Goal: Transaction & Acquisition: Subscribe to service/newsletter

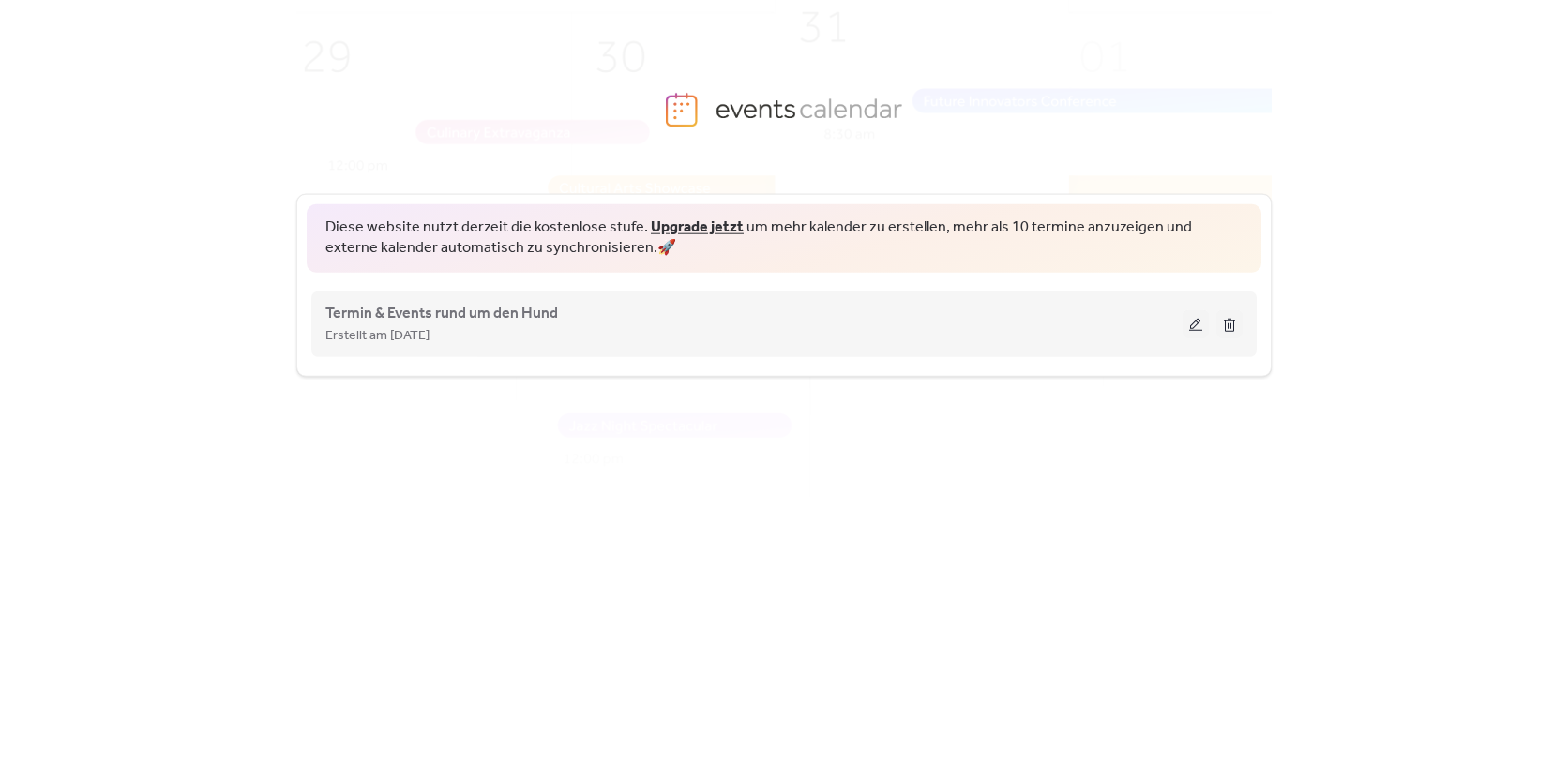
click at [589, 325] on div "Erstellt am [DATE]" at bounding box center [754, 335] width 857 height 23
click at [1195, 325] on button at bounding box center [1196, 324] width 27 height 28
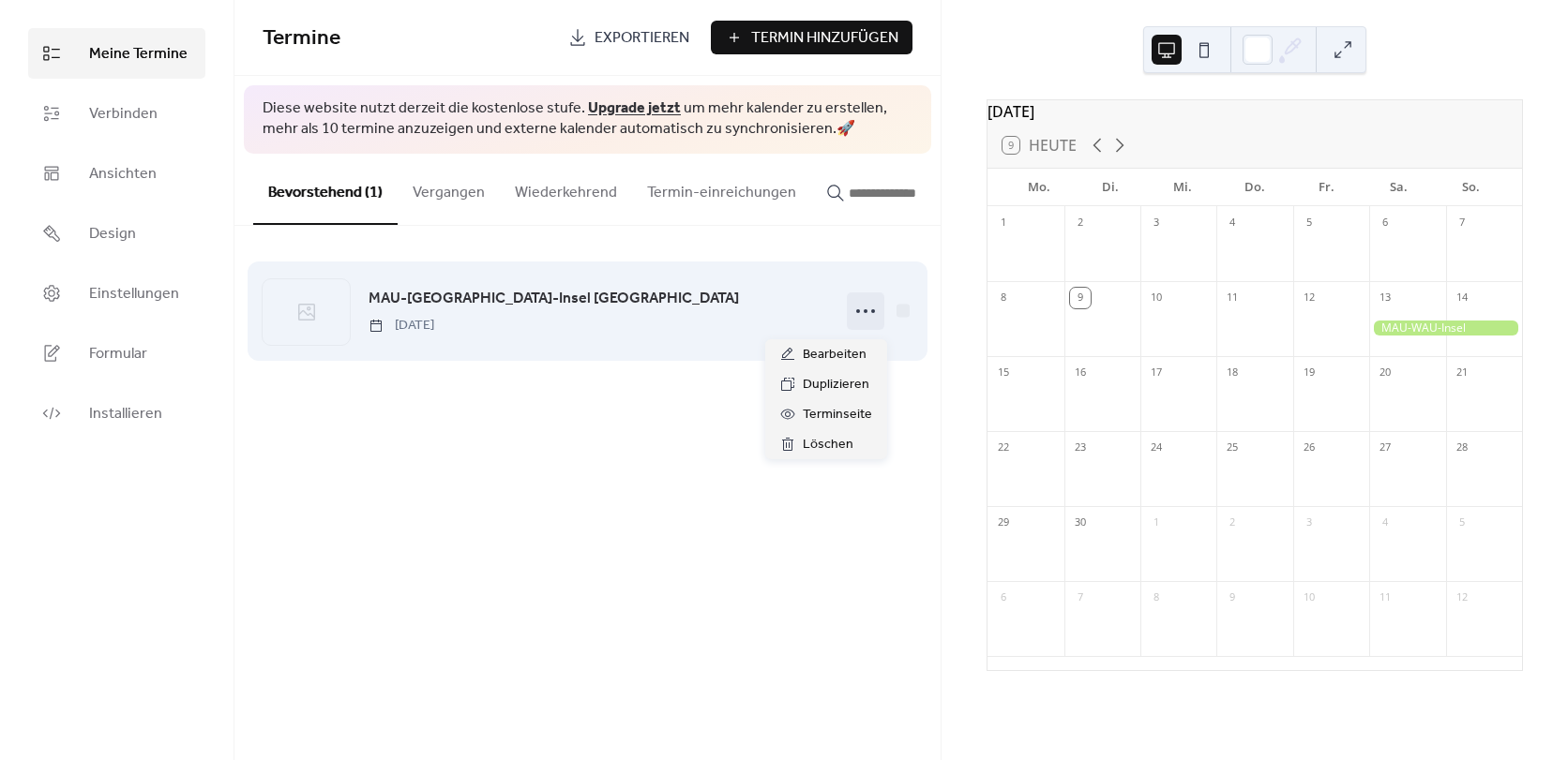
click at [859, 313] on circle at bounding box center [858, 311] width 4 height 4
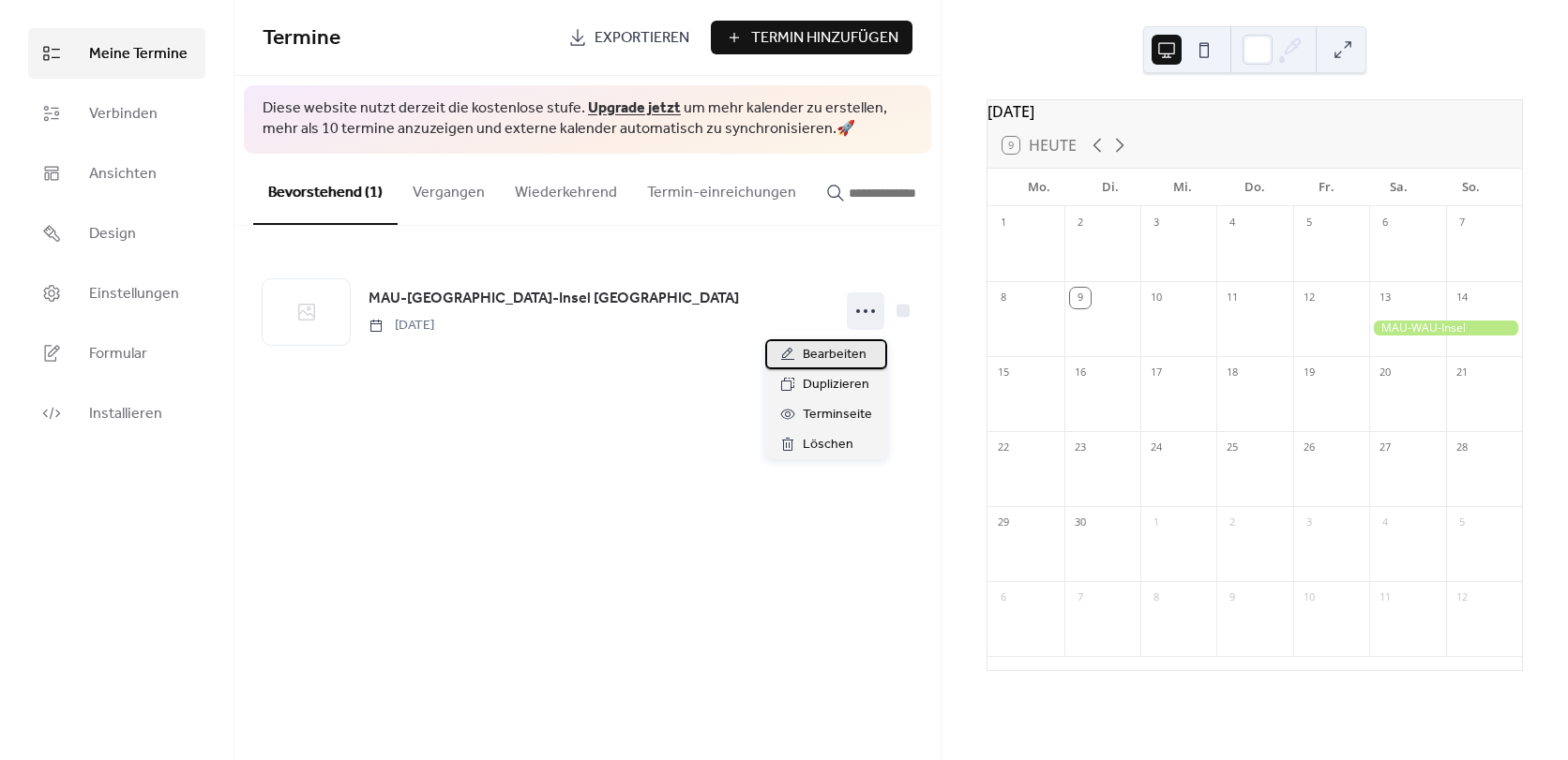
click at [856, 353] on span "Bearbeiten" at bounding box center [834, 356] width 63 height 23
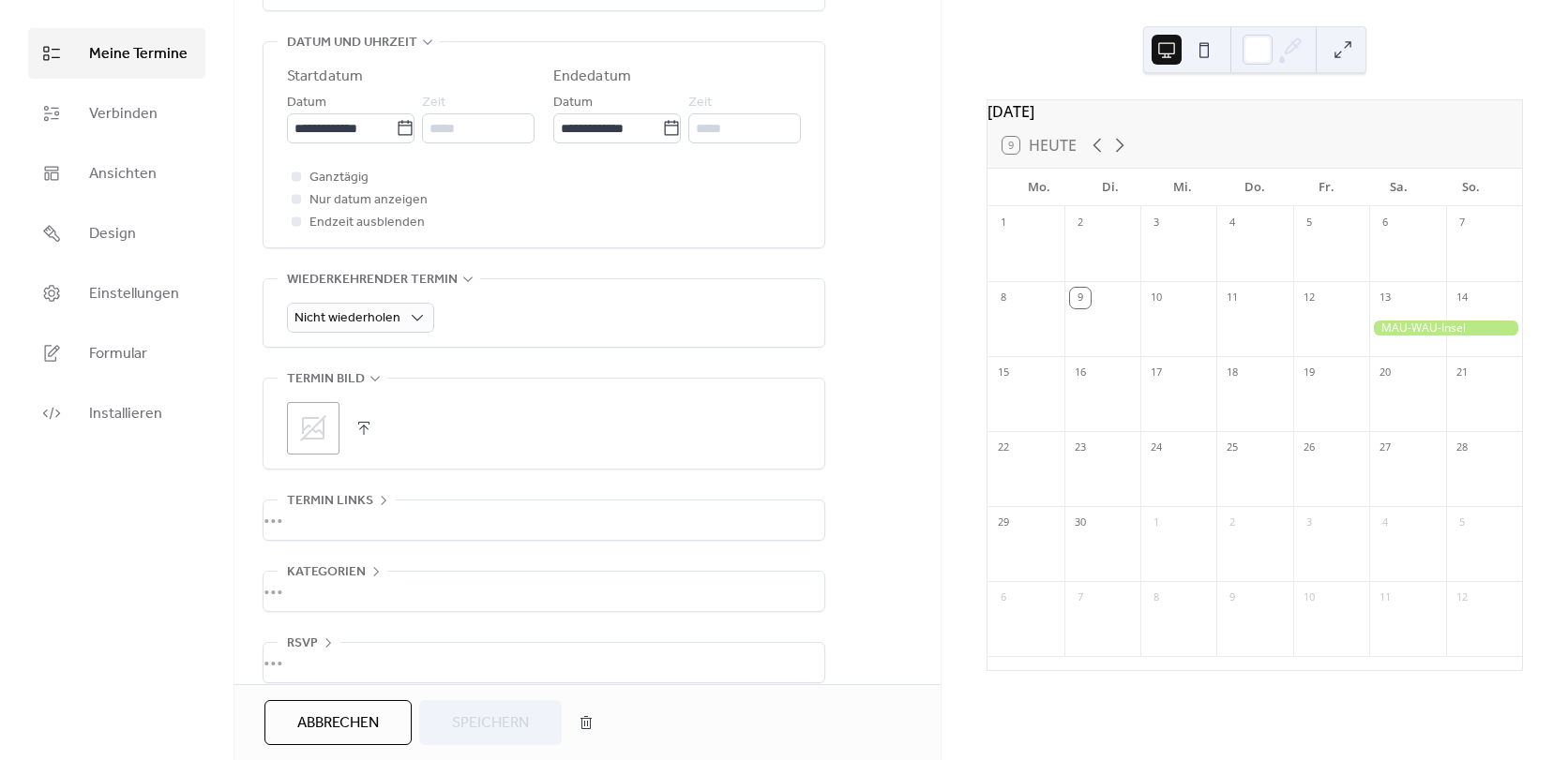
scroll to position [632, 0]
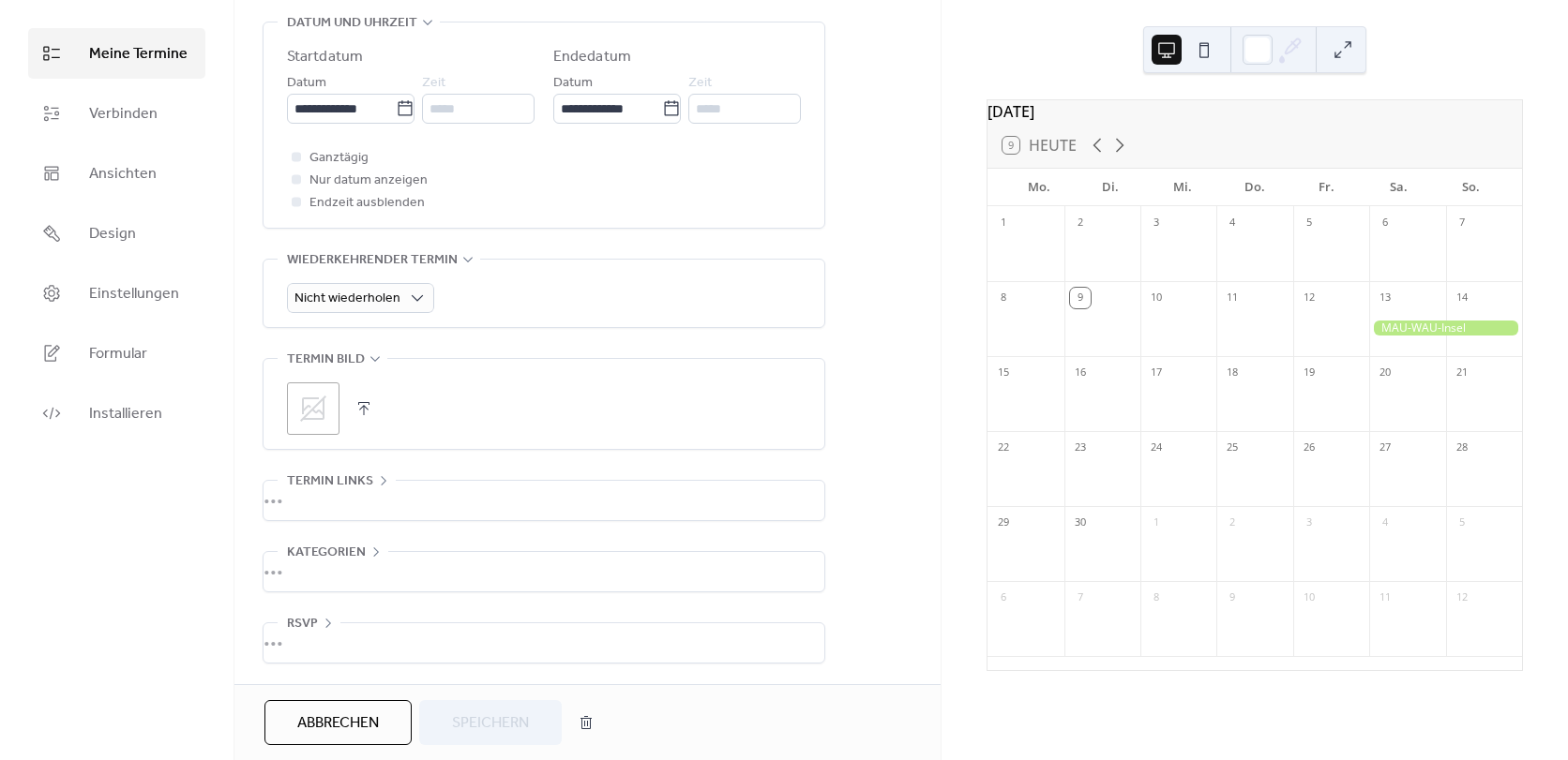
click at [353, 567] on div "•••" at bounding box center [543, 572] width 561 height 40
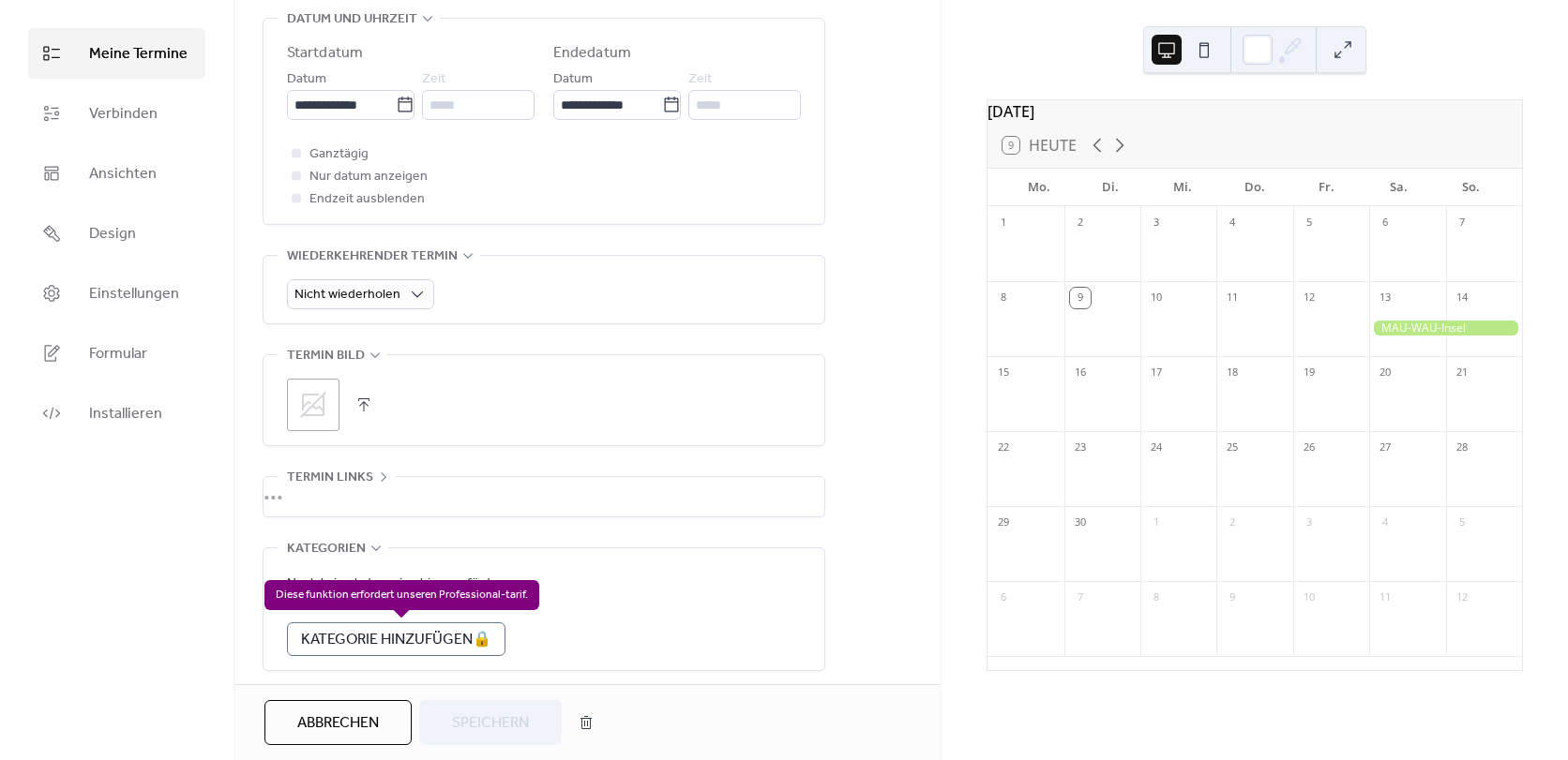
click at [398, 641] on div "Kategorie Hinzufügen 🔒" at bounding box center [396, 640] width 219 height 34
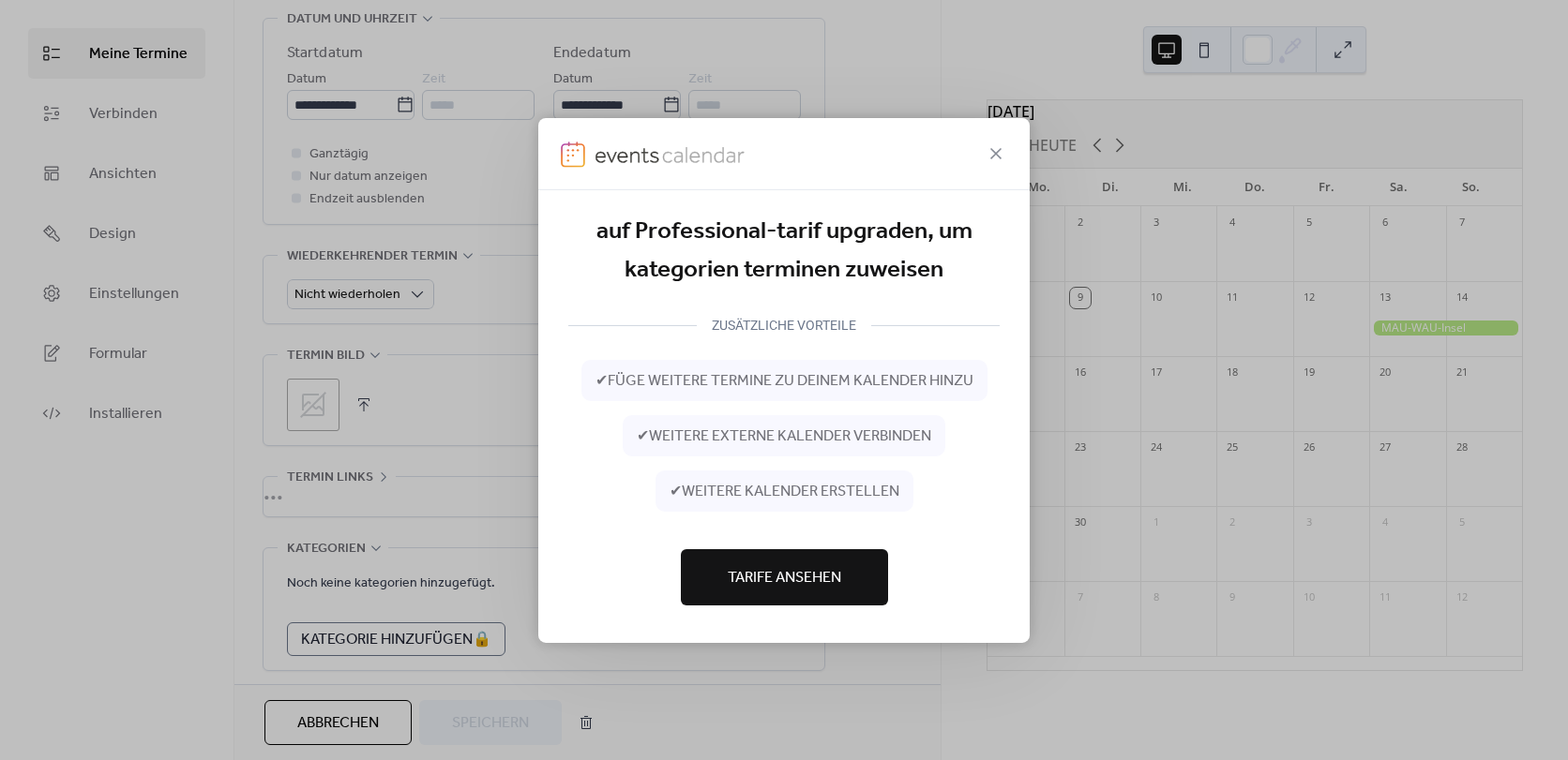
click at [786, 580] on span "Tarife Ansehen" at bounding box center [785, 578] width 114 height 23
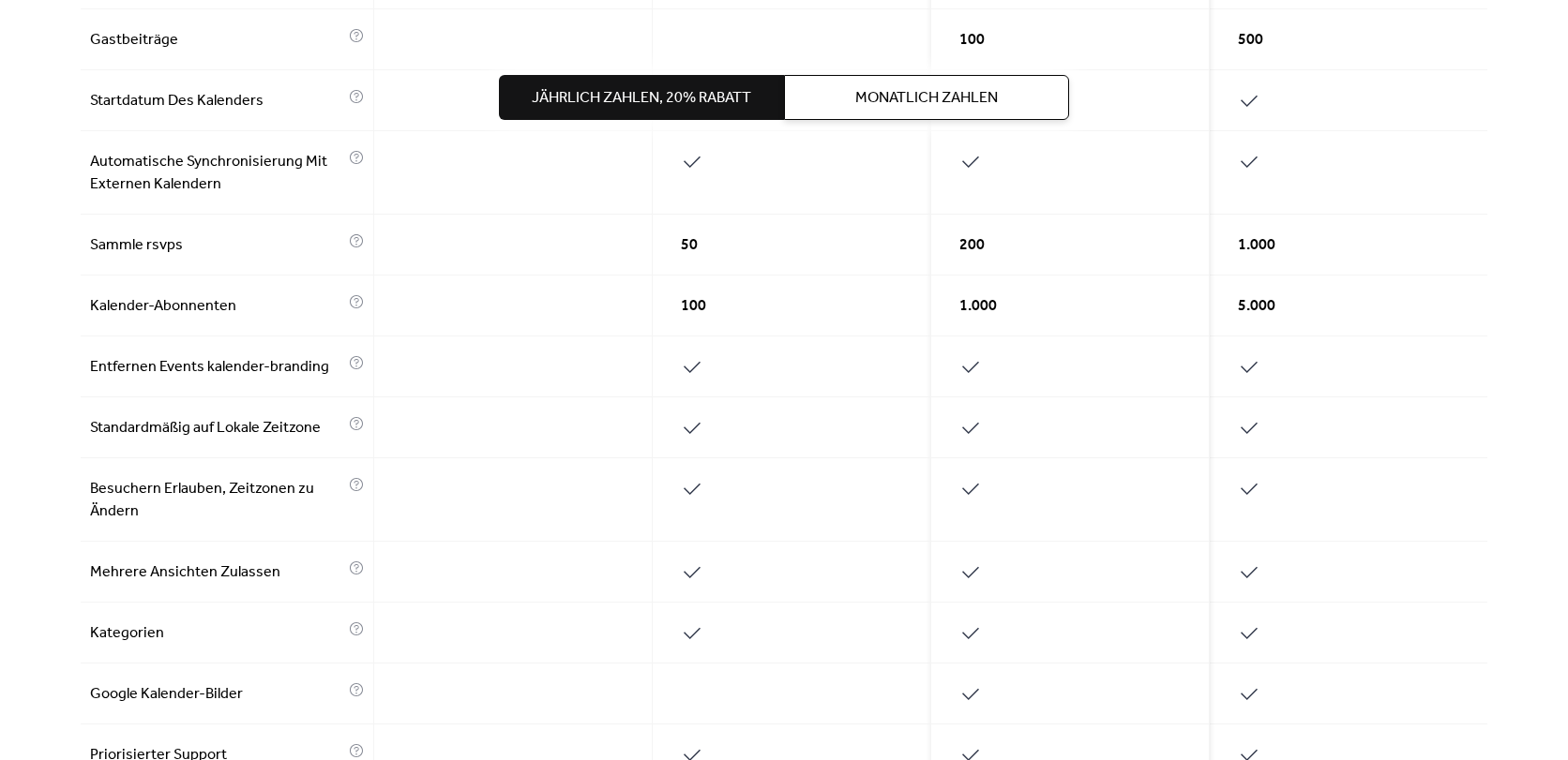
scroll to position [562, 0]
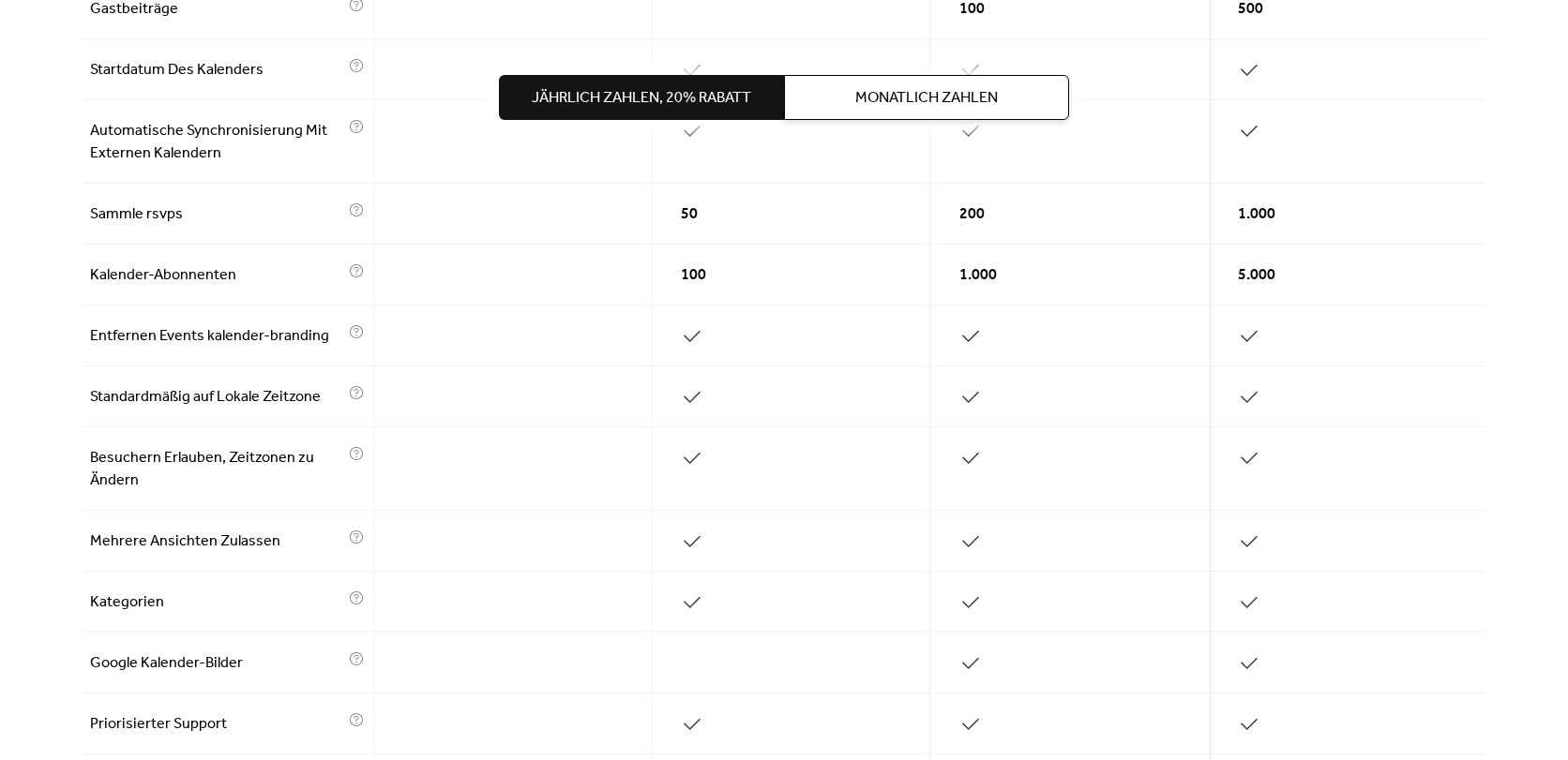
click at [889, 116] on button "Monatlich Zahlen" at bounding box center [926, 97] width 285 height 45
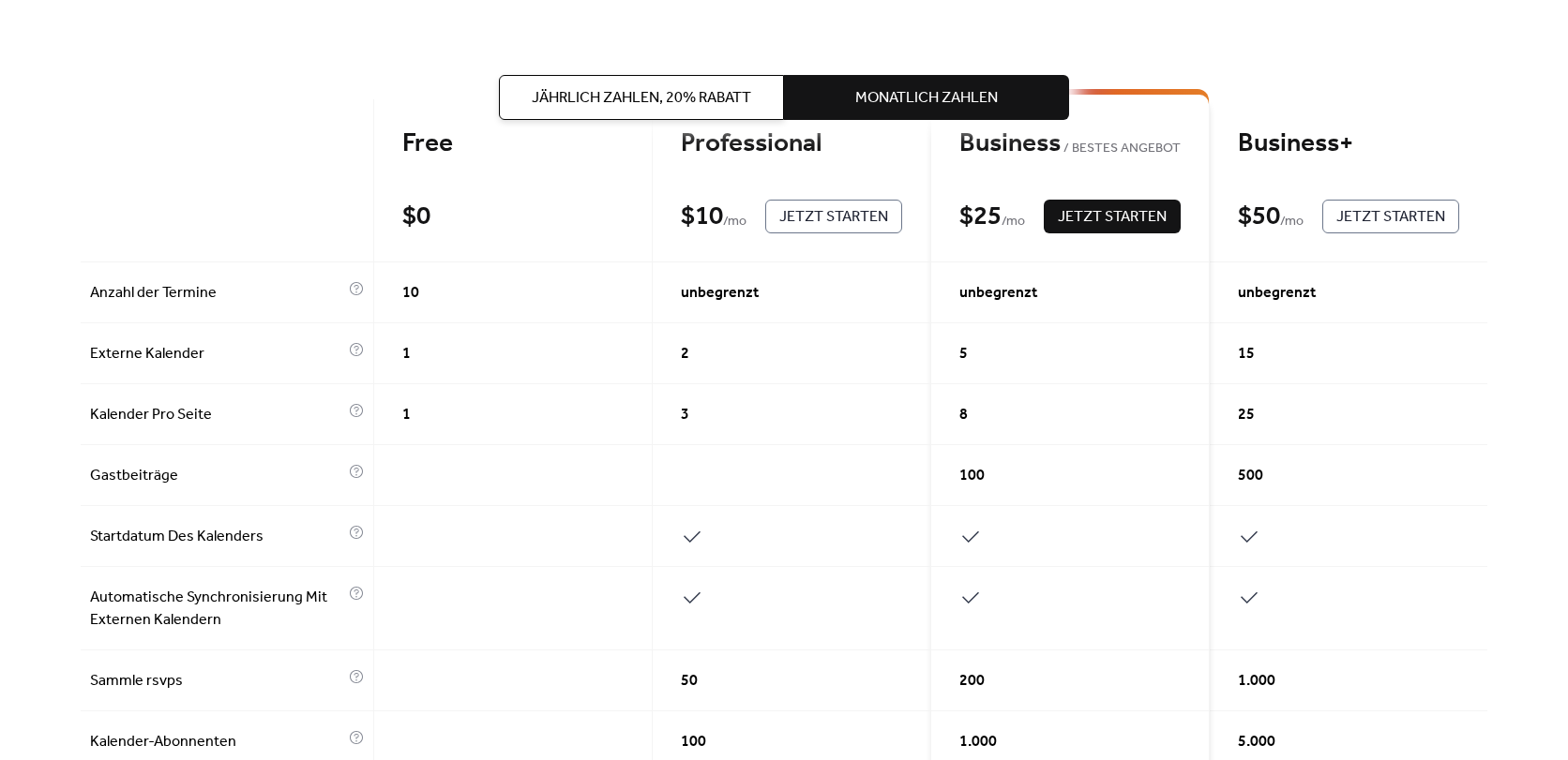
scroll to position [94, 0]
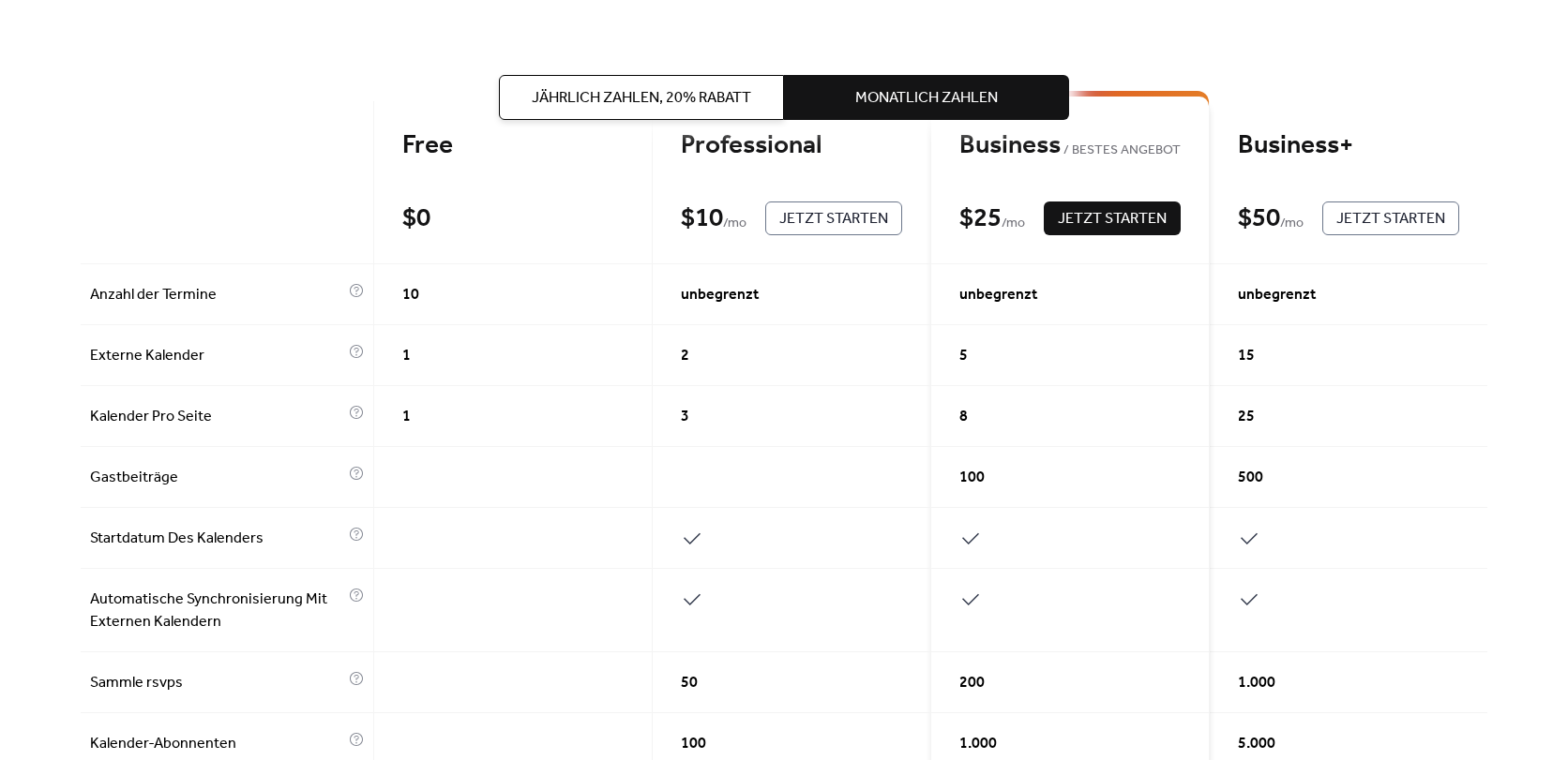
click at [690, 97] on span "Jährlich Zahlen, 20% rabatt" at bounding box center [642, 98] width 220 height 23
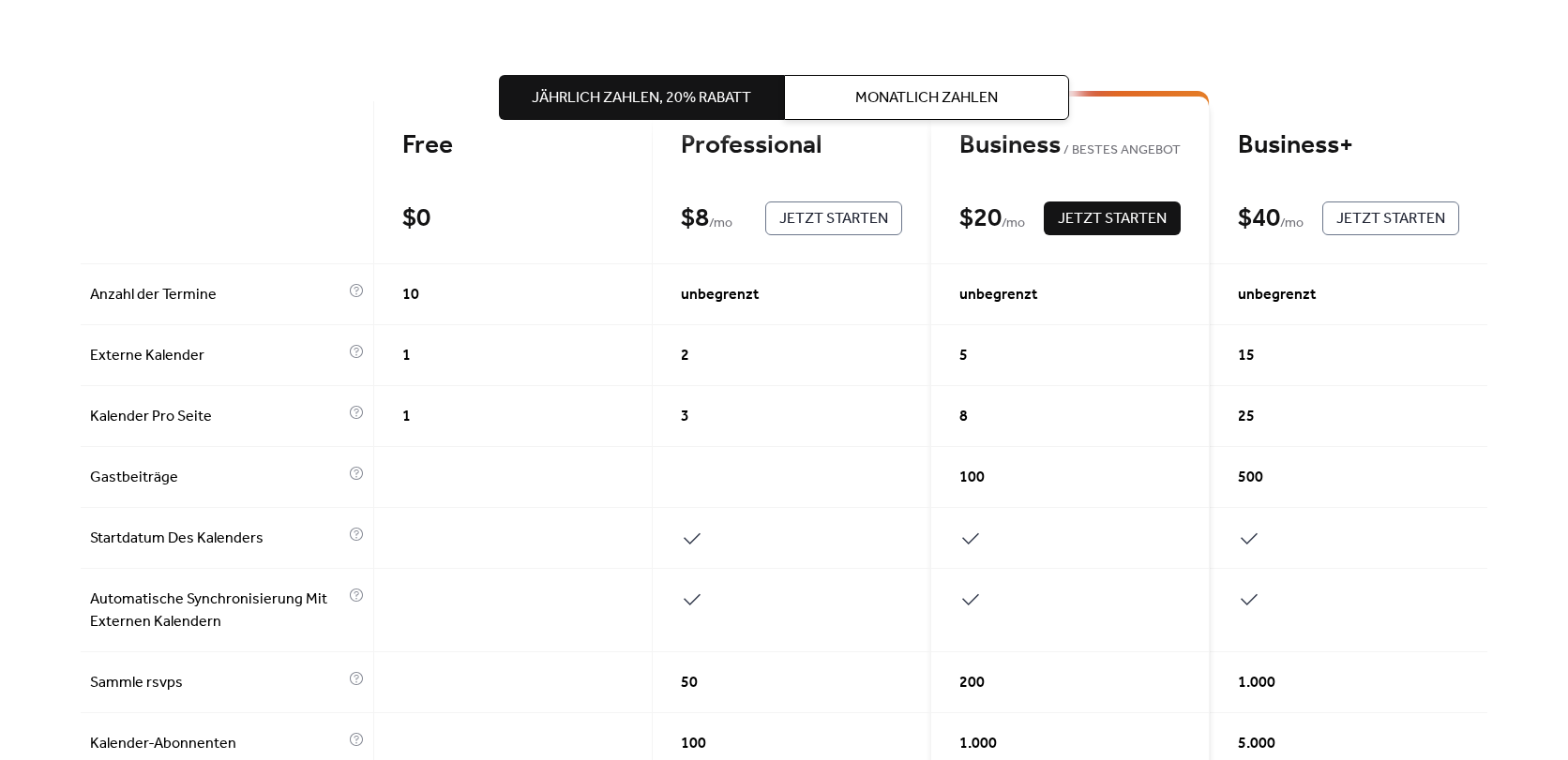
click at [917, 90] on span "Monatlich Zahlen" at bounding box center [926, 98] width 143 height 23
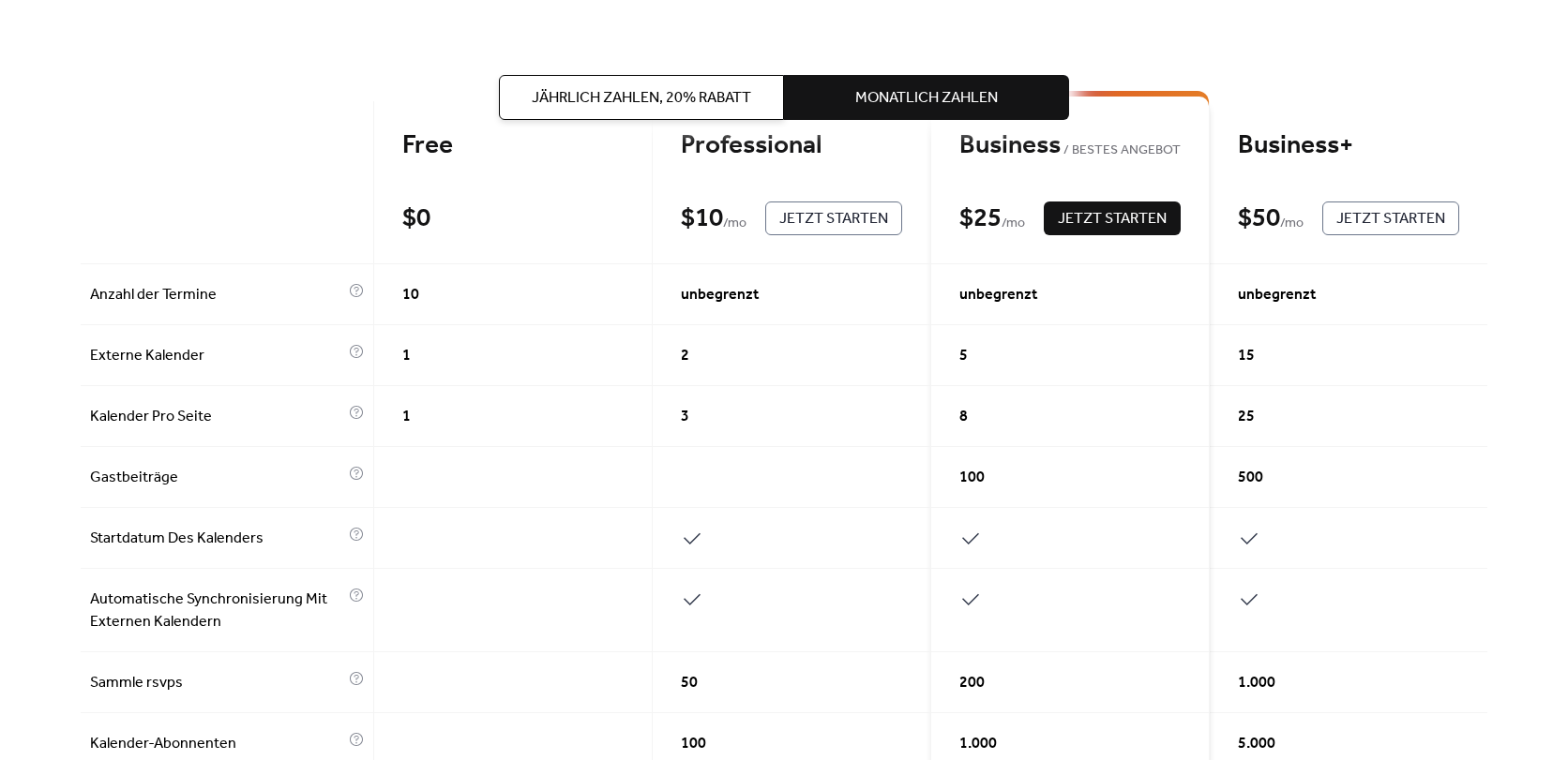
click at [806, 223] on span "Jetzt Starten" at bounding box center [833, 220] width 109 height 23
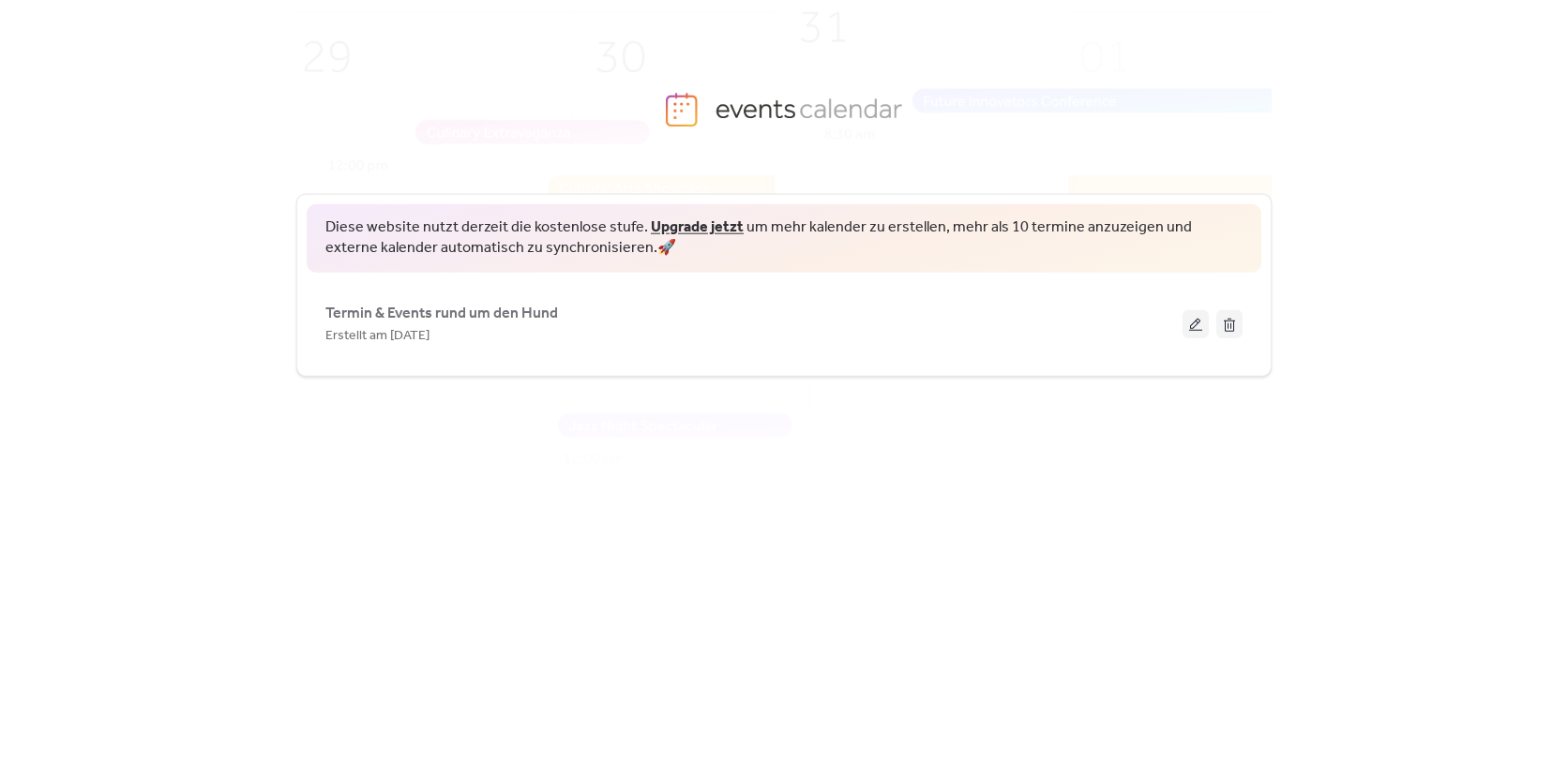
click at [506, 456] on div "Diese website nutzt derzeit die kostenlose stufe. Upgrade jetzt um mehr kalende…" at bounding box center [784, 448] width 975 height 568
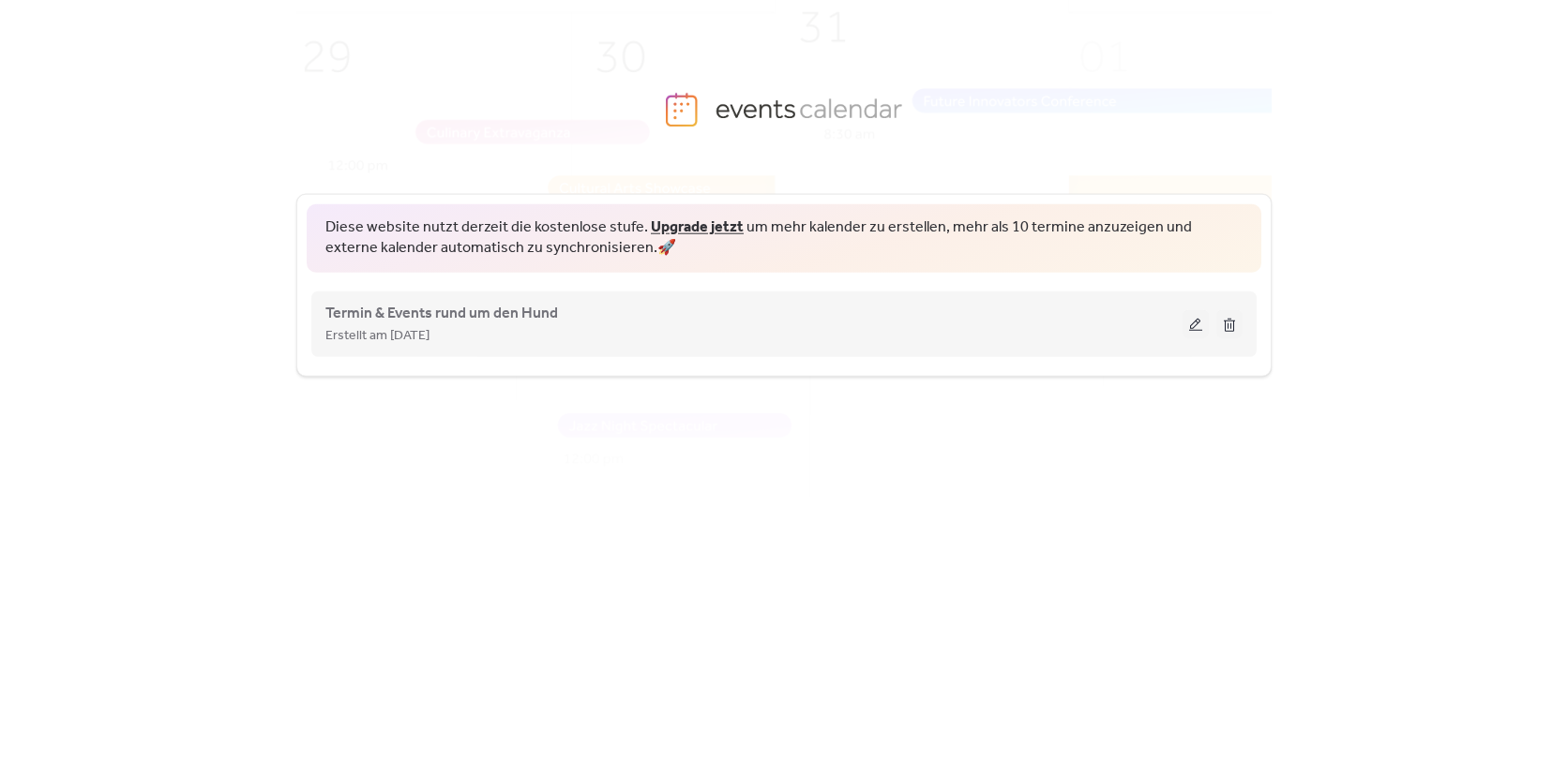
click at [595, 324] on div "Erstellt am [DATE]" at bounding box center [754, 335] width 857 height 23
click at [1197, 321] on button at bounding box center [1196, 324] width 27 height 28
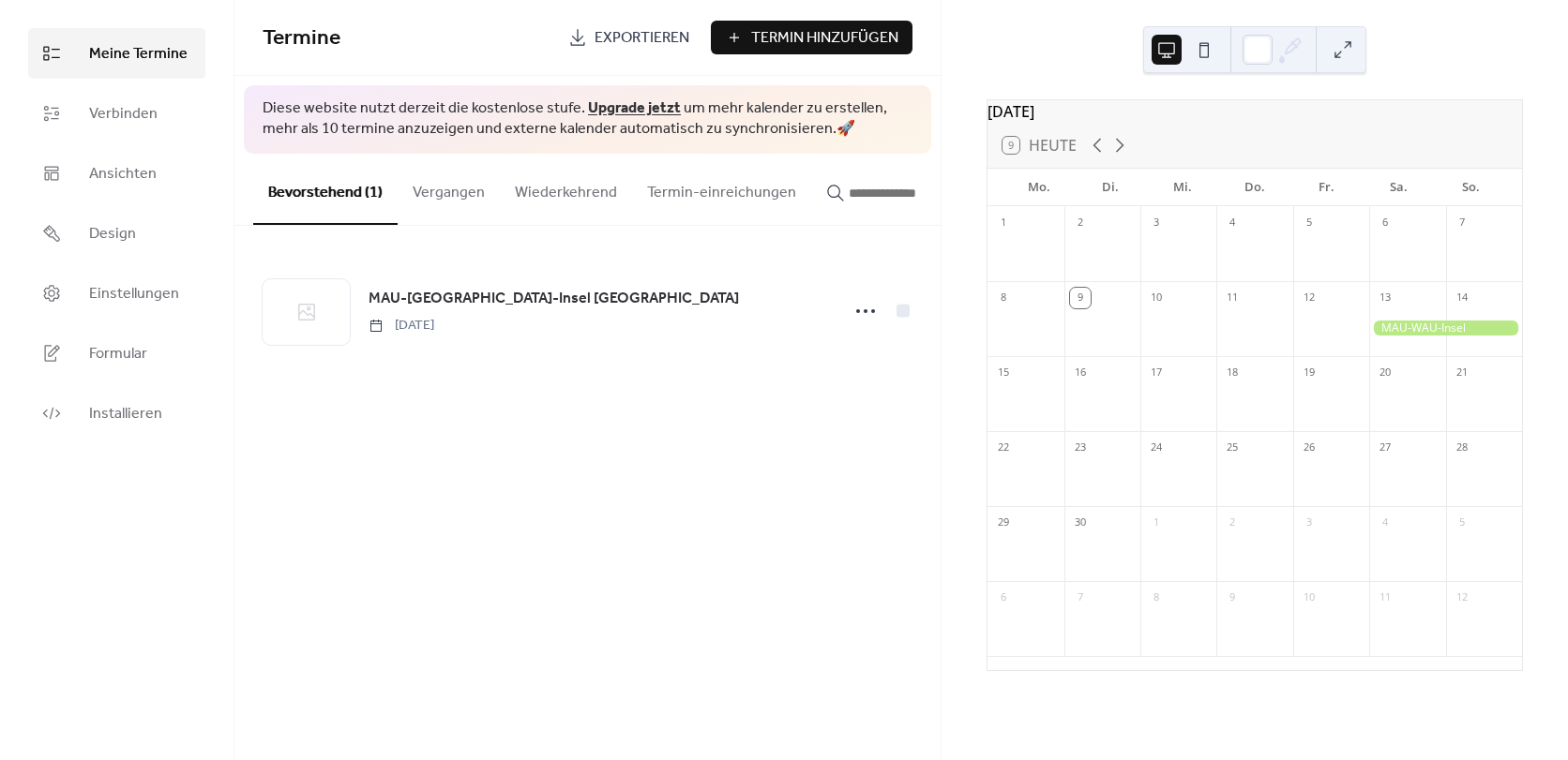
click at [615, 107] on link "Upgrade jetzt" at bounding box center [634, 108] width 93 height 29
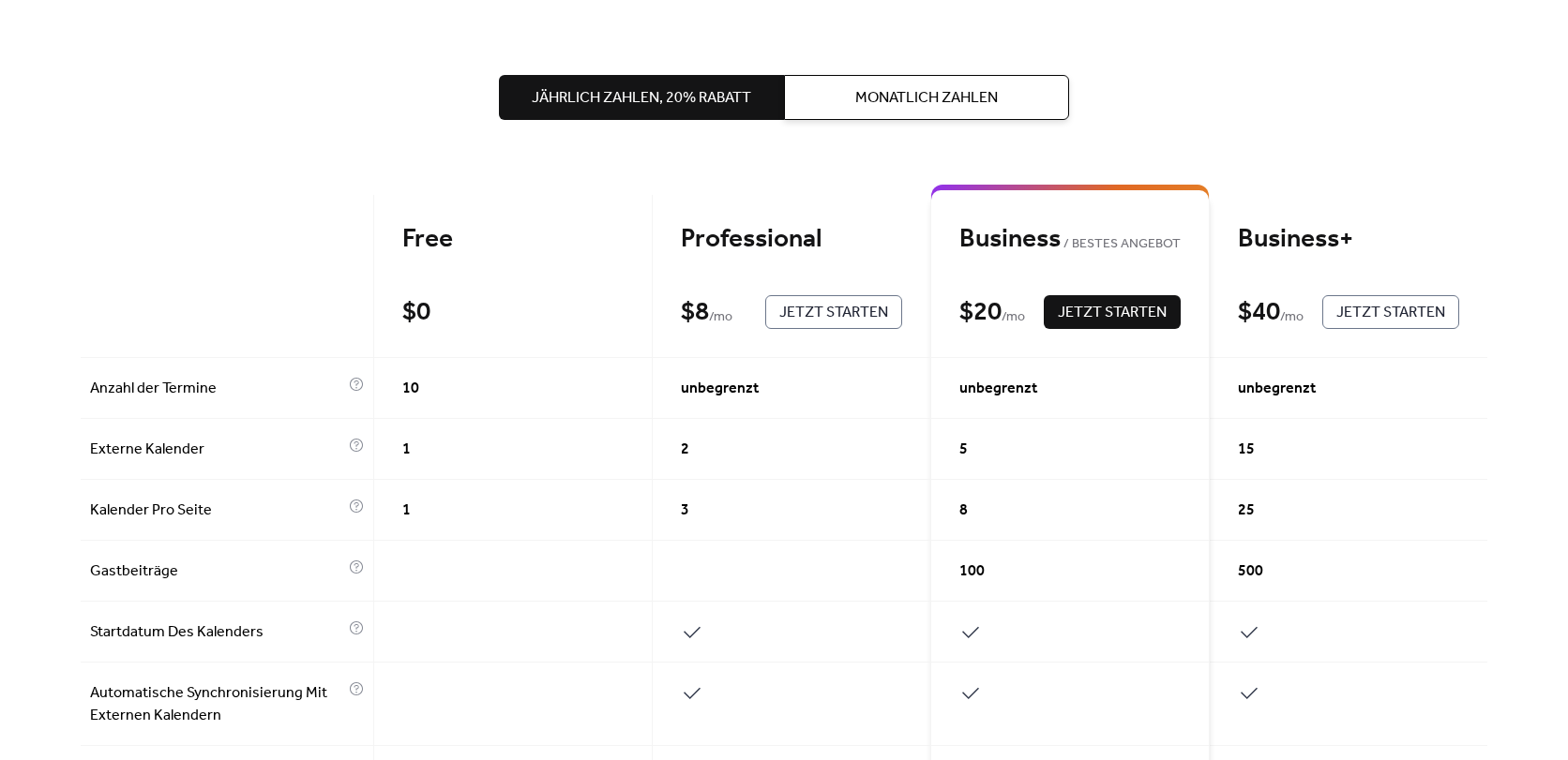
click at [921, 88] on span "Monatlich Zahlen" at bounding box center [926, 98] width 143 height 23
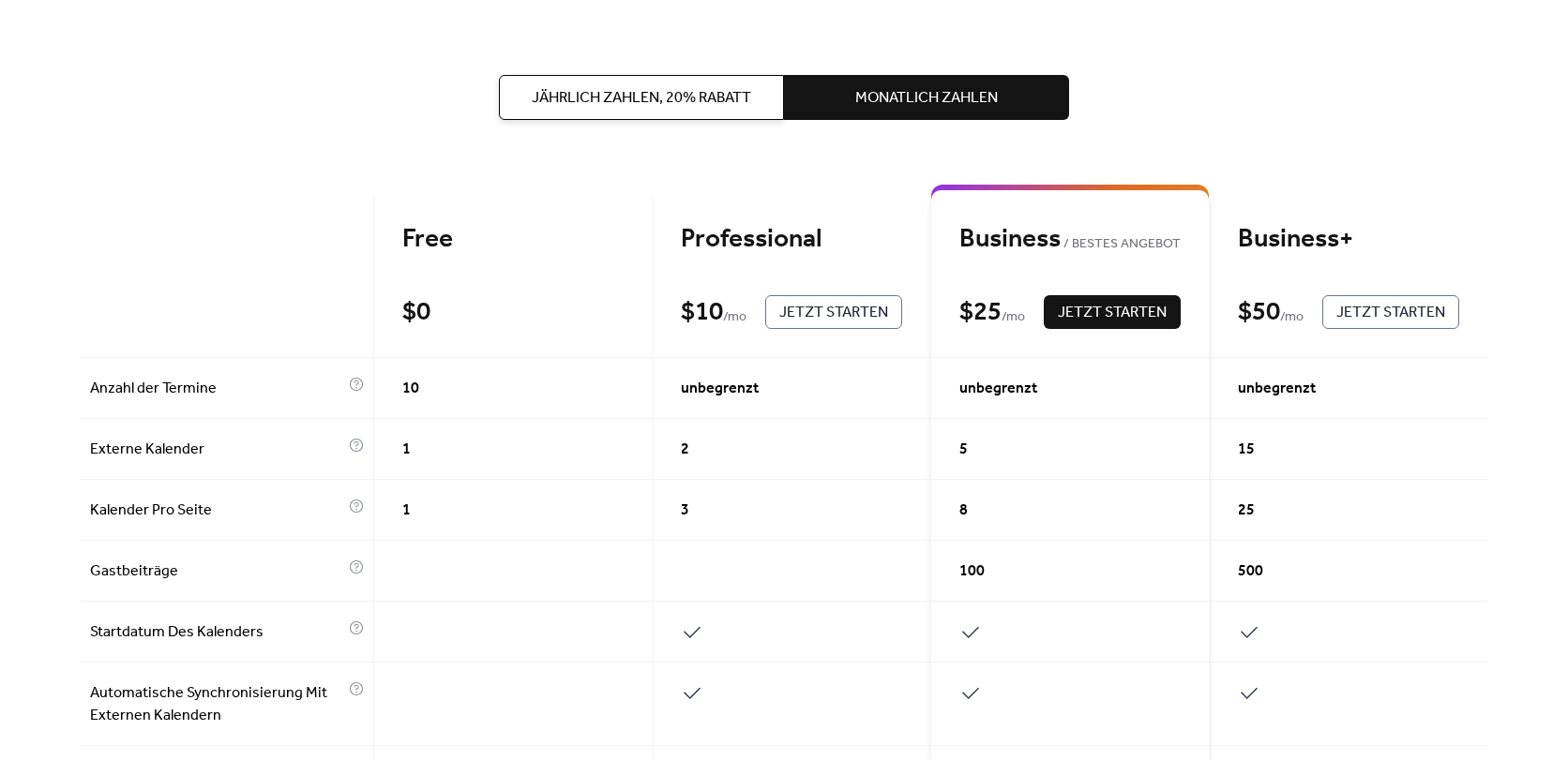
click at [803, 307] on span "Jetzt Starten" at bounding box center [833, 313] width 109 height 23
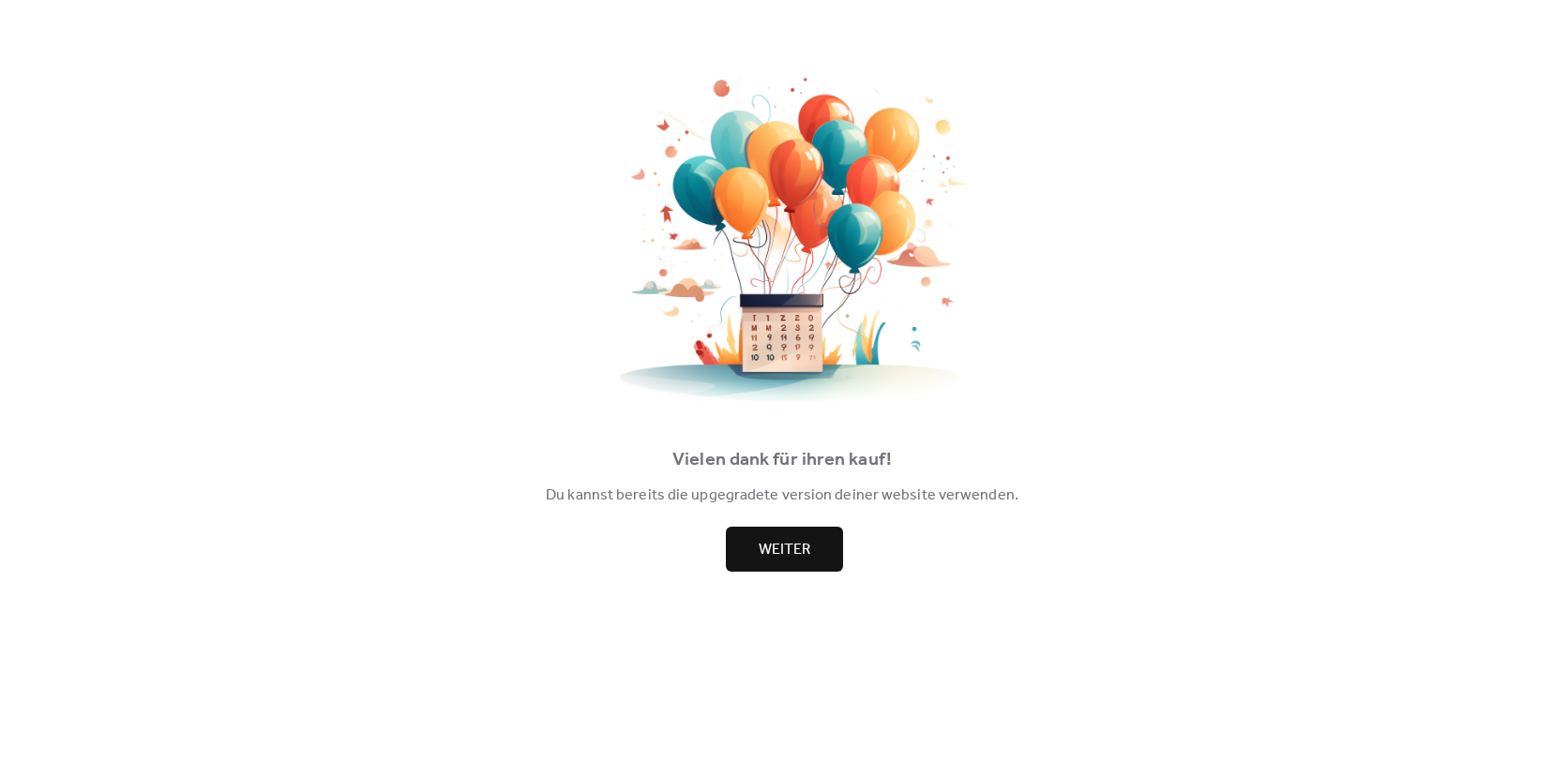
click at [775, 557] on span "Weiter" at bounding box center [784, 551] width 51 height 23
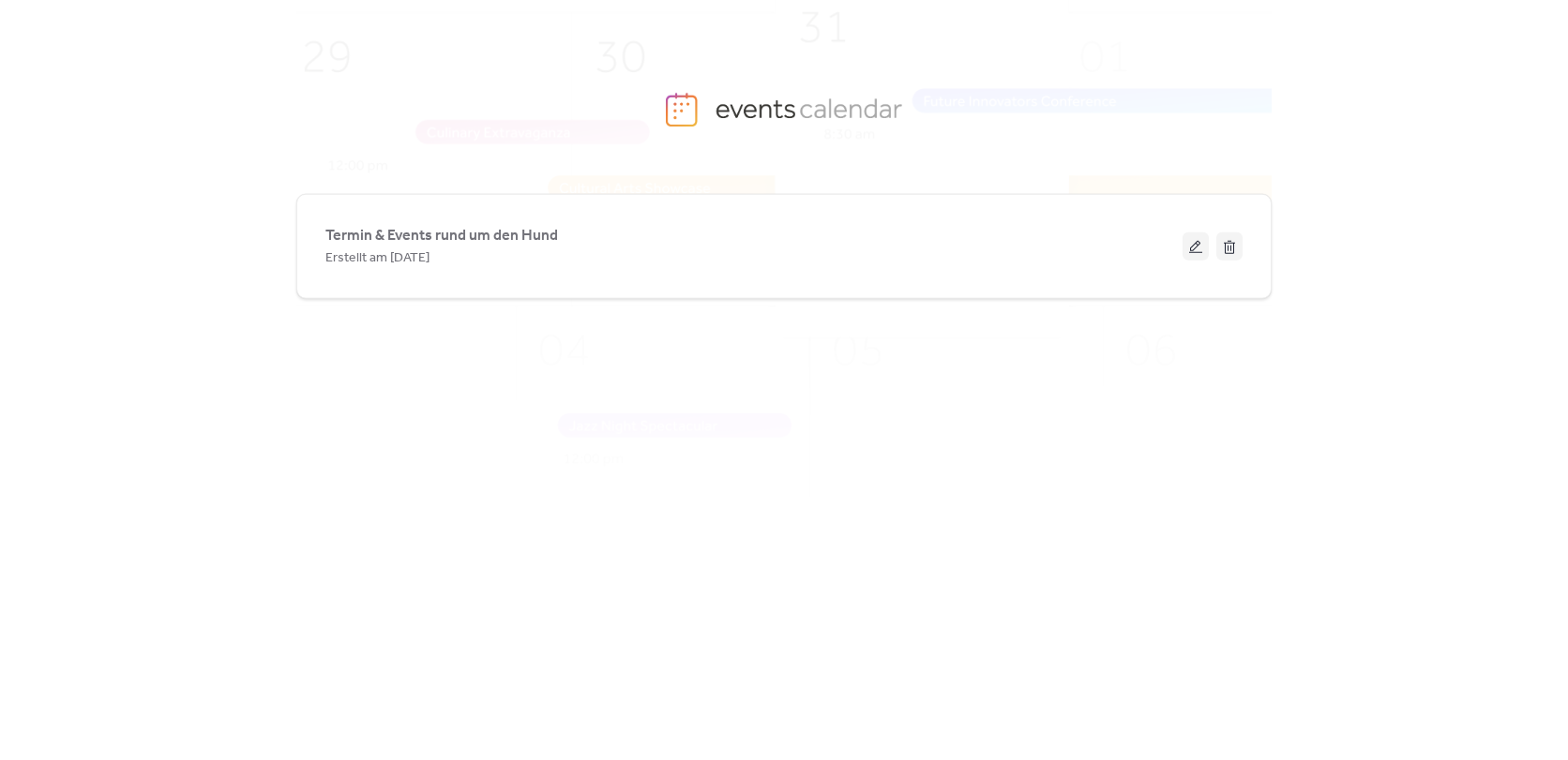
click at [1261, 410] on div "Termin & Events rund um den Hund Erstellt am 9-Sept.-2025" at bounding box center [784, 448] width 975 height 568
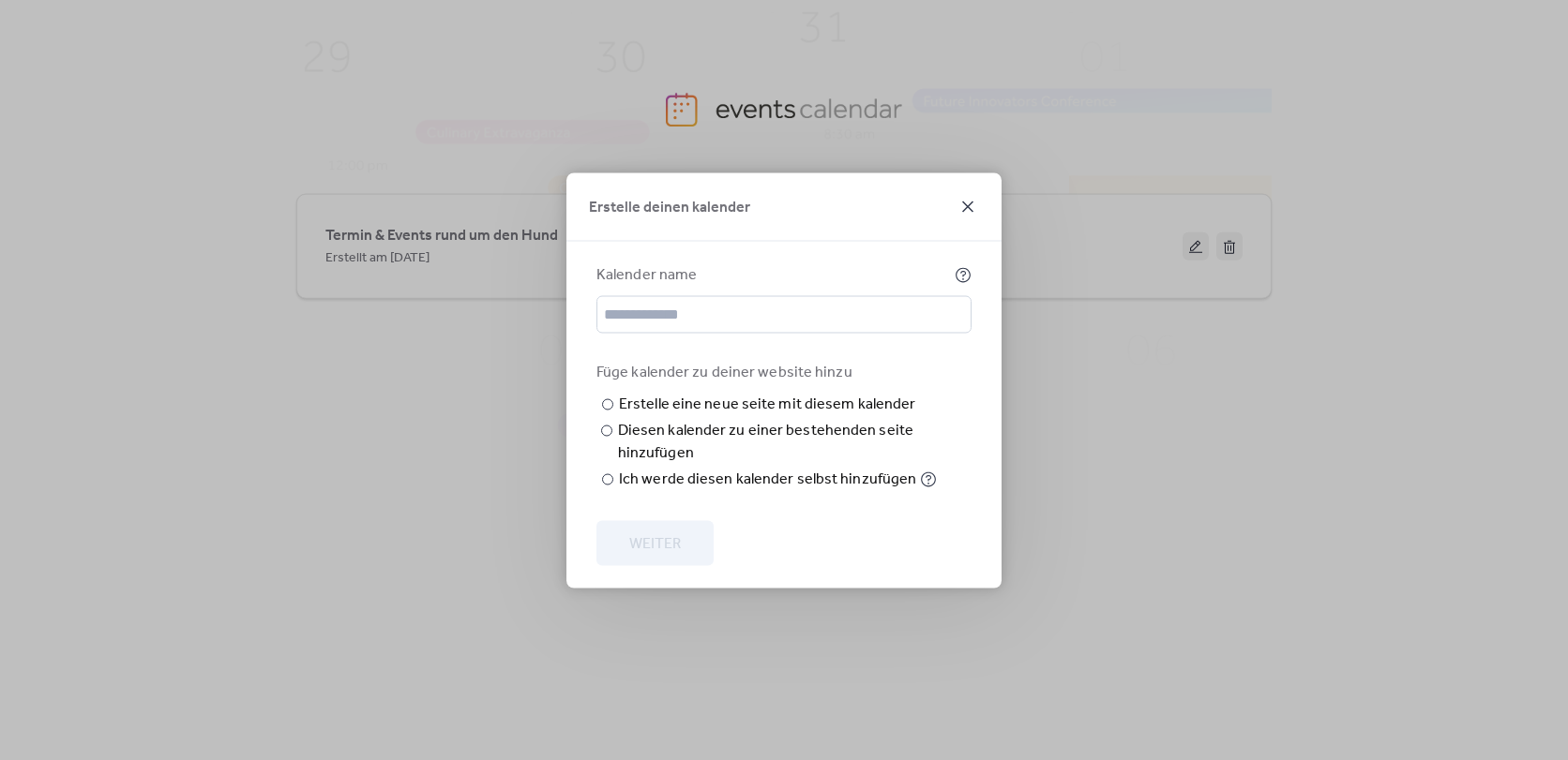
click at [964, 195] on icon at bounding box center [968, 206] width 23 height 23
click at [967, 195] on icon at bounding box center [968, 206] width 23 height 23
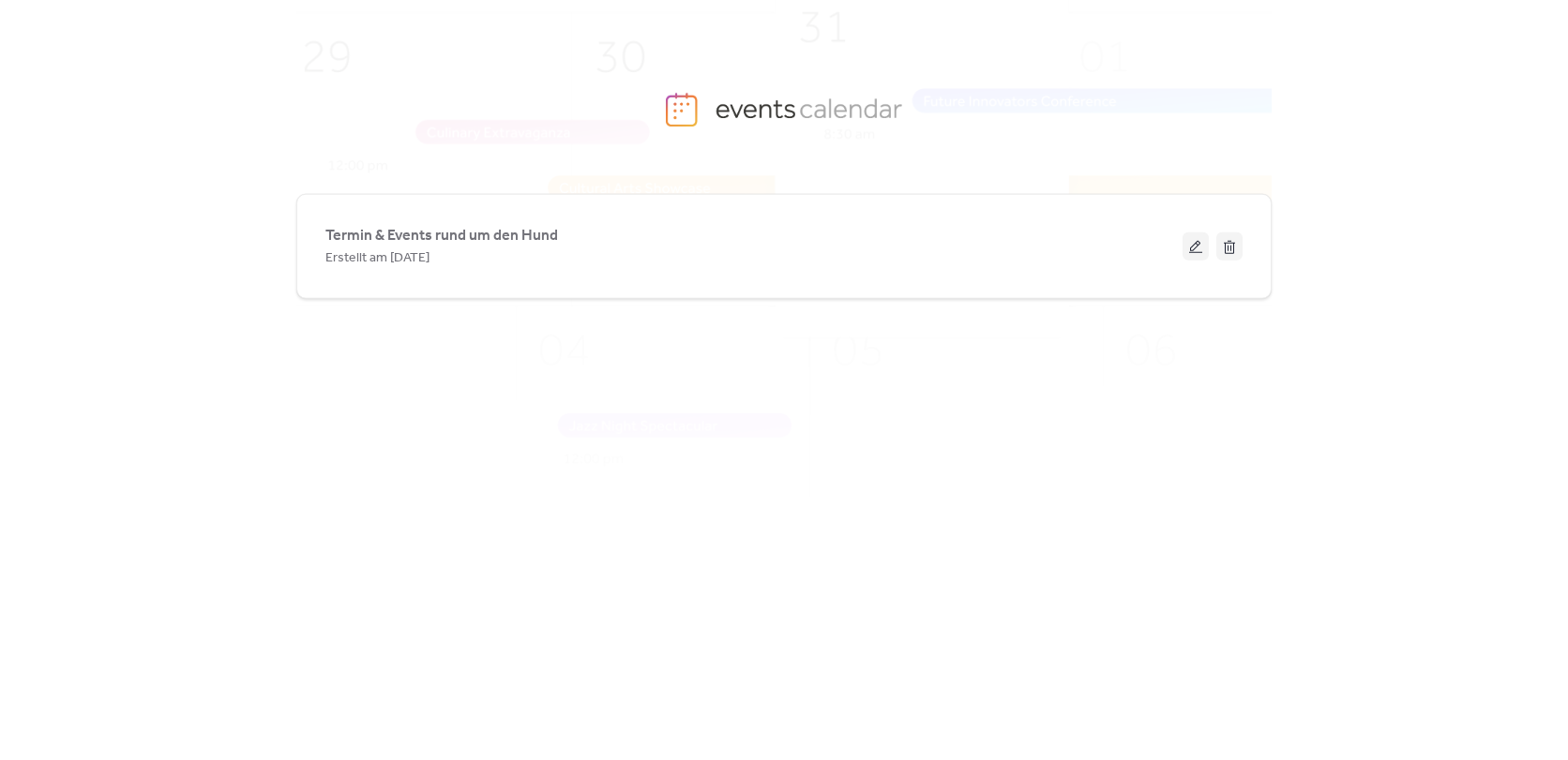
click at [819, 594] on div "Termin & Events rund um den Hund Erstellt am [DATE]" at bounding box center [784, 448] width 975 height 568
drag, startPoint x: 0, startPoint y: 544, endPoint x: 771, endPoint y: 560, distance: 771.2
click at [771, 560] on div "Termin & Events rund um den Hund Erstellt am [DATE]" at bounding box center [784, 448] width 975 height 568
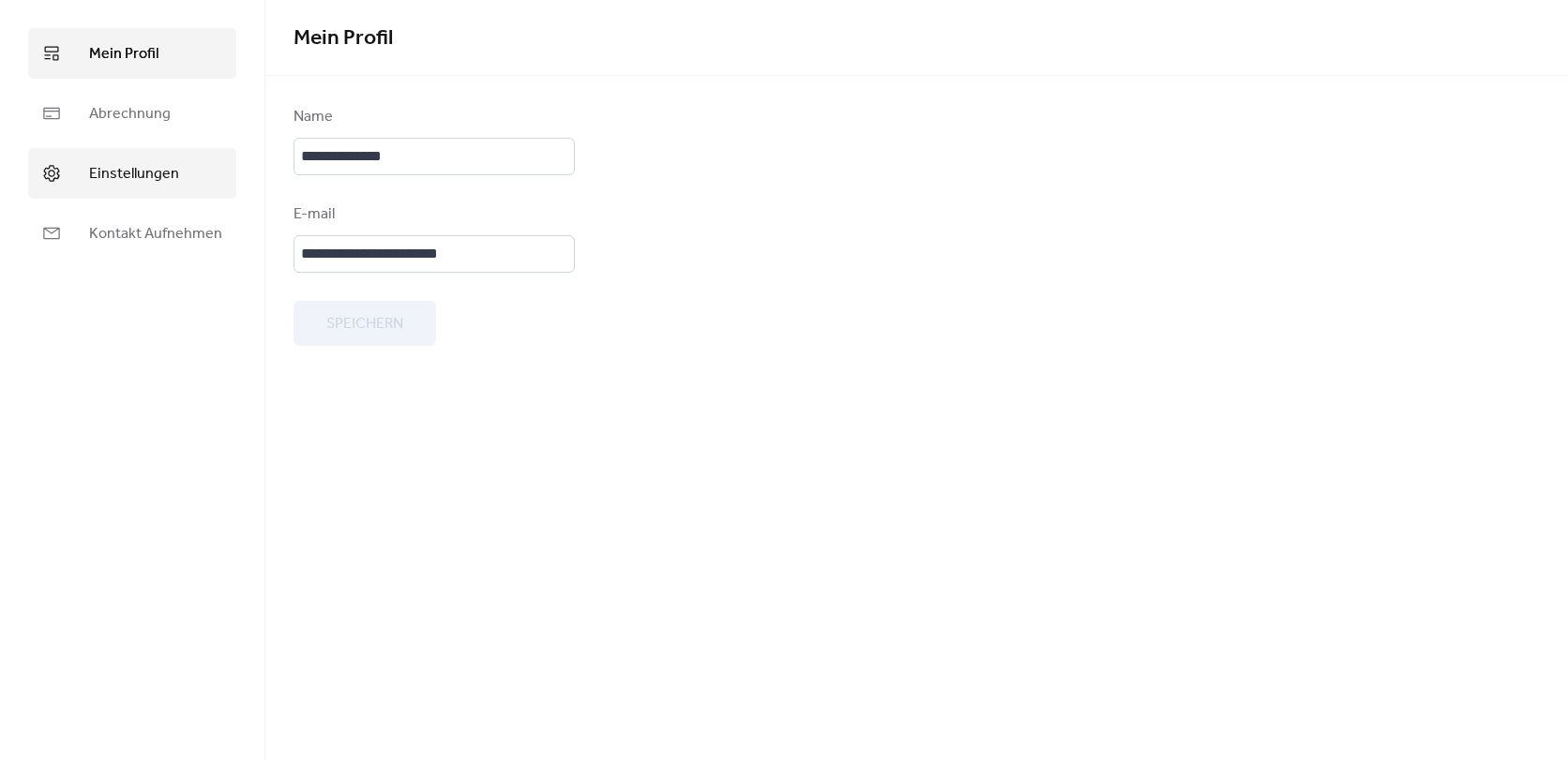
click at [124, 182] on span "Einstellungen" at bounding box center [134, 174] width 90 height 23
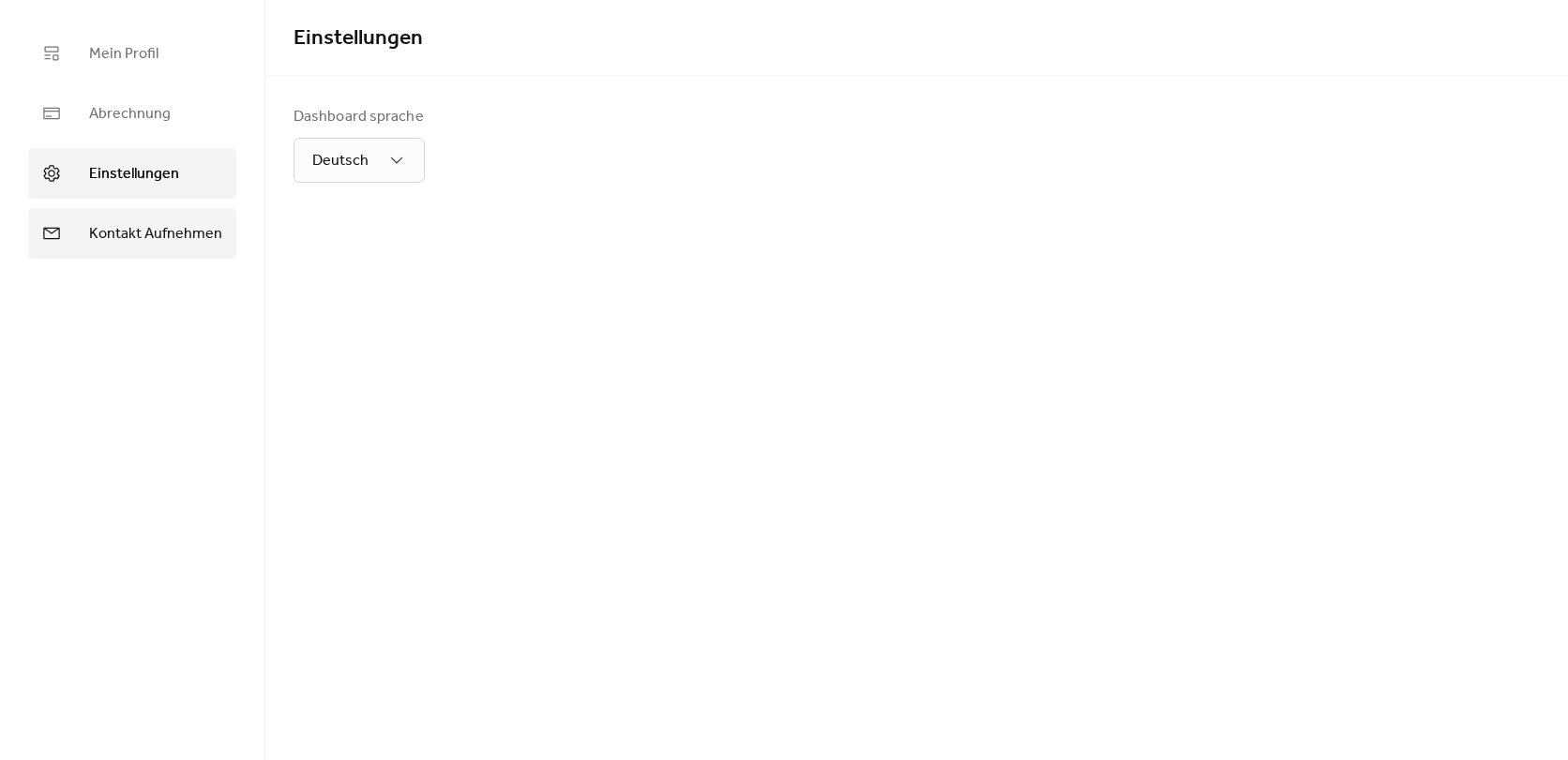
click at [126, 223] on span "Kontakt Aufnehmen" at bounding box center [155, 235] width 134 height 23
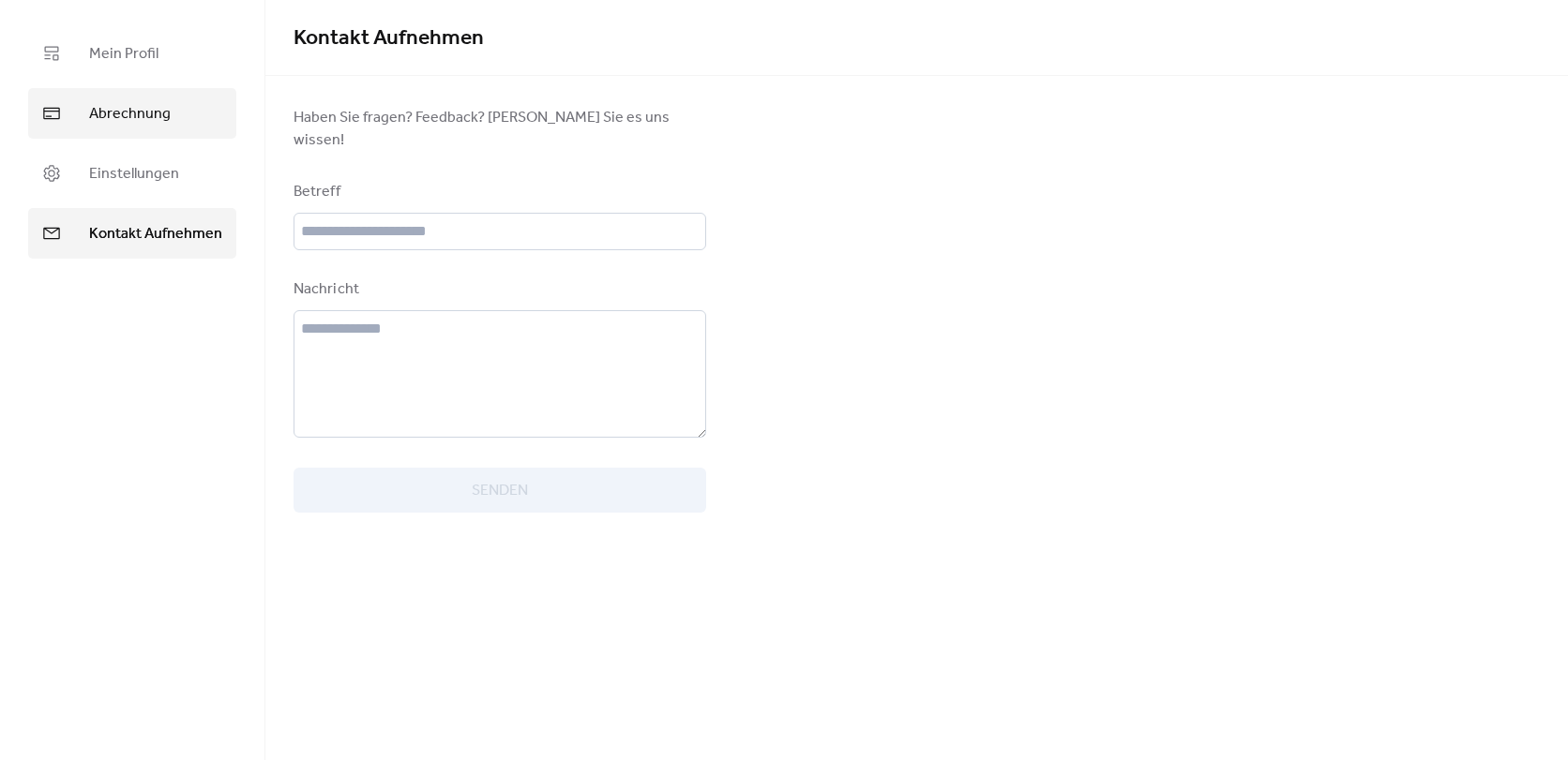
click at [116, 123] on span "Abrechnung" at bounding box center [130, 115] width 81 height 23
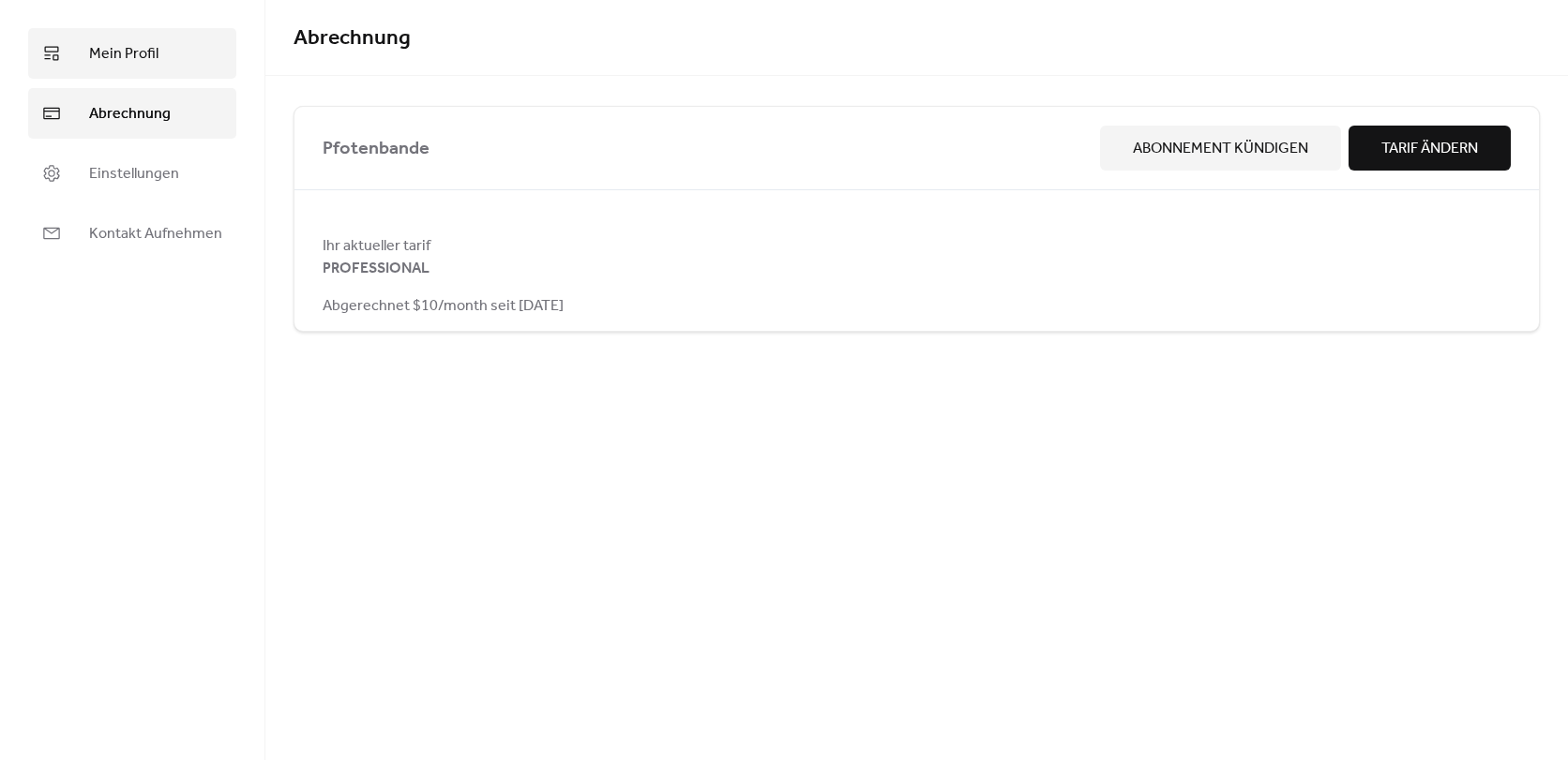
click at [105, 44] on span "Mein Profil" at bounding box center [123, 55] width 69 height 23
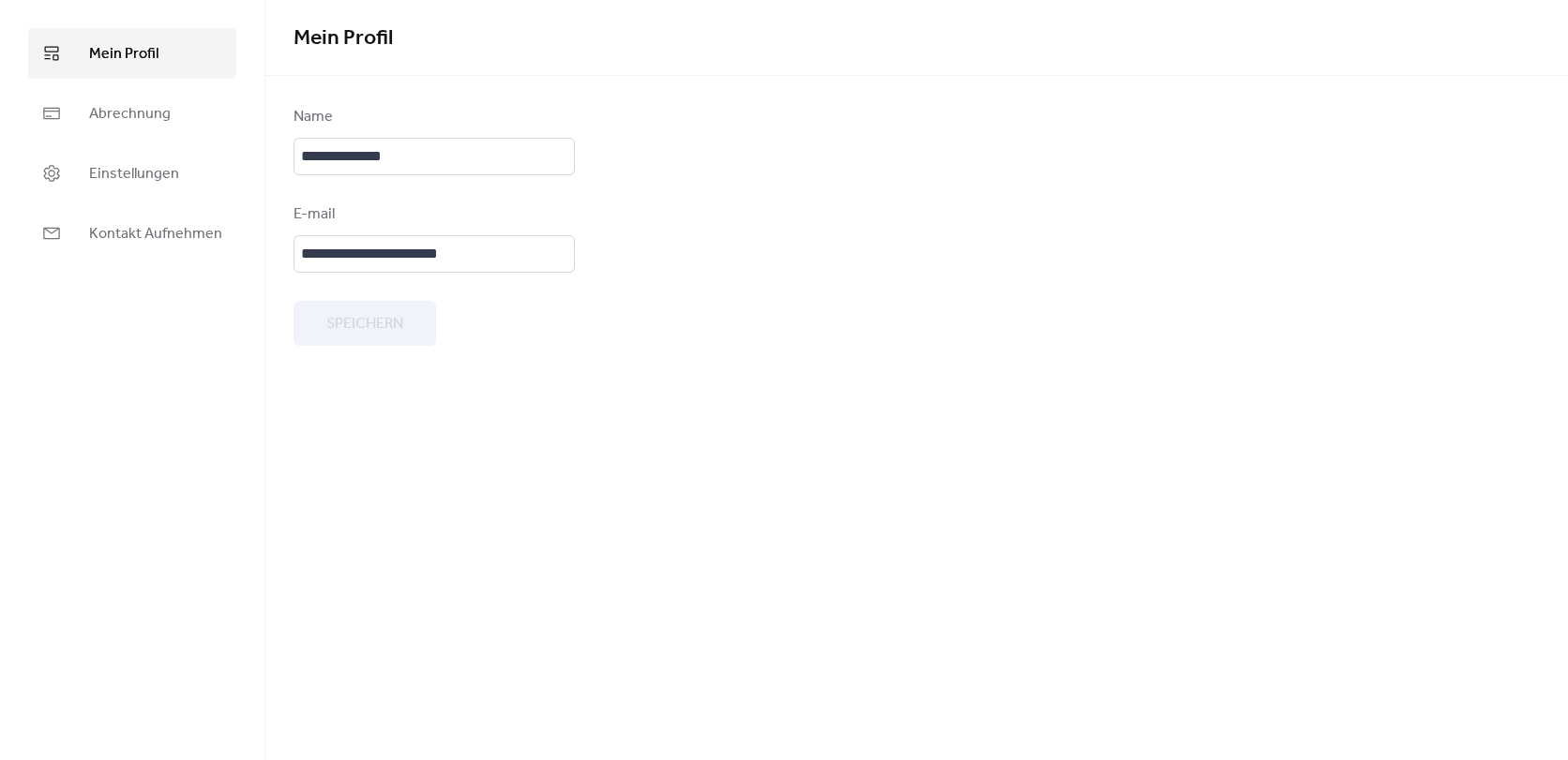
click at [869, 227] on form "**********" at bounding box center [917, 226] width 1246 height 240
click at [1524, 327] on form "**********" at bounding box center [917, 226] width 1246 height 240
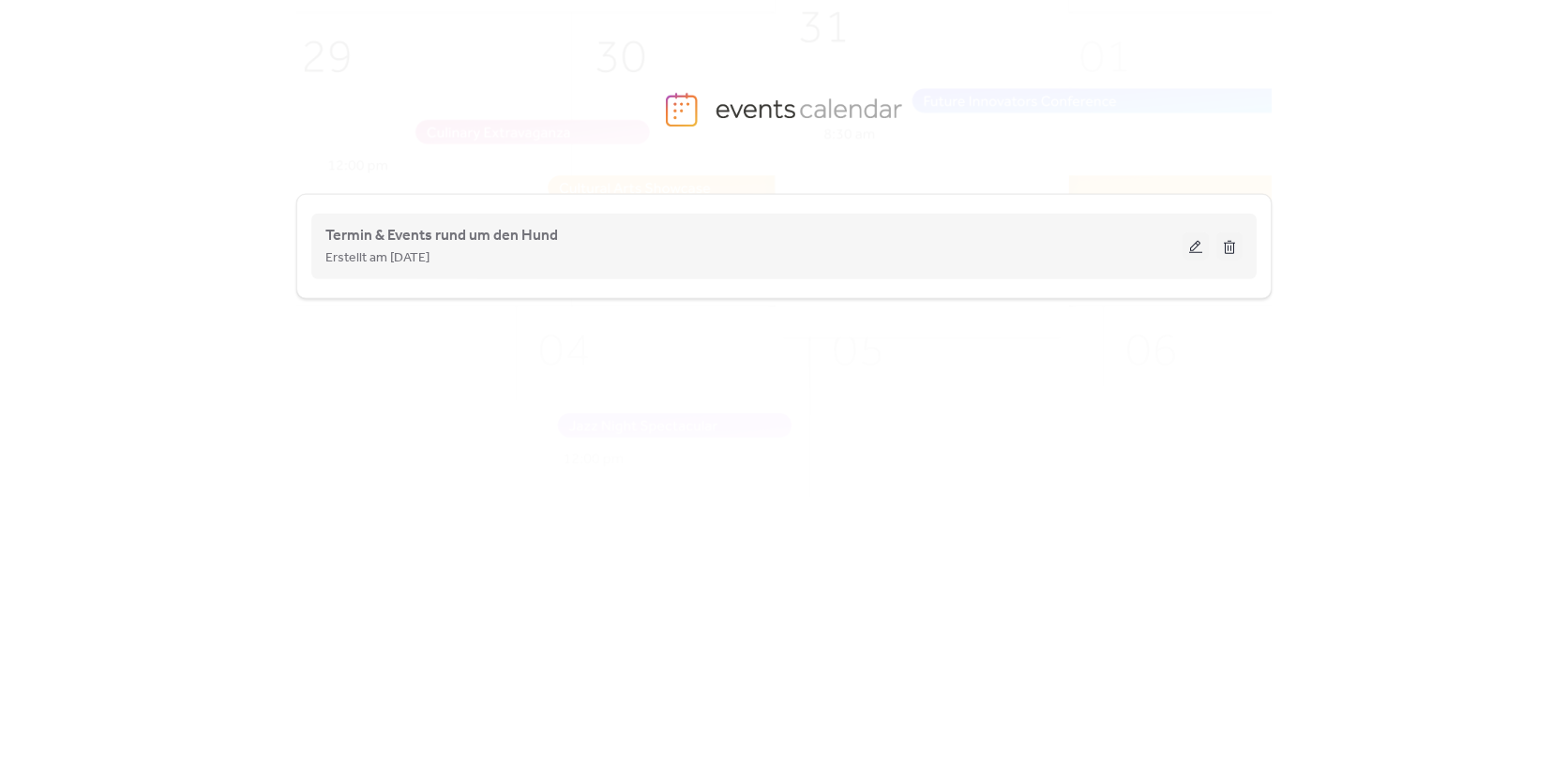
click at [1200, 247] on button at bounding box center [1196, 247] width 27 height 28
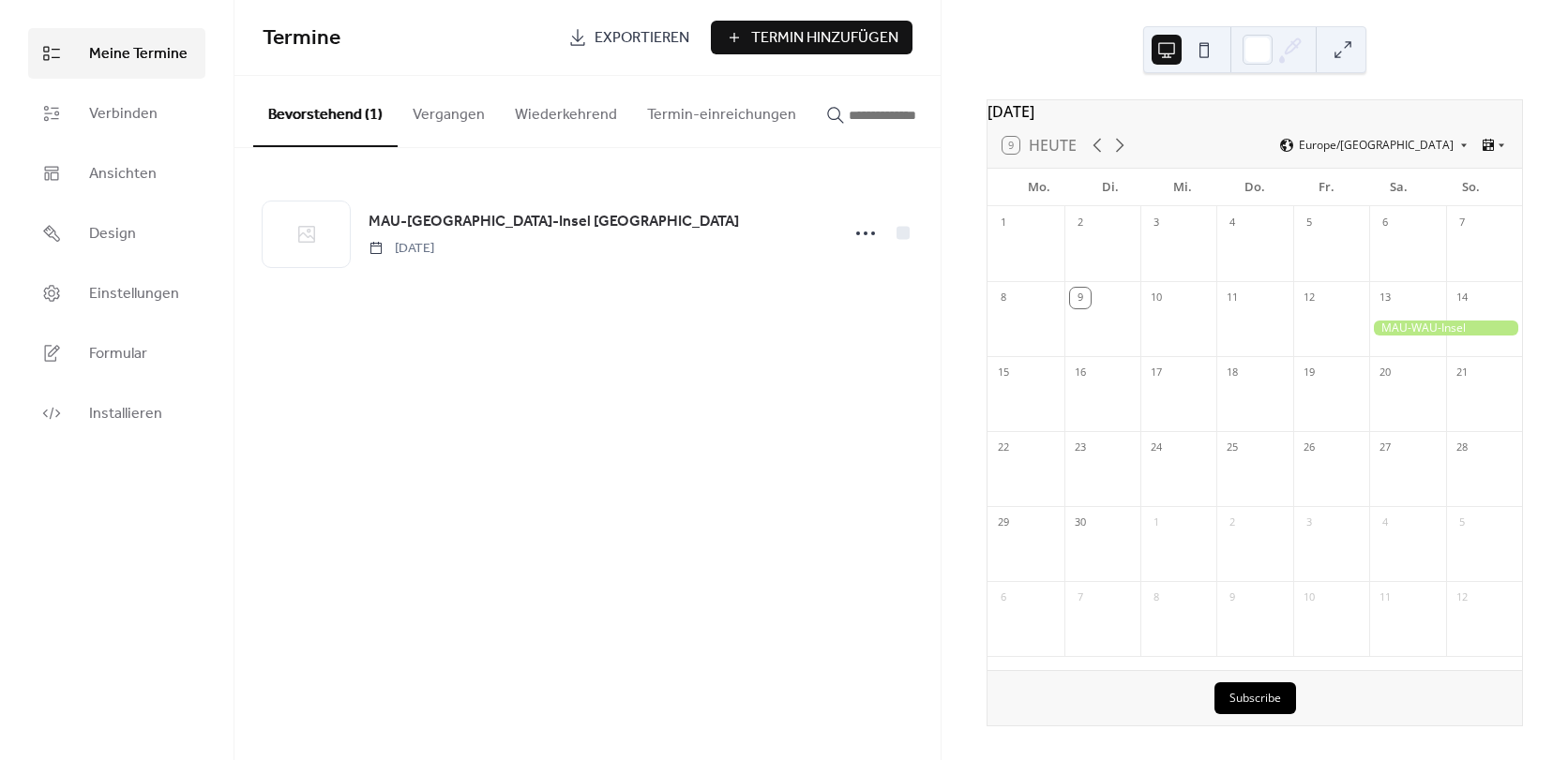
click at [1343, 45] on button at bounding box center [1344, 50] width 30 height 30
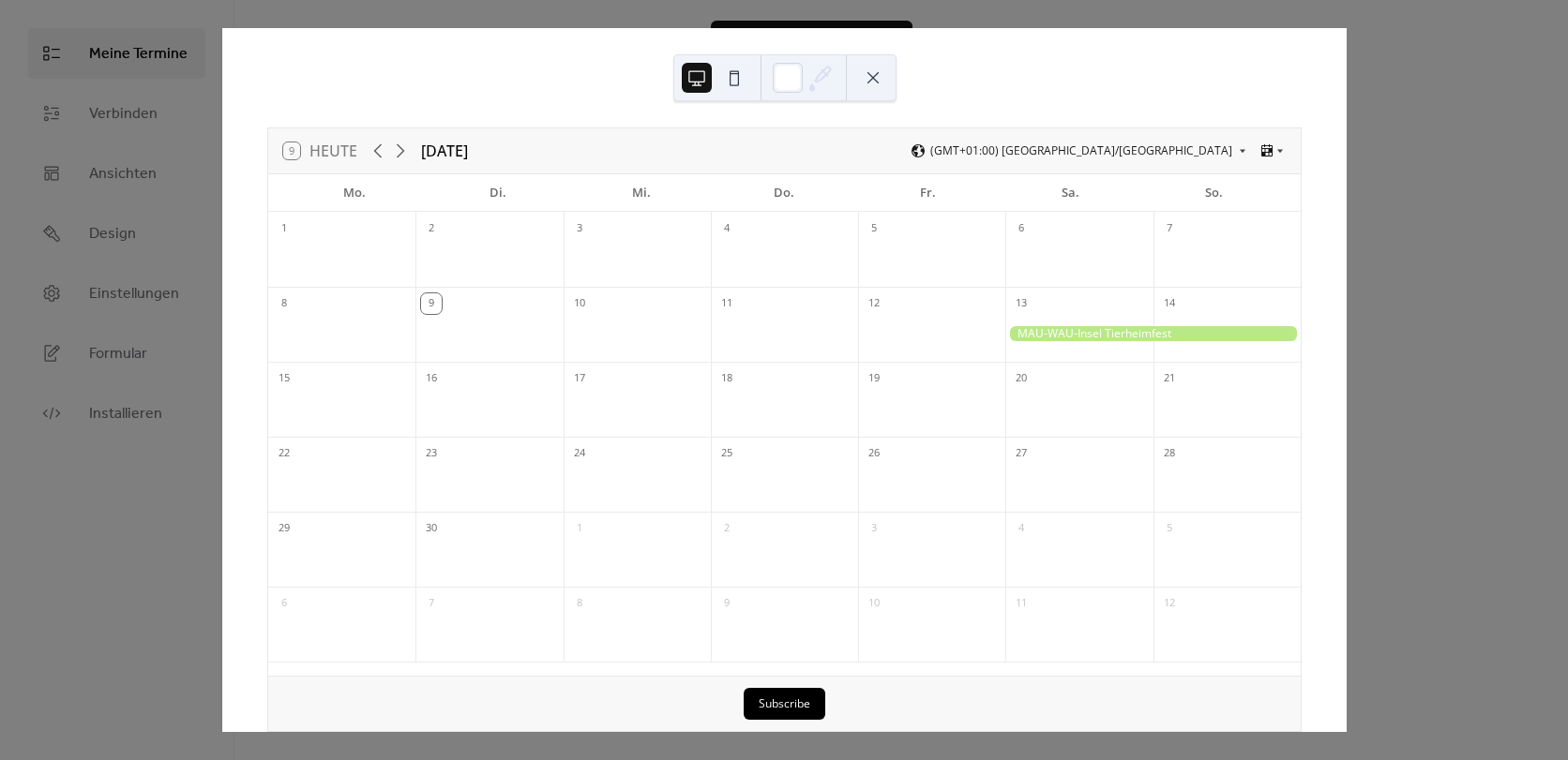
click at [875, 74] on button at bounding box center [873, 78] width 30 height 30
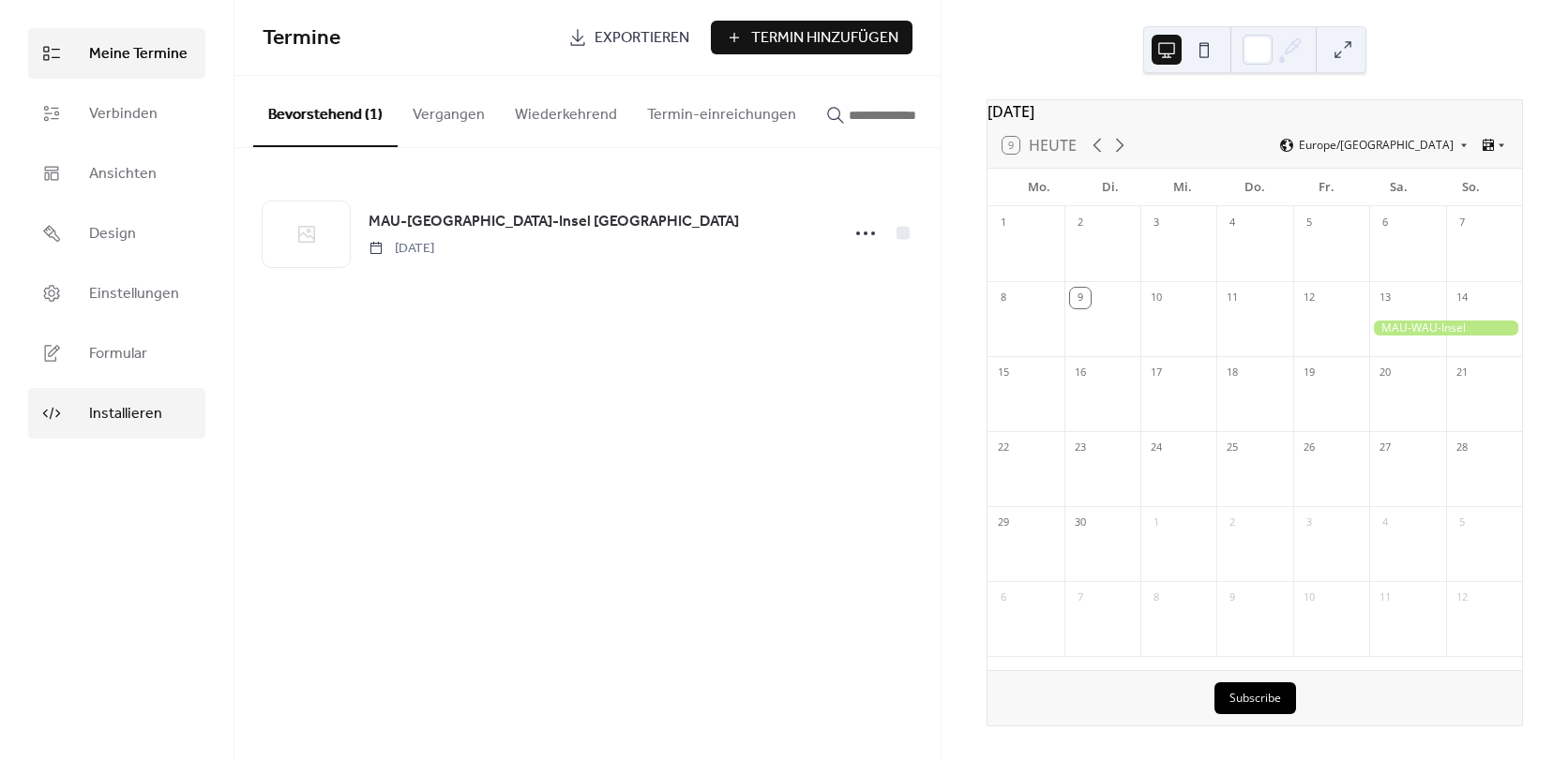
click at [123, 403] on span "Installieren" at bounding box center [125, 415] width 73 height 23
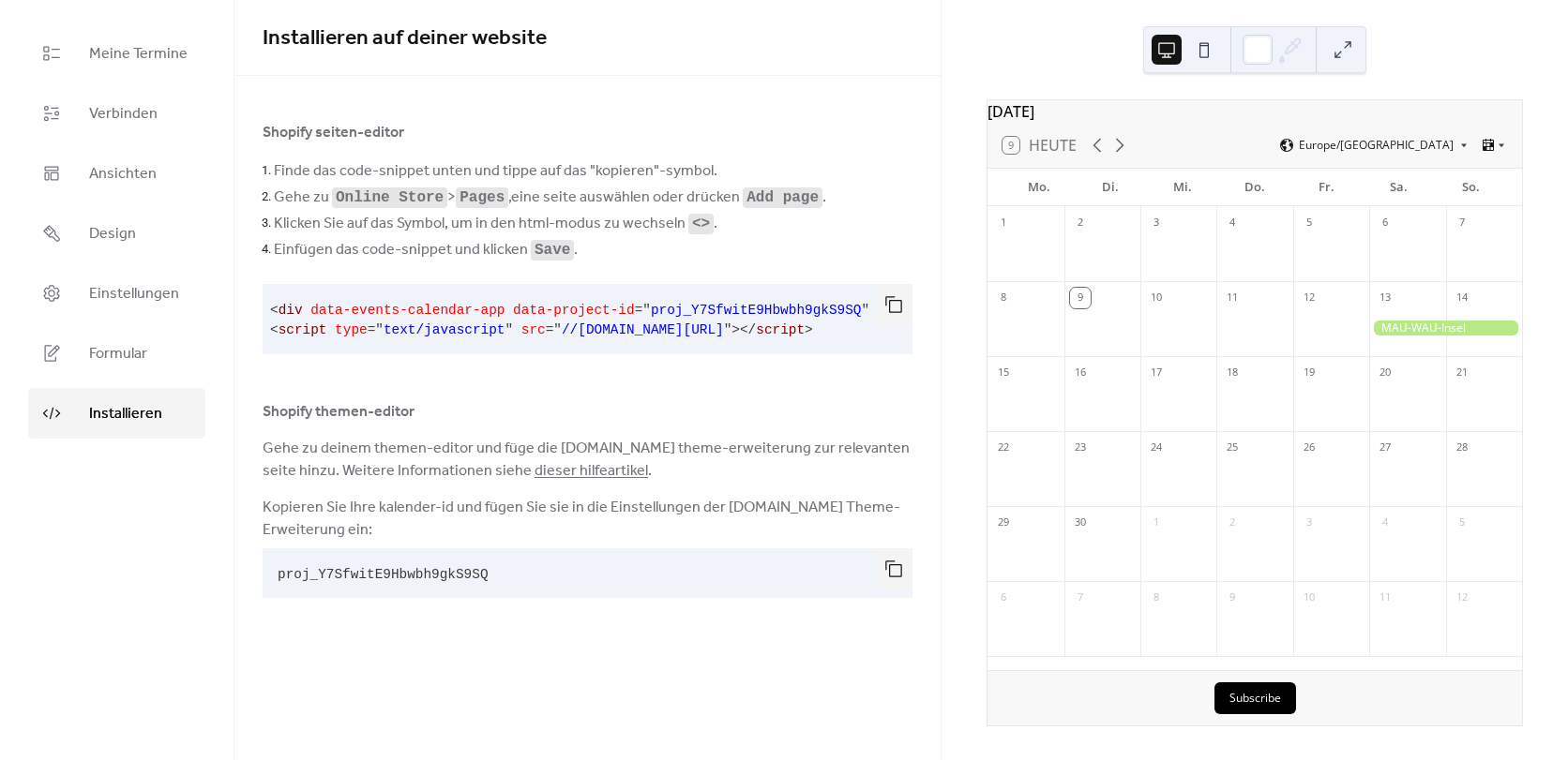
scroll to position [0, 4]
click at [902, 298] on button "button" at bounding box center [894, 305] width 38 height 42
click at [823, 232] on li "Klicken Sie auf das Symbol, um in den html-modus zu wechseln <> ." at bounding box center [593, 223] width 639 height 27
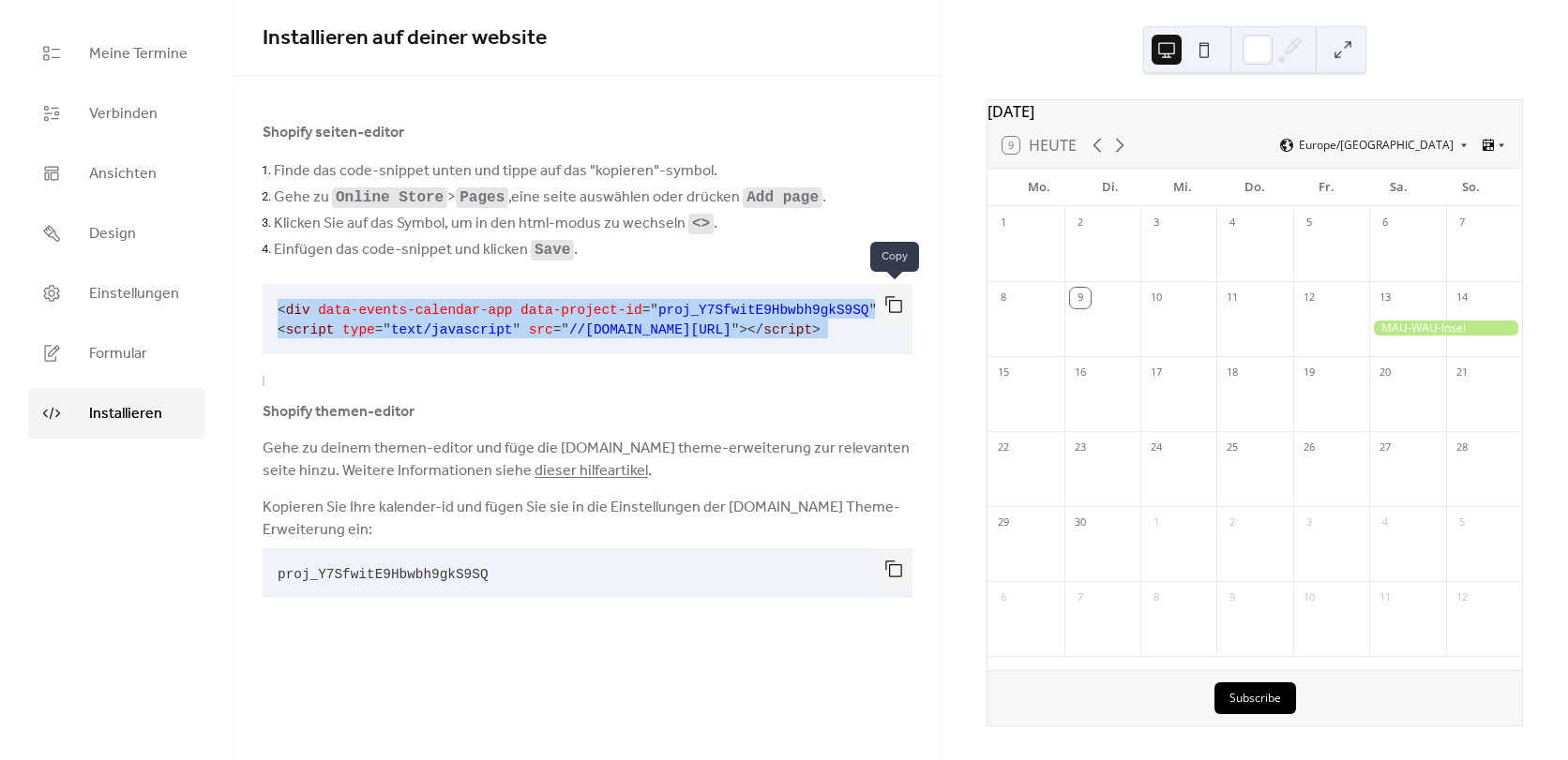
scroll to position [0, 19]
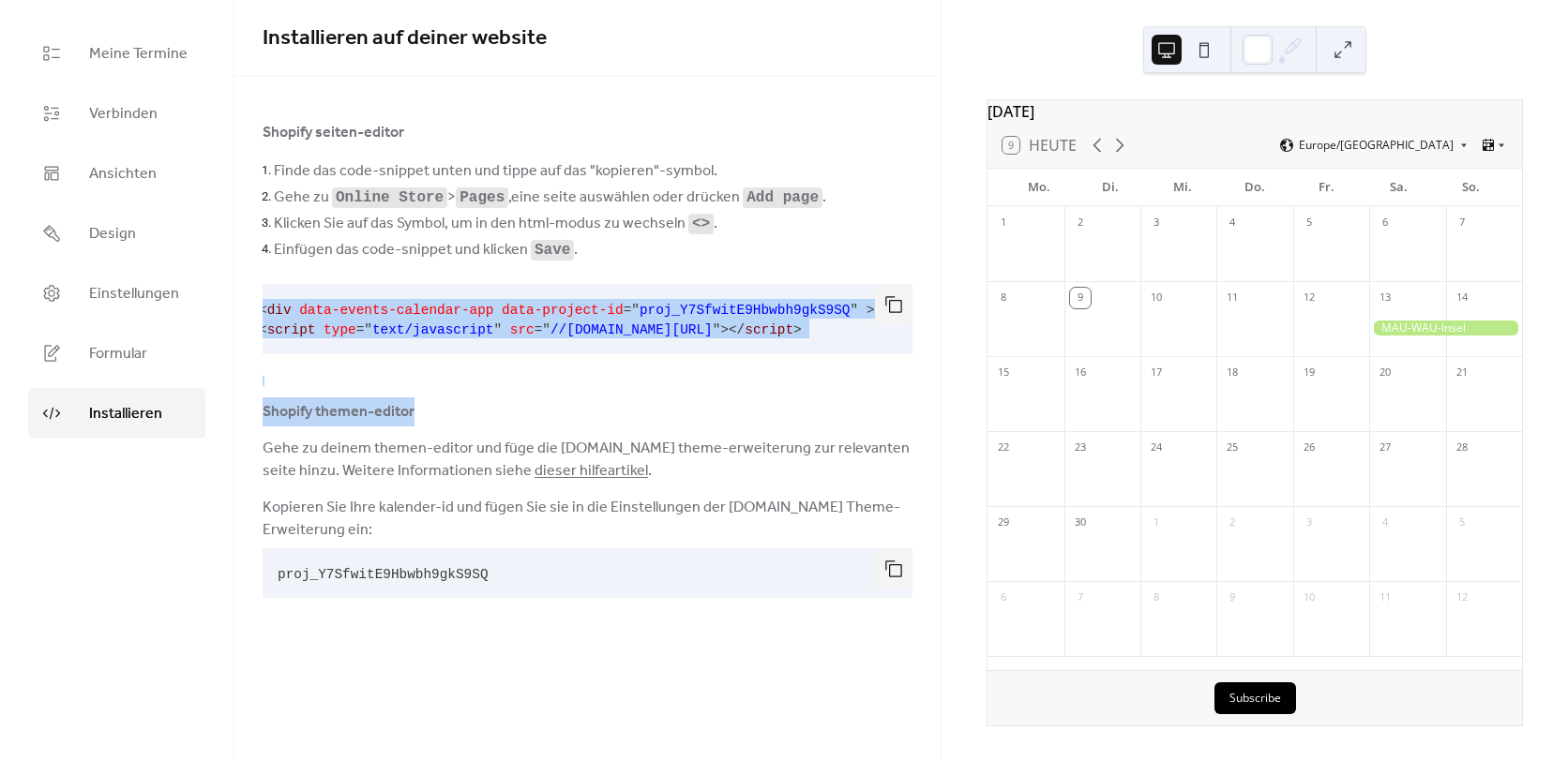
drag, startPoint x: 271, startPoint y: 302, endPoint x: 898, endPoint y: 416, distance: 637.3
click at [898, 416] on div "Shopify seiten-editor Finde das code-snippet unten und tippe auf das "kopieren"…" at bounding box center [587, 363] width 650 height 485
click at [882, 338] on pre "< div data-events-calendar-app data-project-id = " proj_Y7SfwitE9Hbwbh9gkS9SQ "…" at bounding box center [572, 319] width 620 height 70
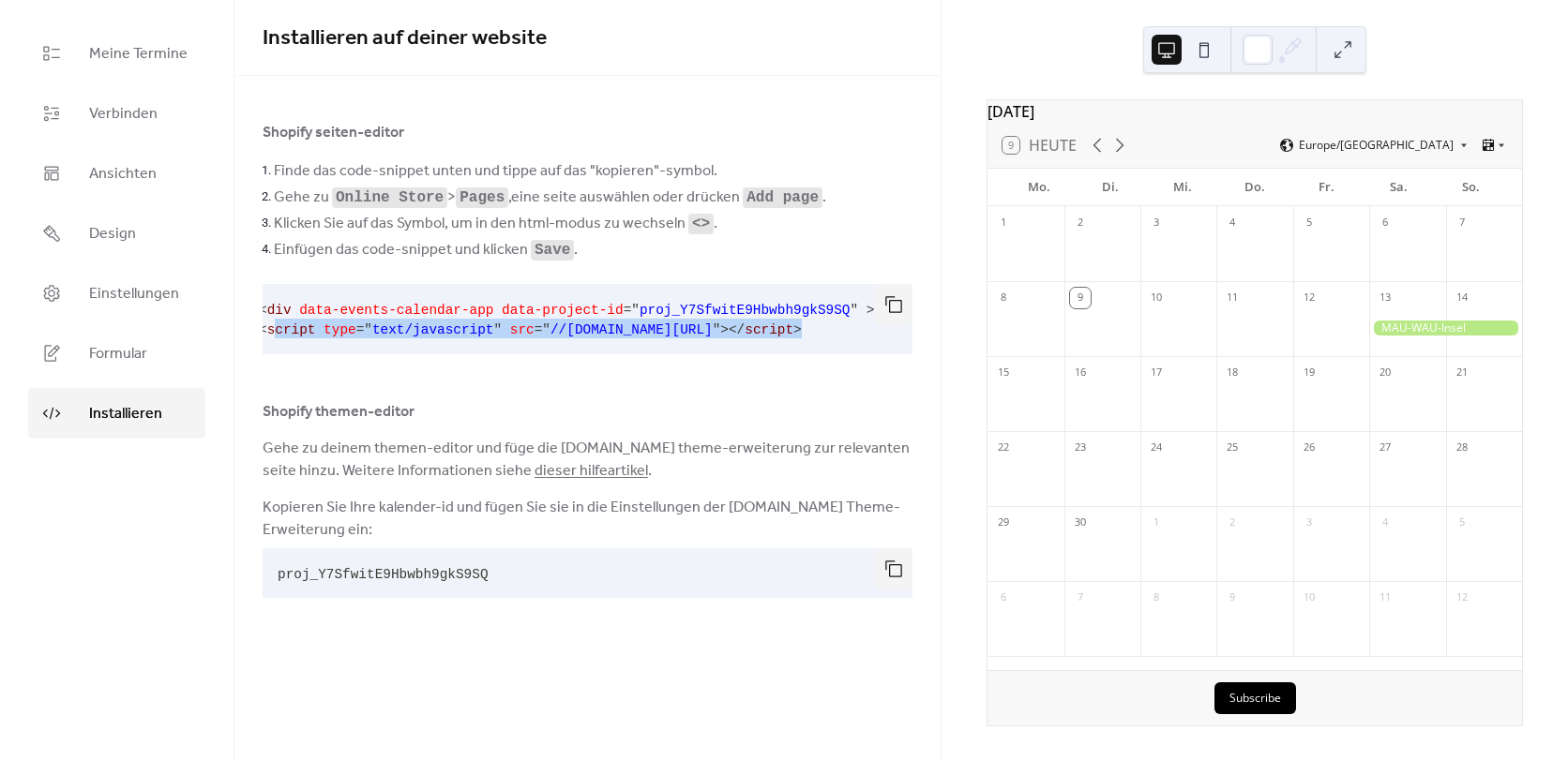
scroll to position [0, 0]
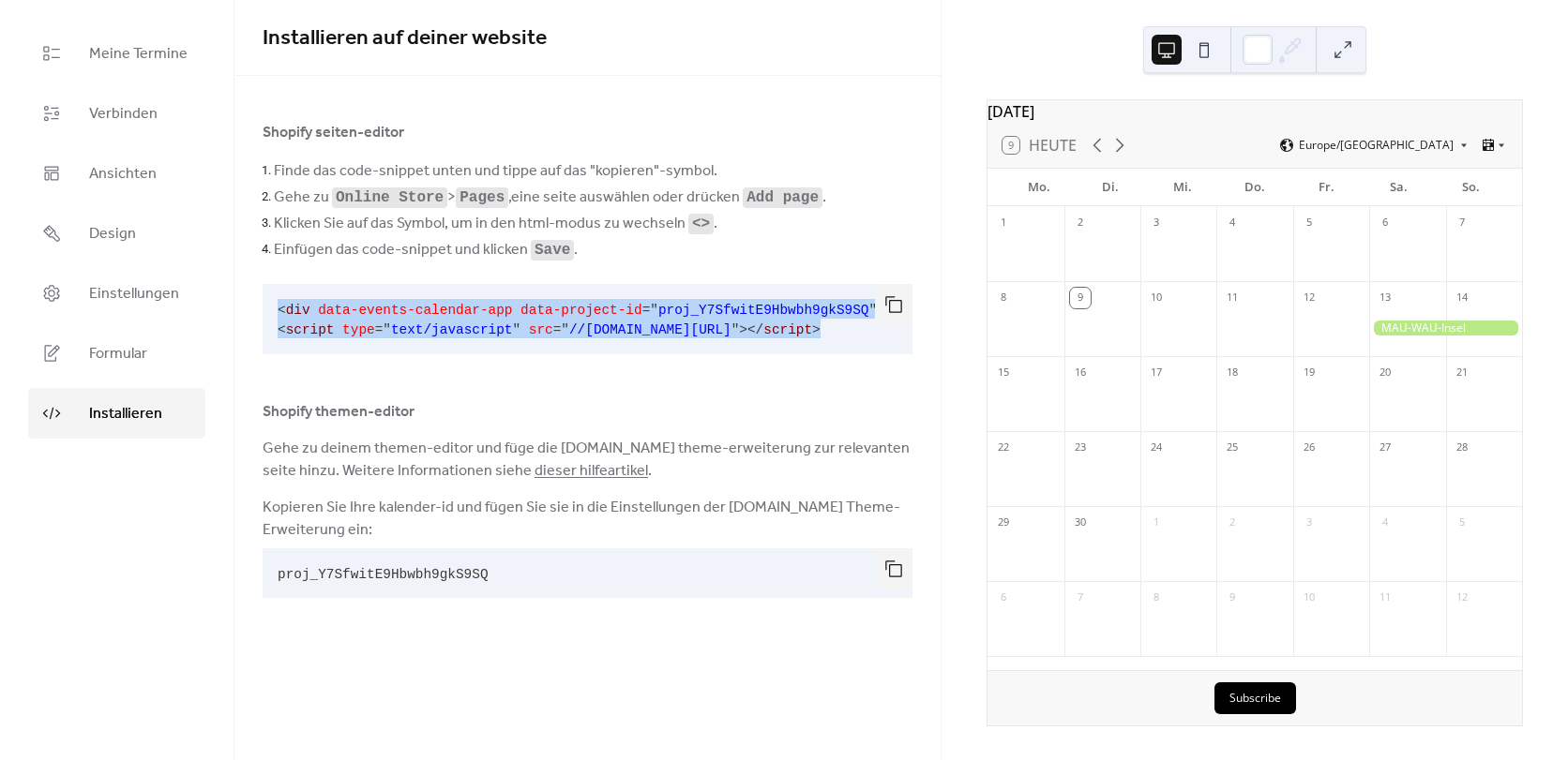
drag, startPoint x: 879, startPoint y: 332, endPoint x: 273, endPoint y: 309, distance: 606.4
click at [273, 309] on pre "< div data-events-calendar-app data-project-id = " proj_Y7SfwitE9Hbwbh9gkS9SQ "…" at bounding box center [572, 319] width 620 height 70
click at [874, 334] on pre "< div data-events-calendar-app data-project-id = " proj_Y7SfwitE9Hbwbh9gkS9SQ "…" at bounding box center [572, 319] width 620 height 70
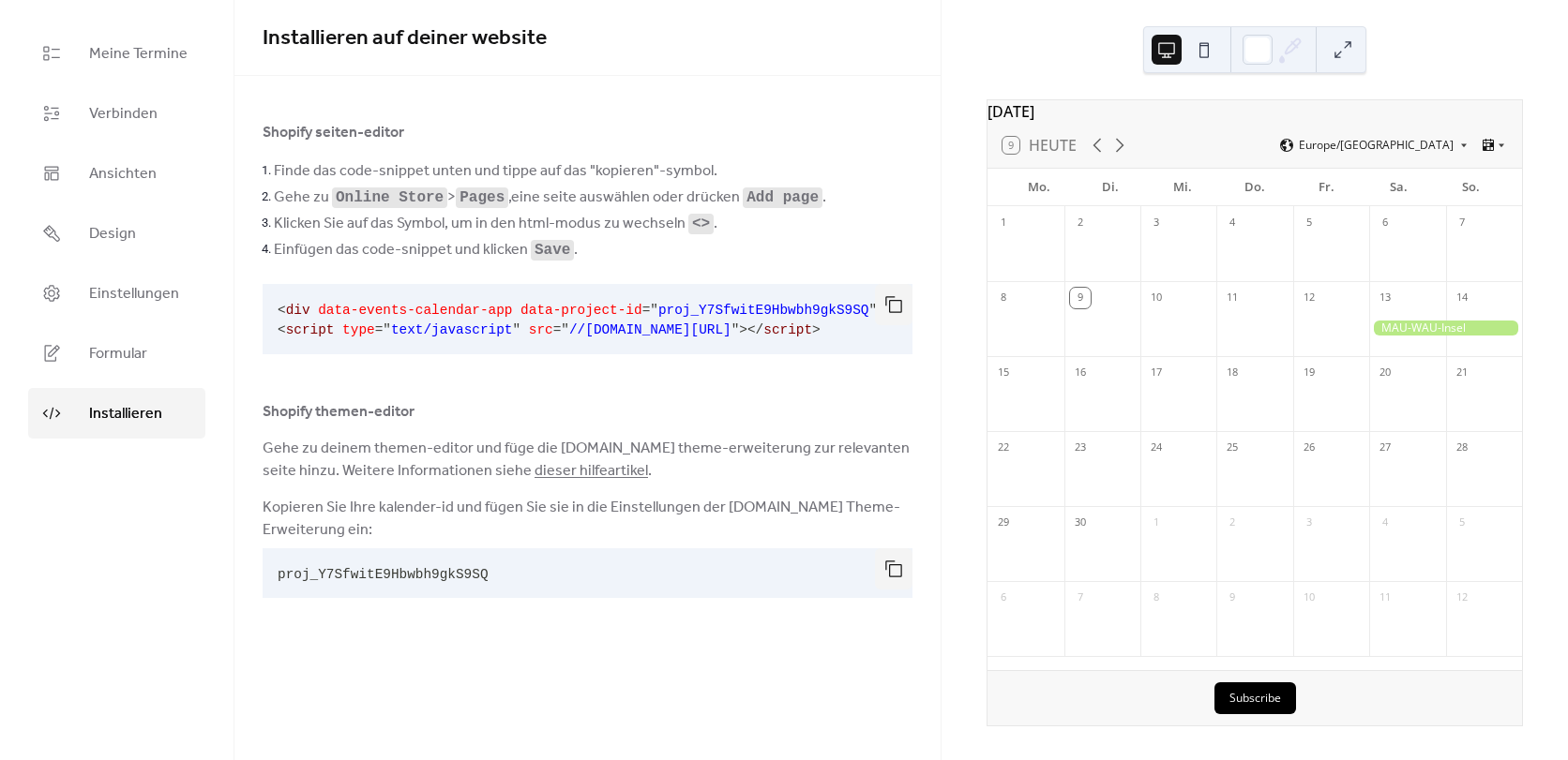
click at [812, 332] on span "script" at bounding box center [788, 330] width 49 height 15
drag, startPoint x: 862, startPoint y: 327, endPoint x: 930, endPoint y: 362, distance: 76.5
click at [812, 328] on span "script" at bounding box center [788, 330] width 49 height 15
click at [286, 309] on span "div" at bounding box center [298, 310] width 25 height 15
click at [618, 326] on span "//dist.eventscalendar.co/embed.js" at bounding box center [650, 330] width 162 height 15
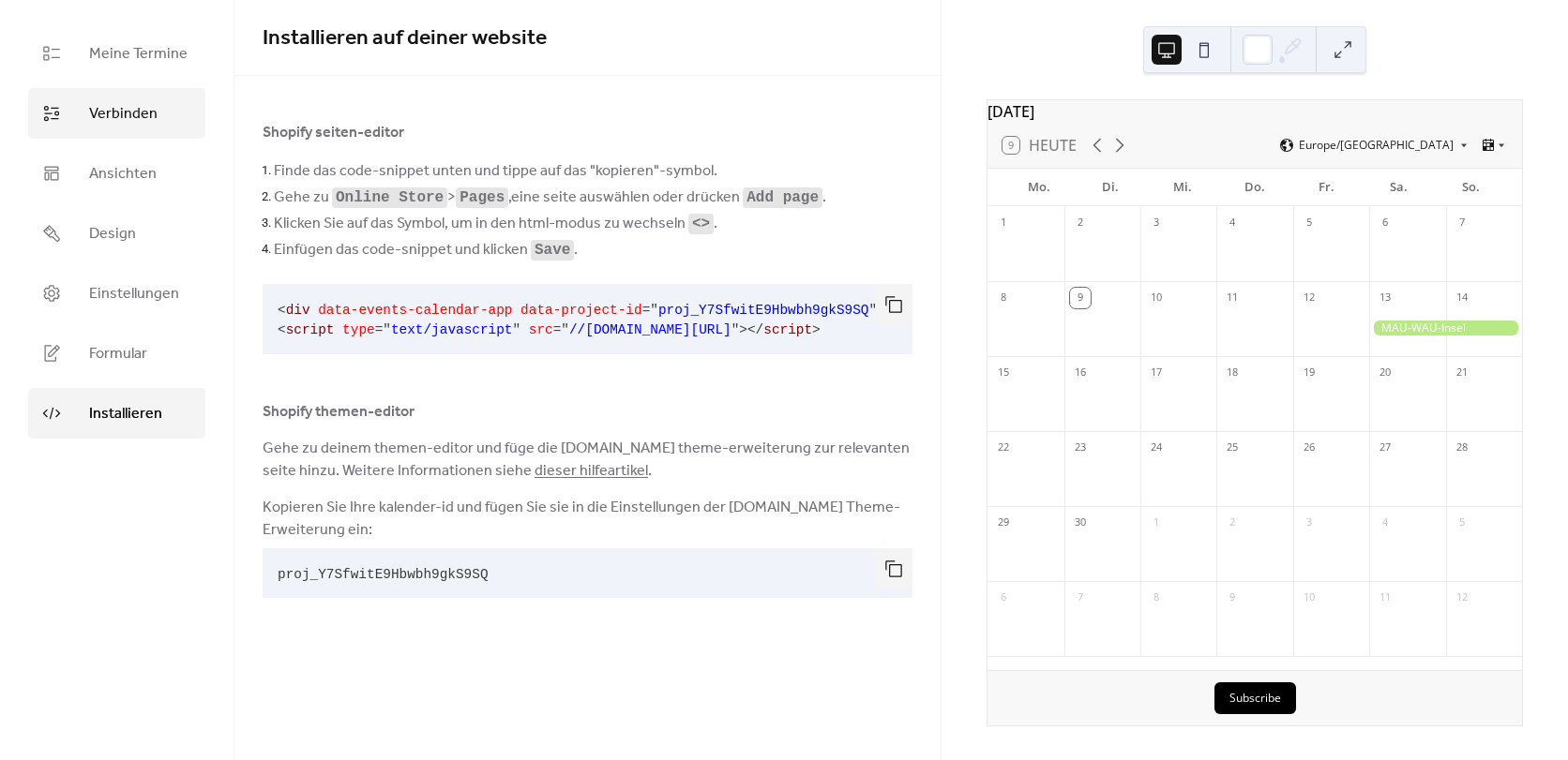
click at [126, 114] on span "Verbinden" at bounding box center [123, 115] width 68 height 23
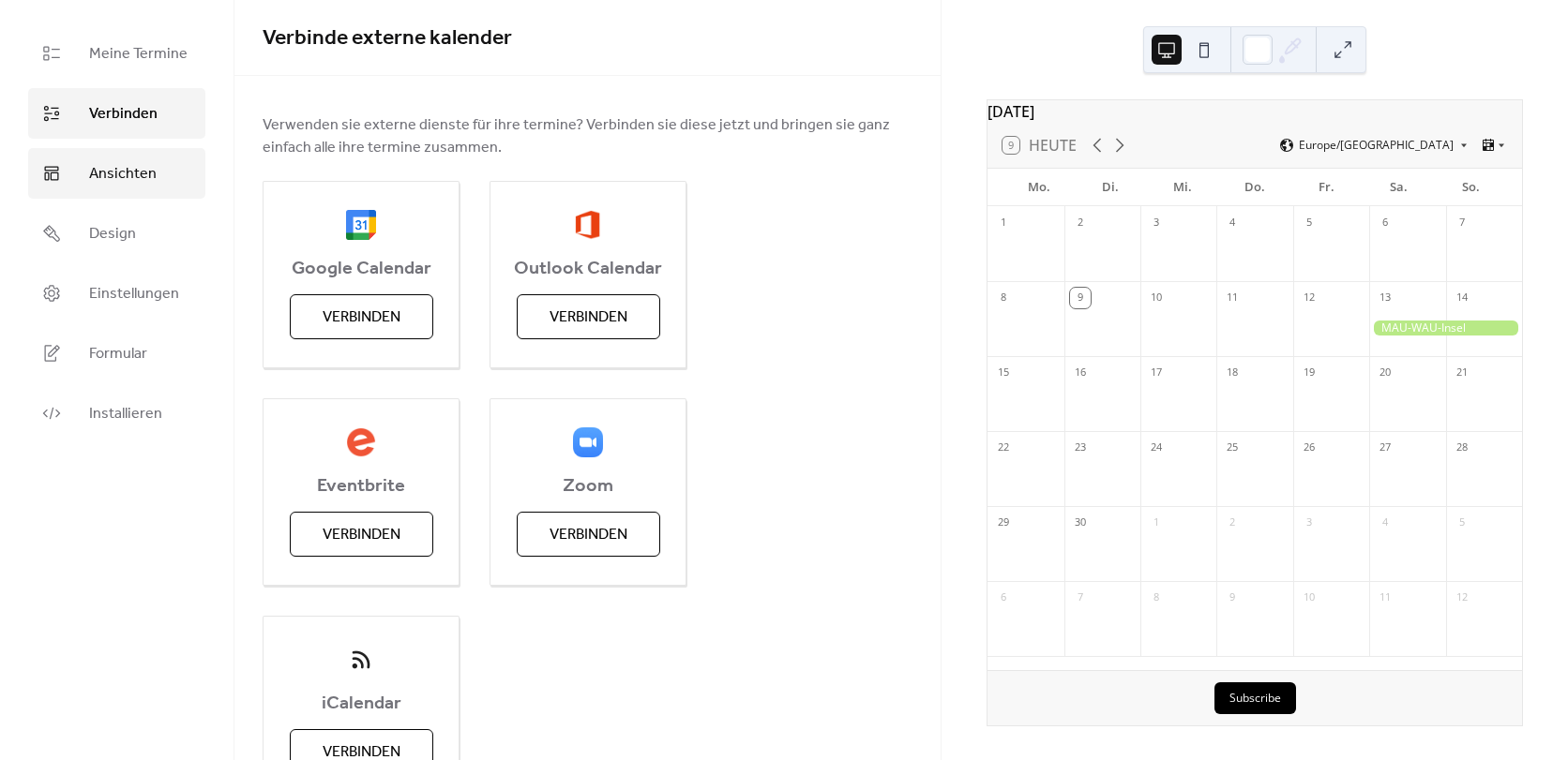
click at [136, 163] on span "Ansichten" at bounding box center [122, 174] width 67 height 23
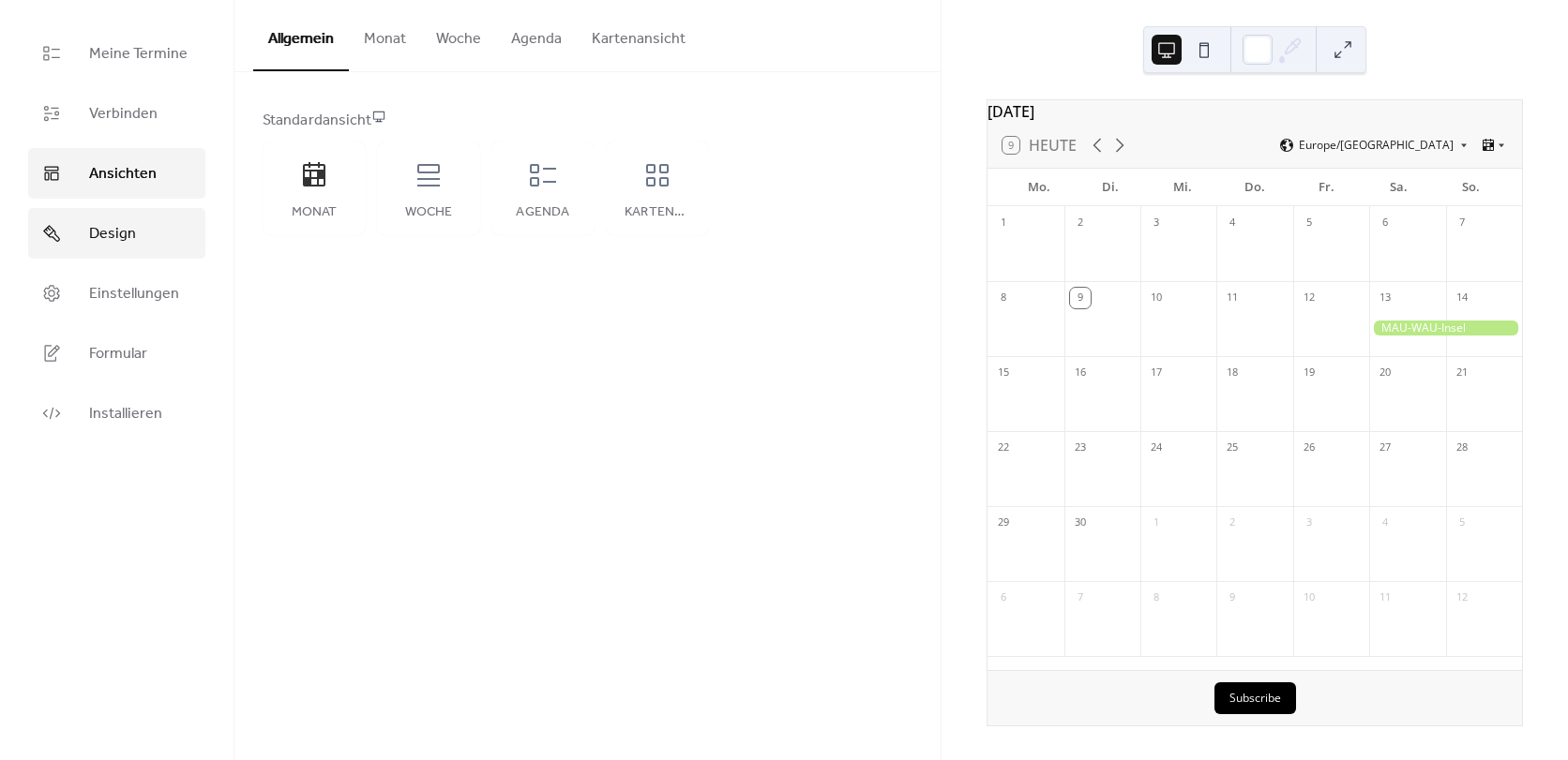
click at [108, 235] on span "Design" at bounding box center [113, 235] width 47 height 23
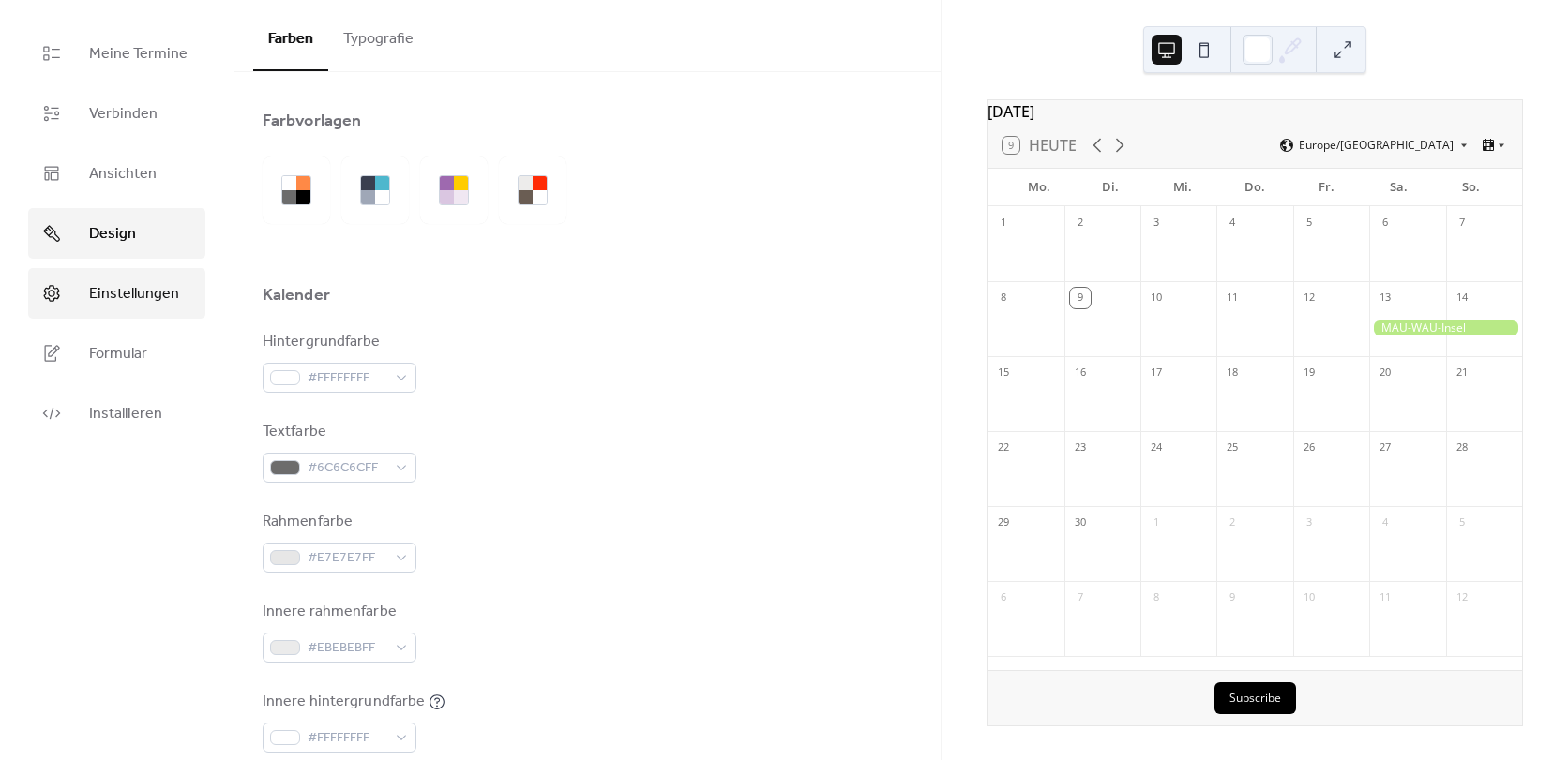
click at [118, 298] on span "Einstellungen" at bounding box center [134, 294] width 90 height 23
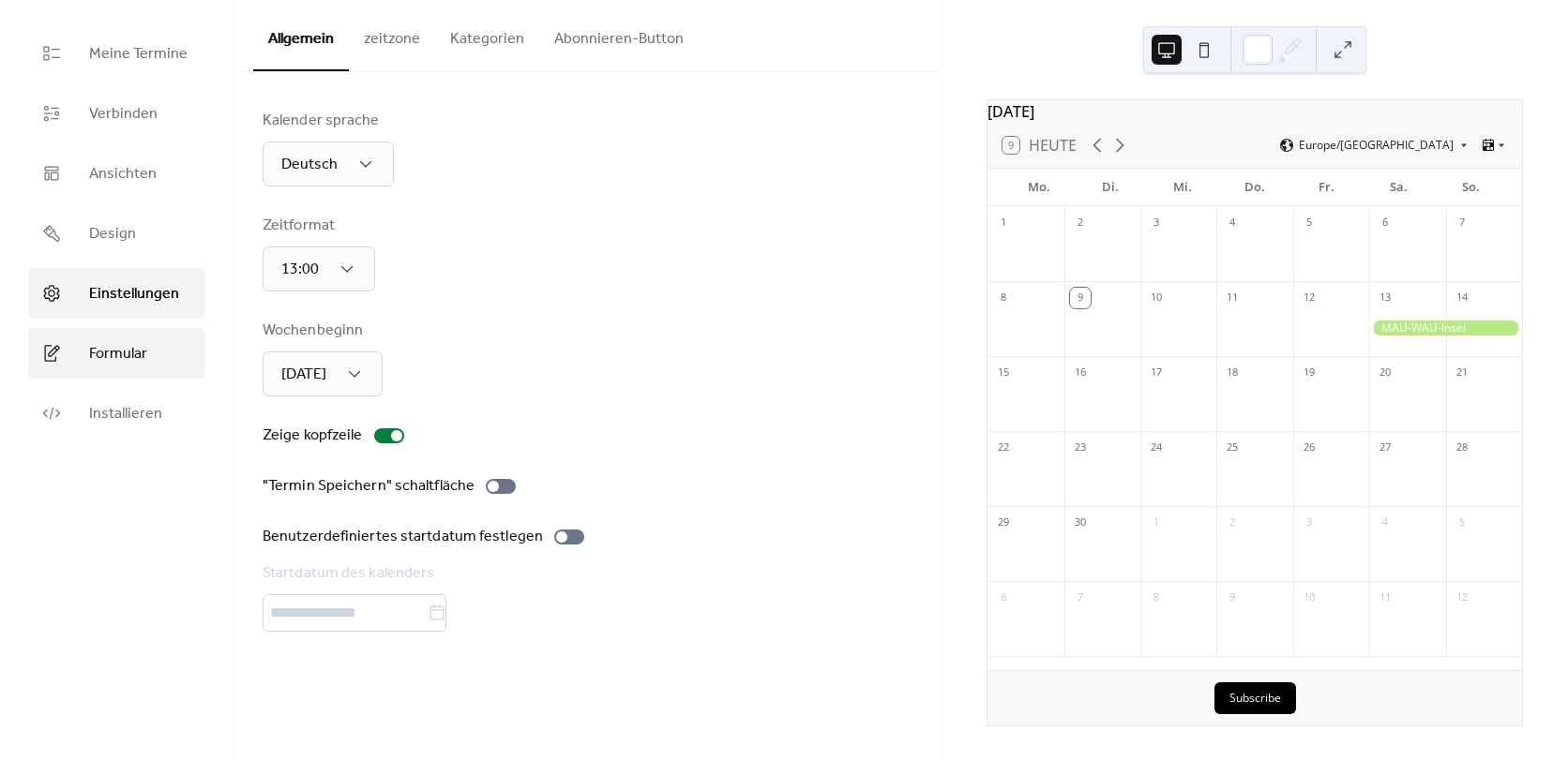
click at [144, 348] on span "Formular" at bounding box center [117, 355] width 58 height 23
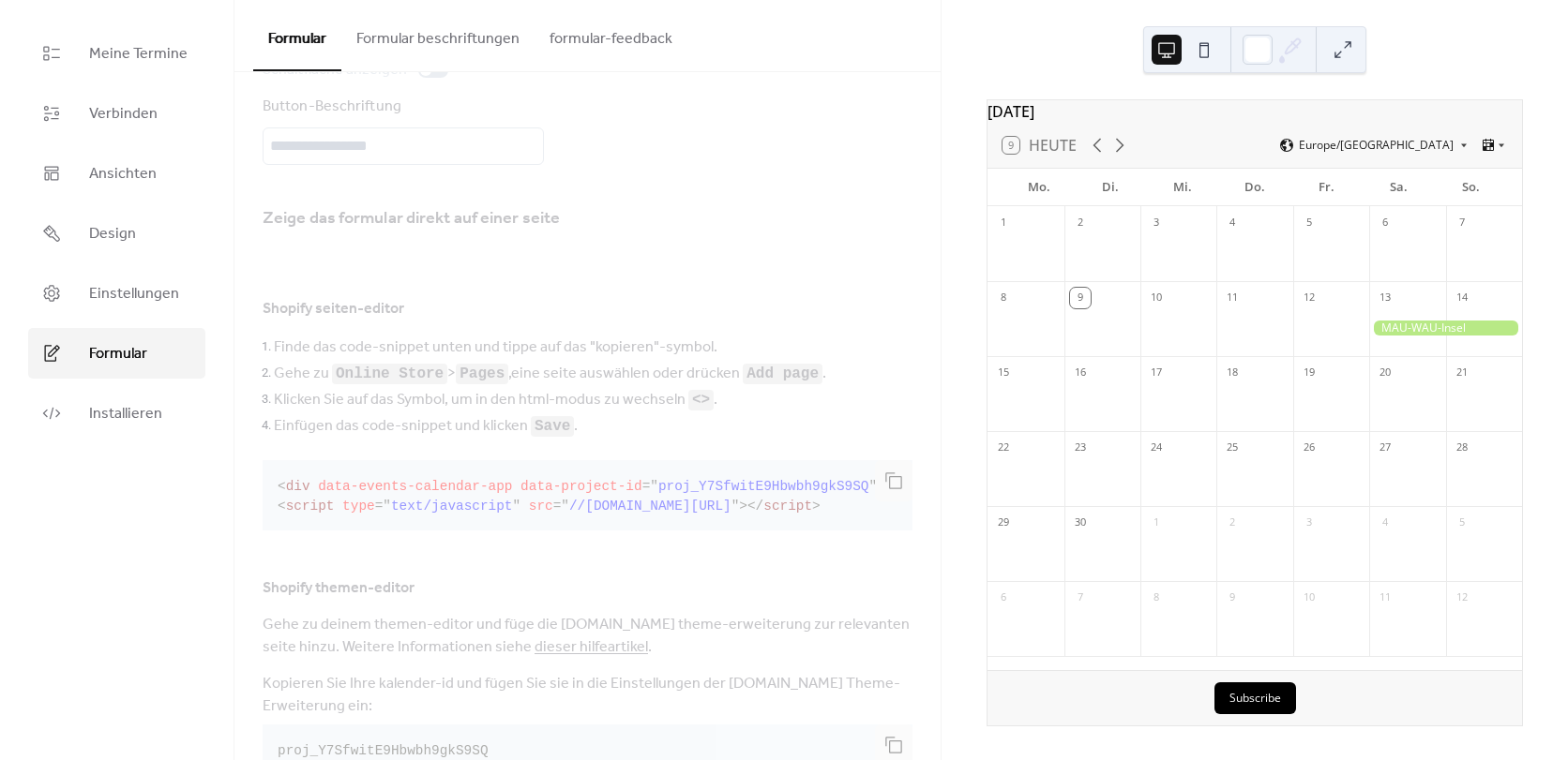
scroll to position [339, 0]
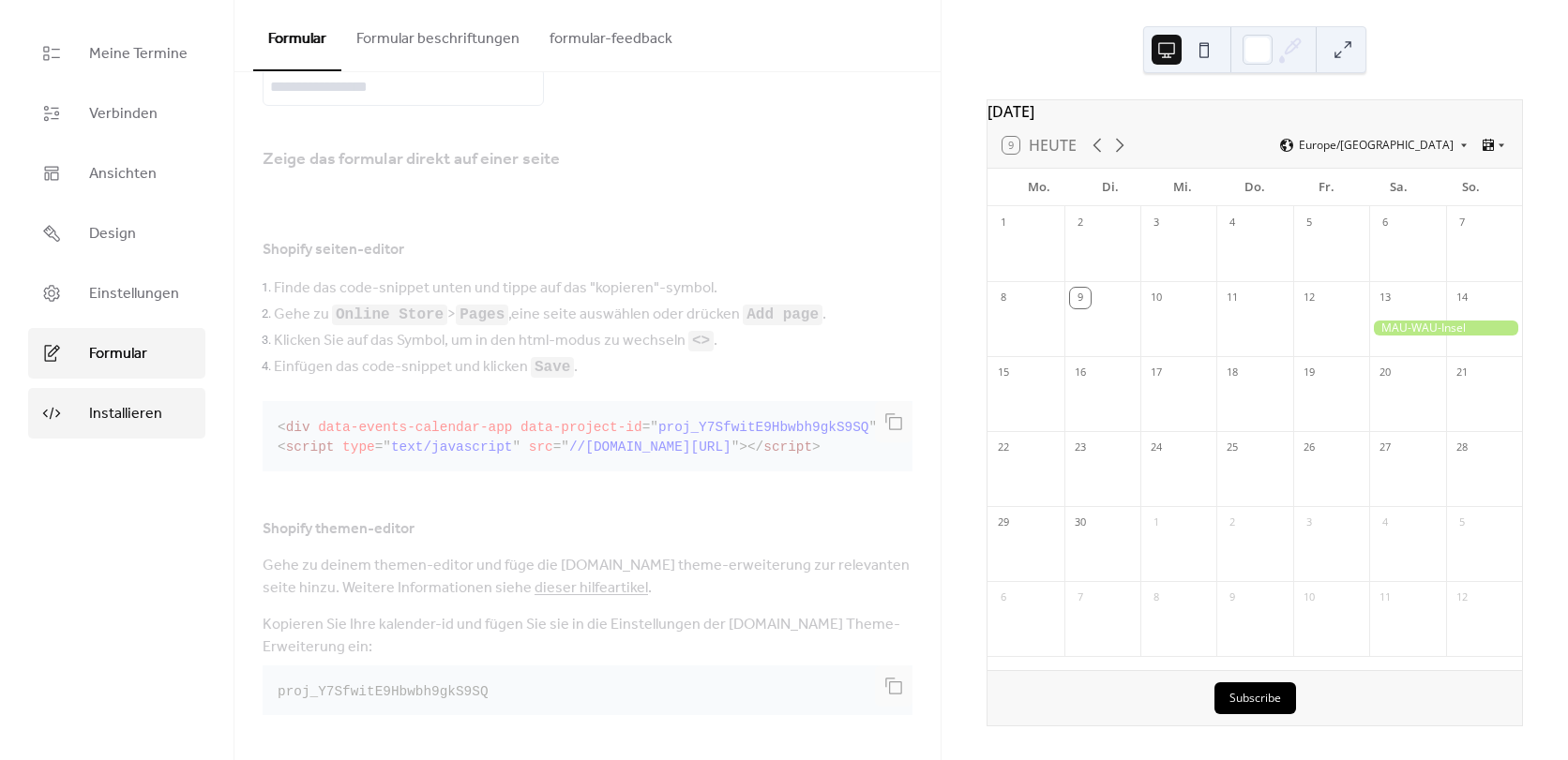
click at [125, 421] on span "Installieren" at bounding box center [125, 415] width 73 height 23
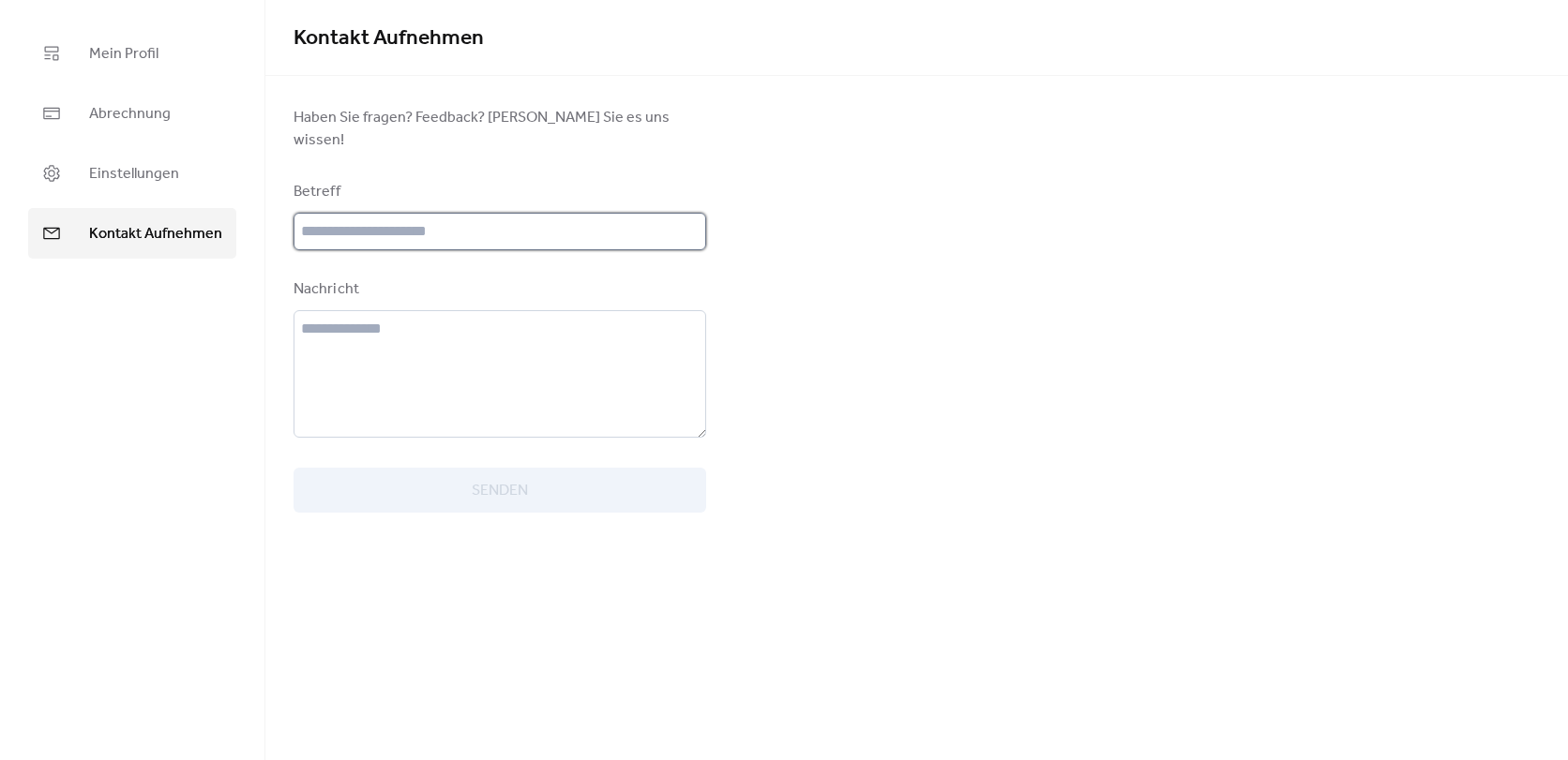
click at [369, 213] on input "text" at bounding box center [500, 232] width 413 height 38
paste input "**********"
type input "**********"
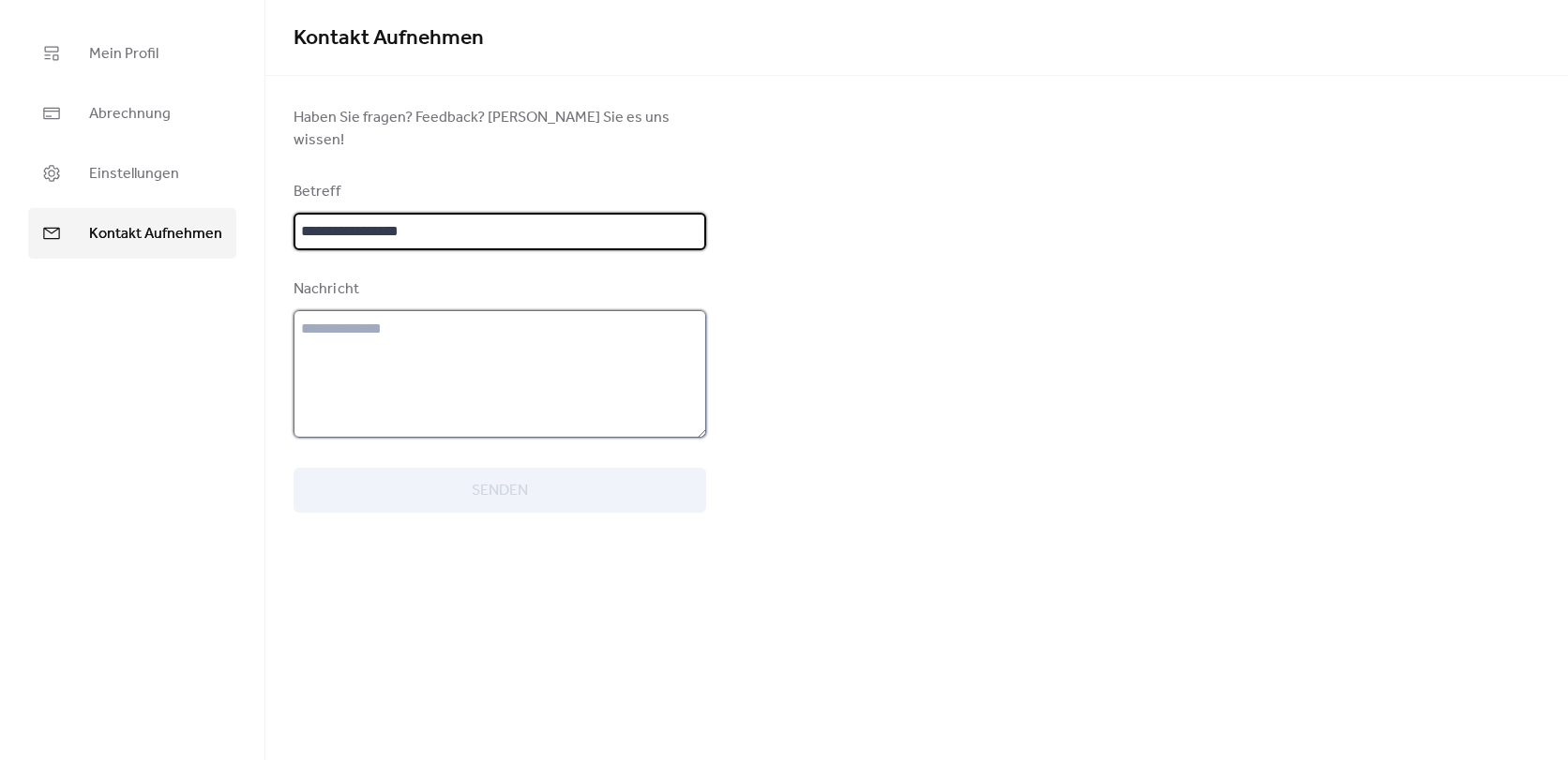
click at [372, 322] on textarea at bounding box center [500, 374] width 413 height 128
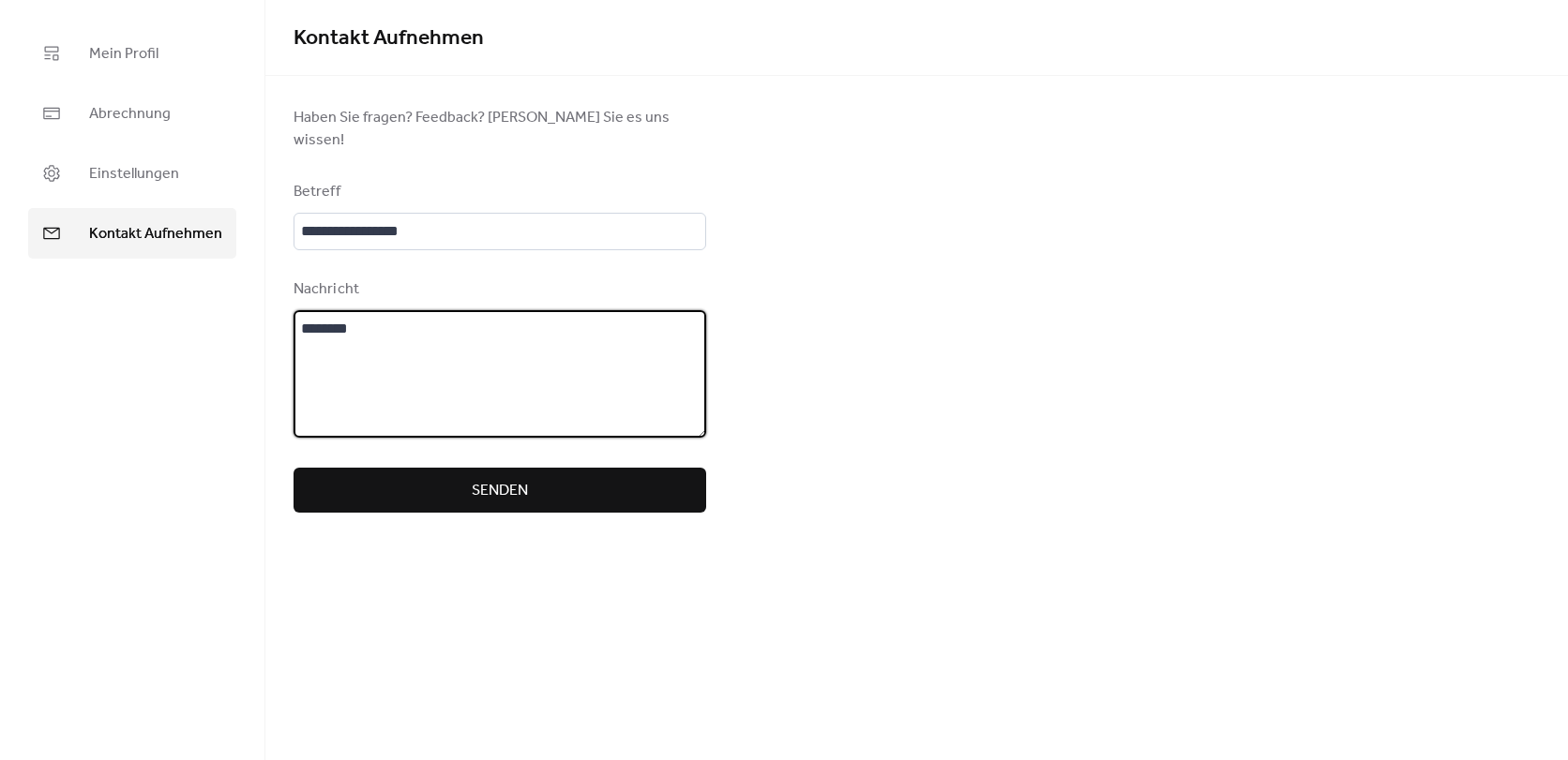
paste textarea "**********"
type textarea "**********"
click at [569, 472] on button "Senden" at bounding box center [500, 490] width 413 height 45
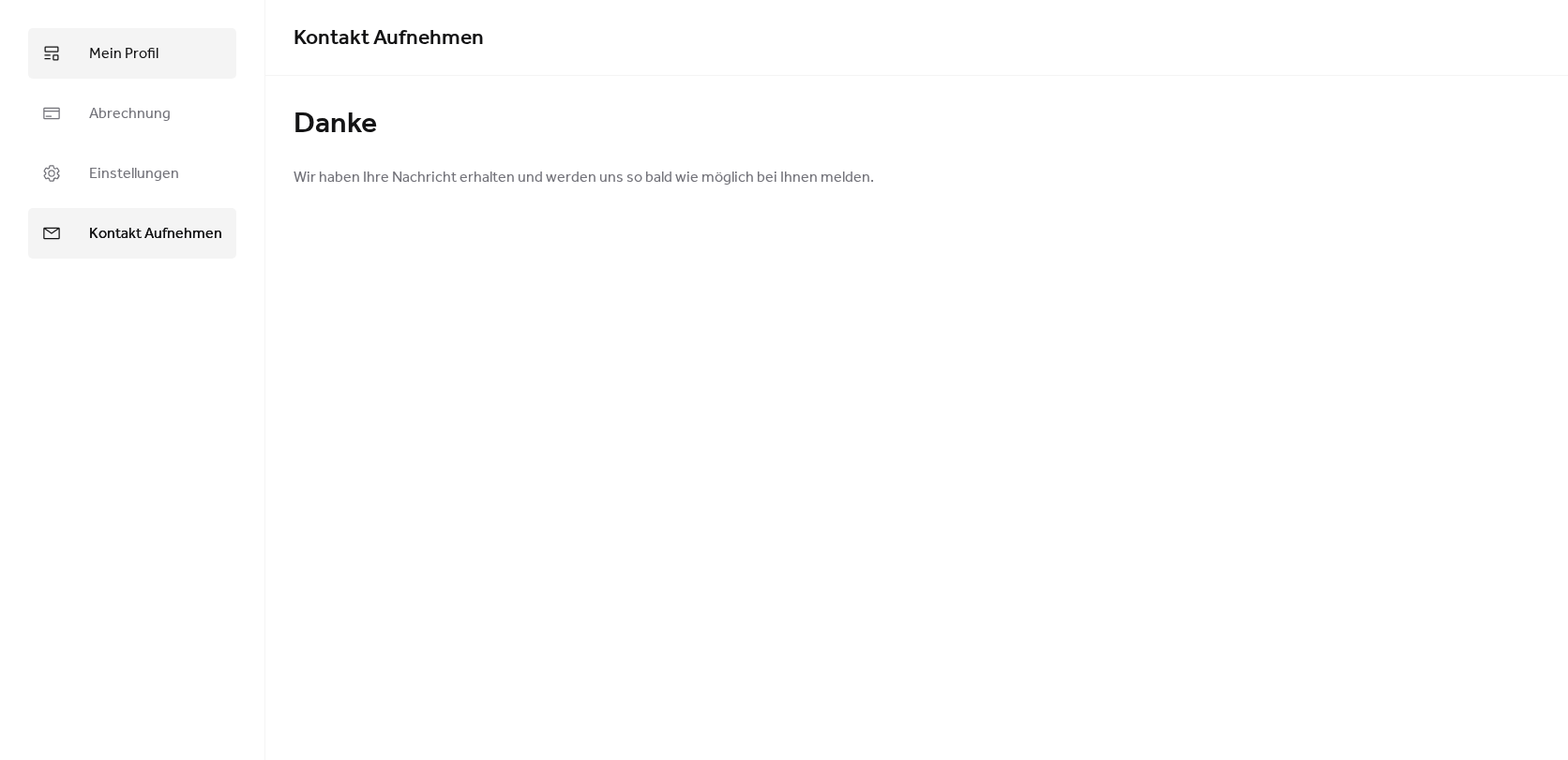
click at [96, 44] on span "Mein Profil" at bounding box center [123, 55] width 69 height 23
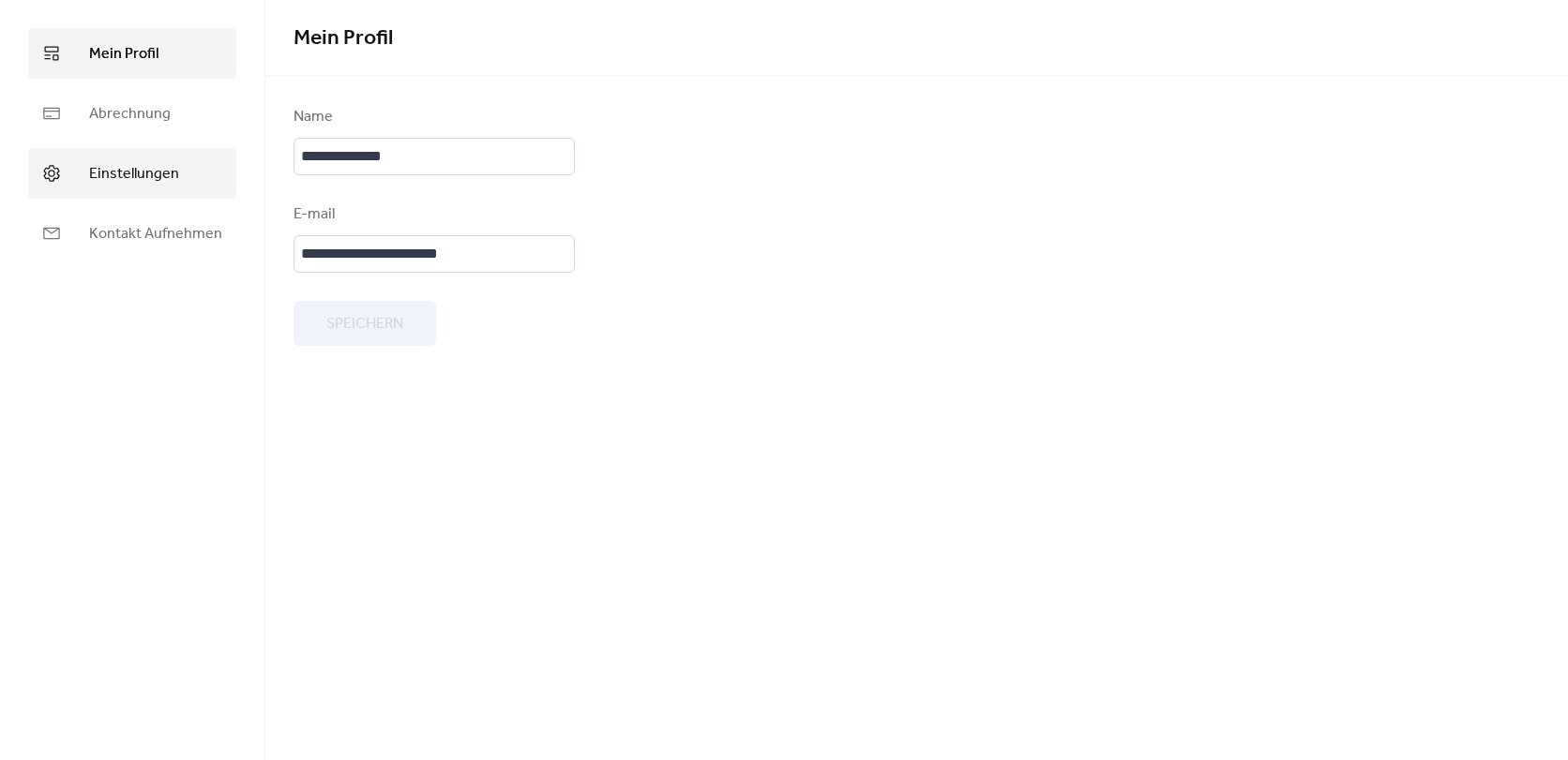
click at [130, 192] on link "Einstellungen" at bounding box center [133, 173] width 208 height 50
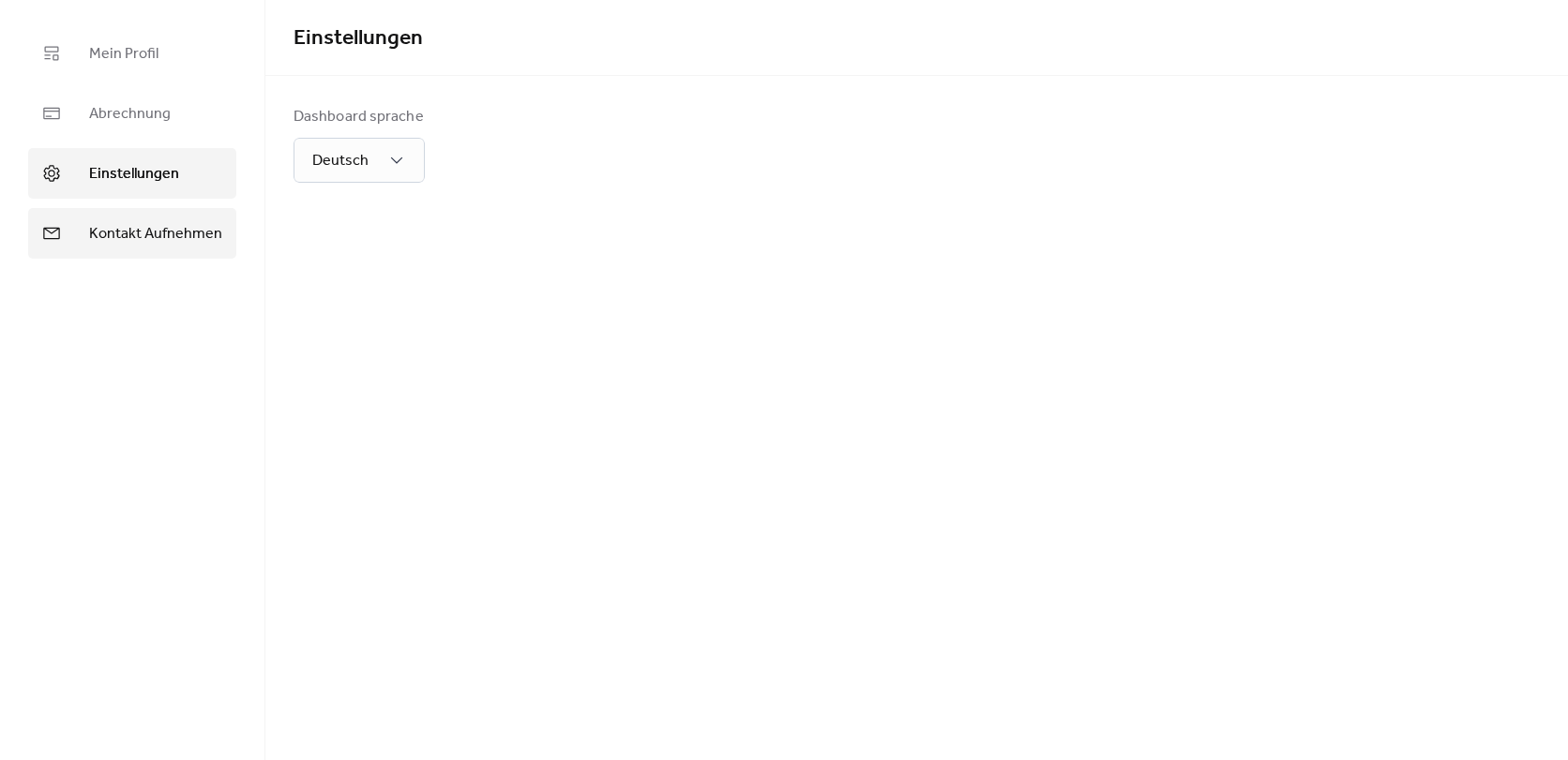
click at [135, 219] on link "Kontakt Aufnehmen" at bounding box center [133, 233] width 208 height 50
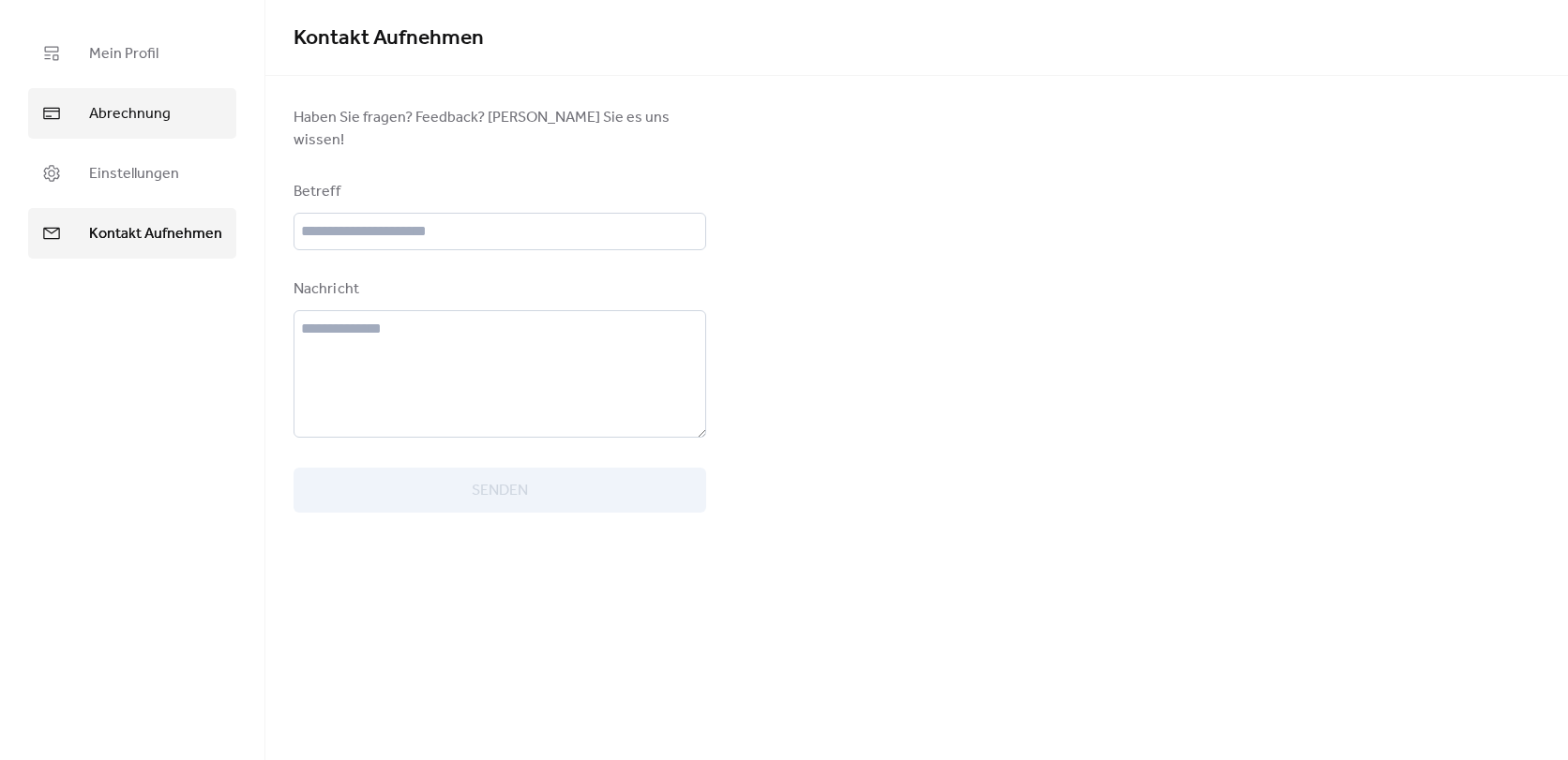
click at [106, 97] on link "Abrechnung" at bounding box center [133, 113] width 208 height 50
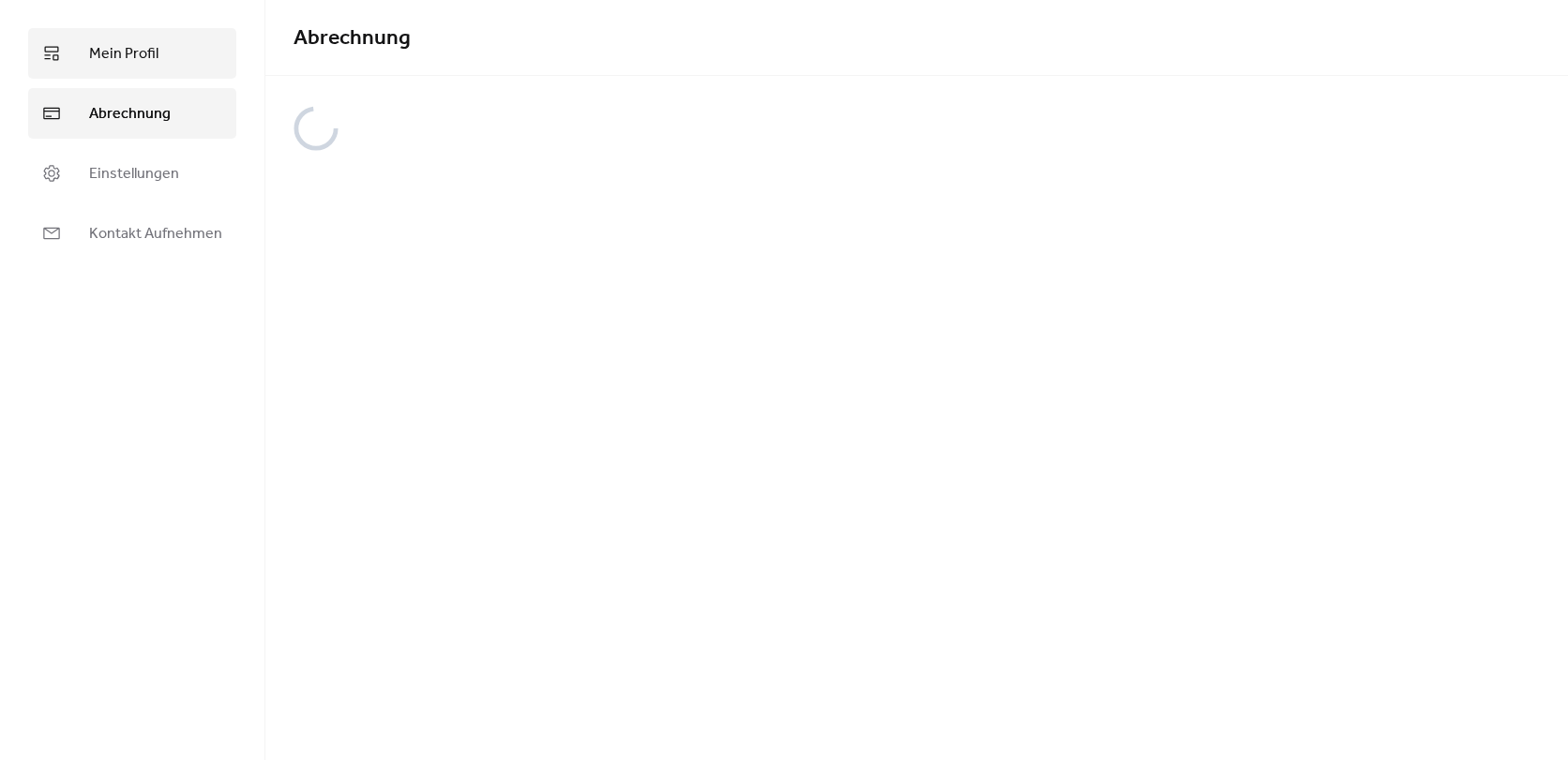
click at [101, 44] on span "Mein Profil" at bounding box center [123, 55] width 69 height 23
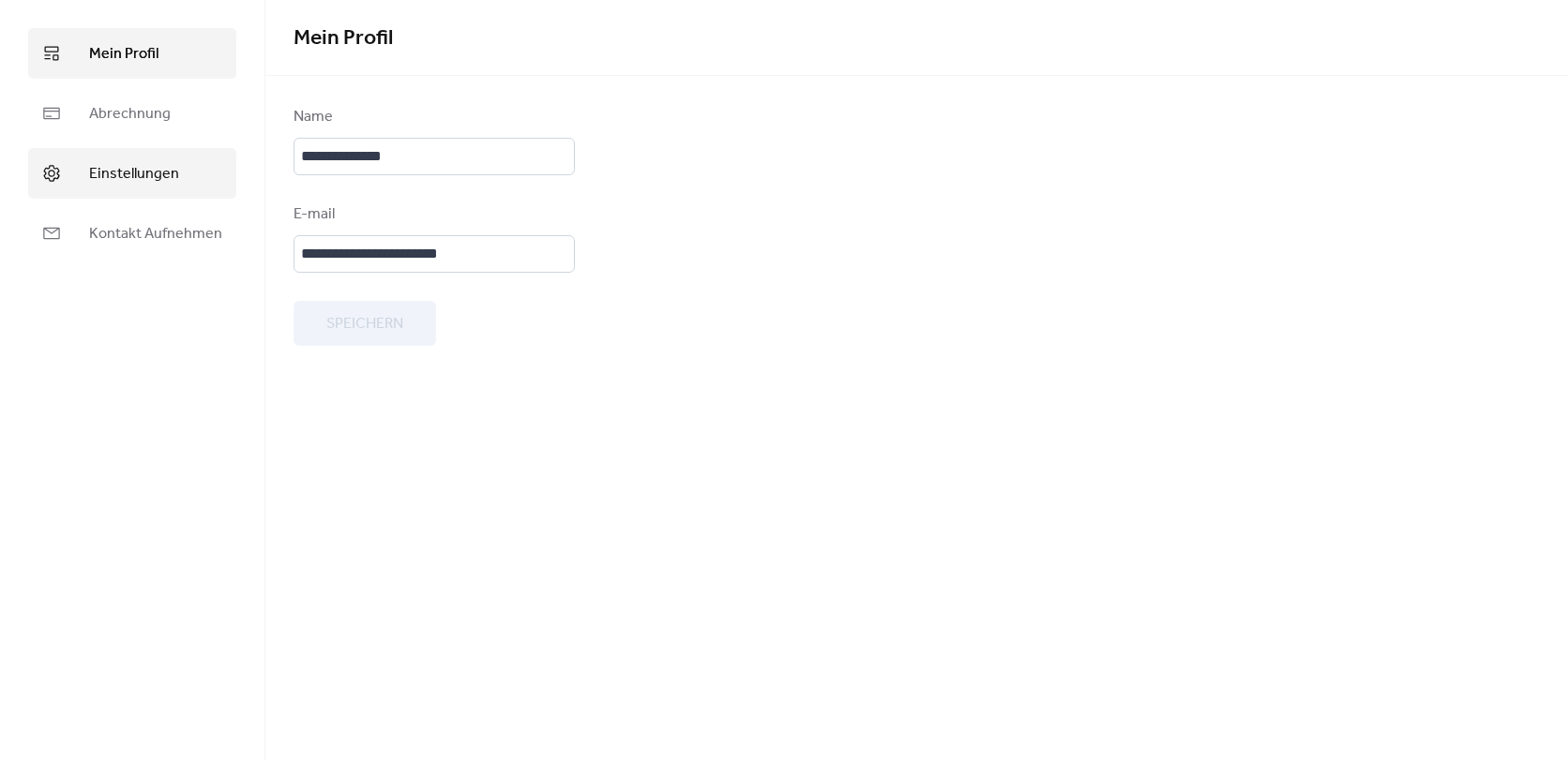
click at [121, 169] on span "Einstellungen" at bounding box center [134, 174] width 90 height 23
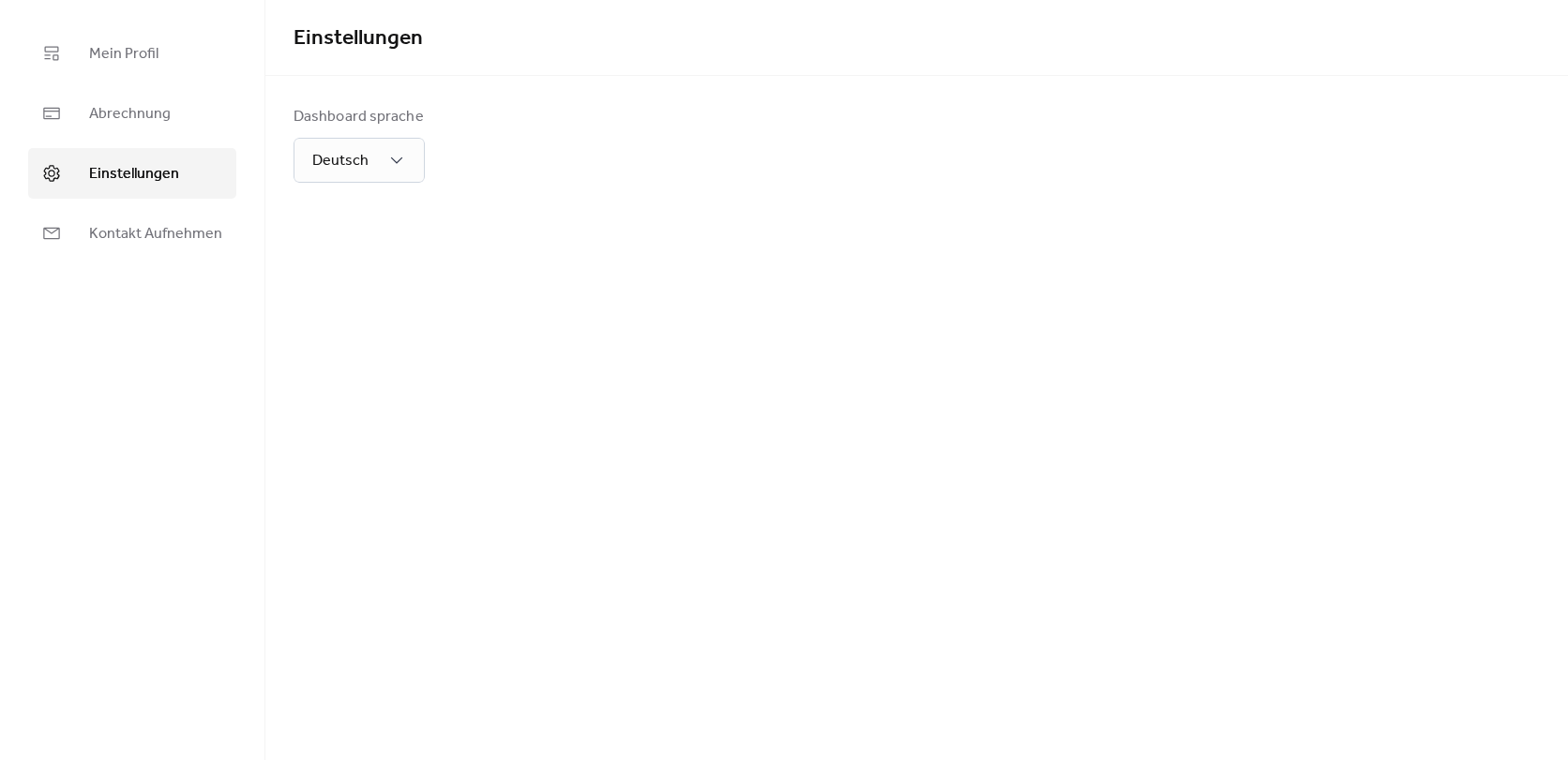
click at [995, 82] on div at bounding box center [917, 91] width 1303 height 30
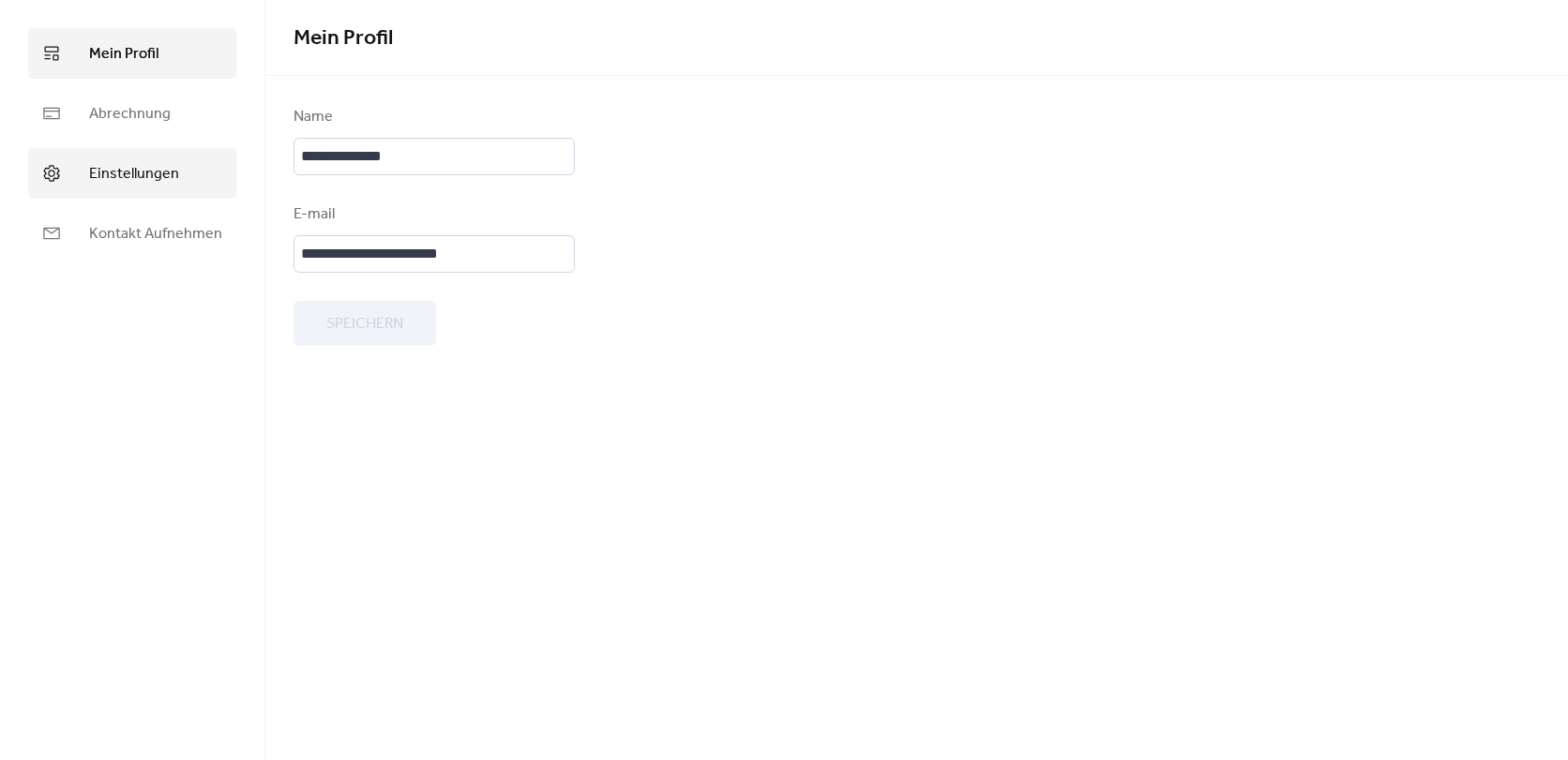
click at [74, 186] on link "Einstellungen" at bounding box center [133, 173] width 208 height 50
click at [79, 52] on link "Mein Profil" at bounding box center [133, 53] width 208 height 50
click at [165, 186] on span "Einstellungen" at bounding box center [134, 174] width 90 height 23
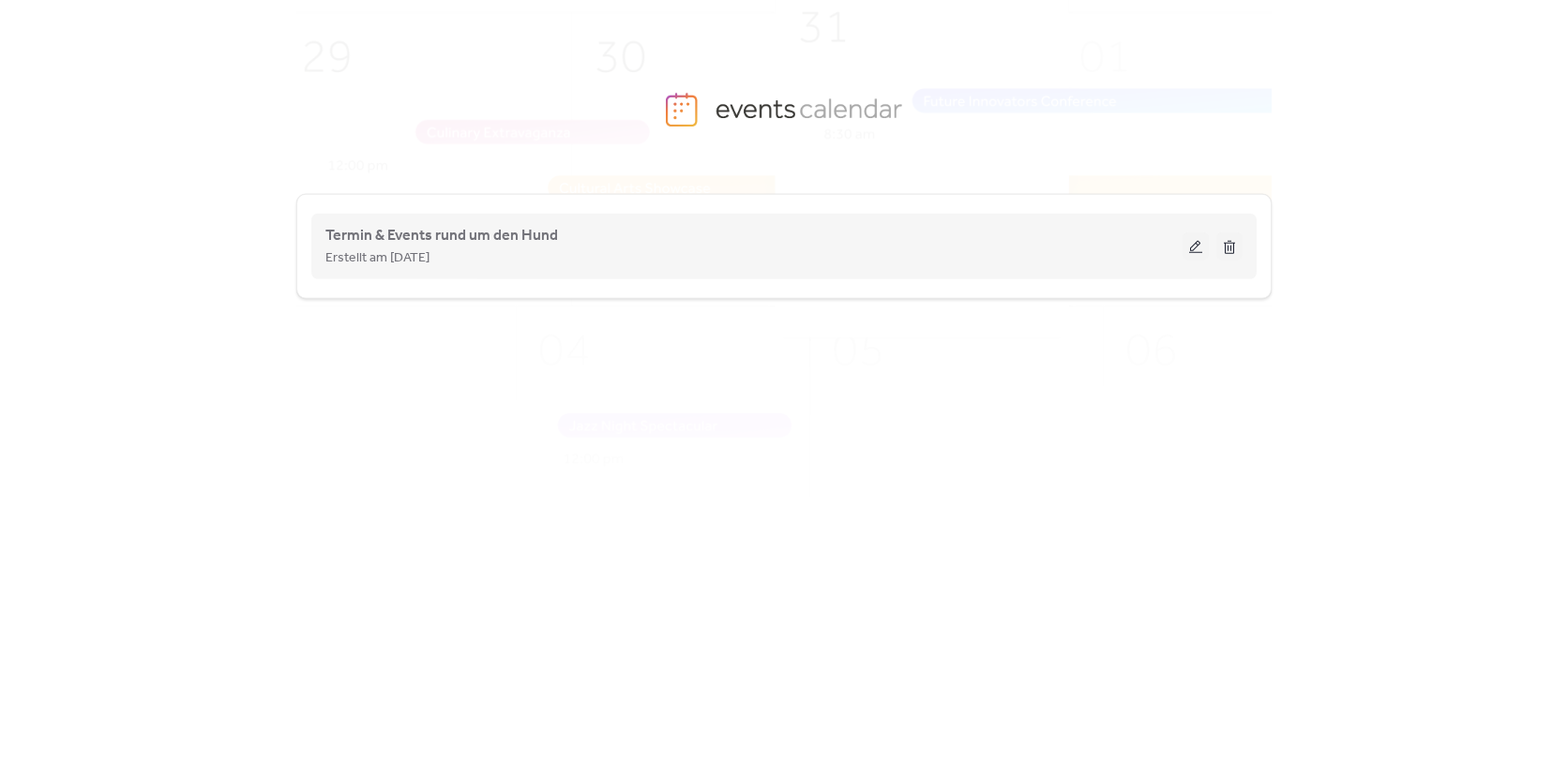
click at [414, 252] on span "Erstellt am [DATE]" at bounding box center [378, 259] width 104 height 23
click at [768, 244] on div "Termin & Events rund um den Hund Erstellt am [DATE]" at bounding box center [754, 247] width 857 height 45
click at [1198, 254] on button at bounding box center [1196, 247] width 27 height 28
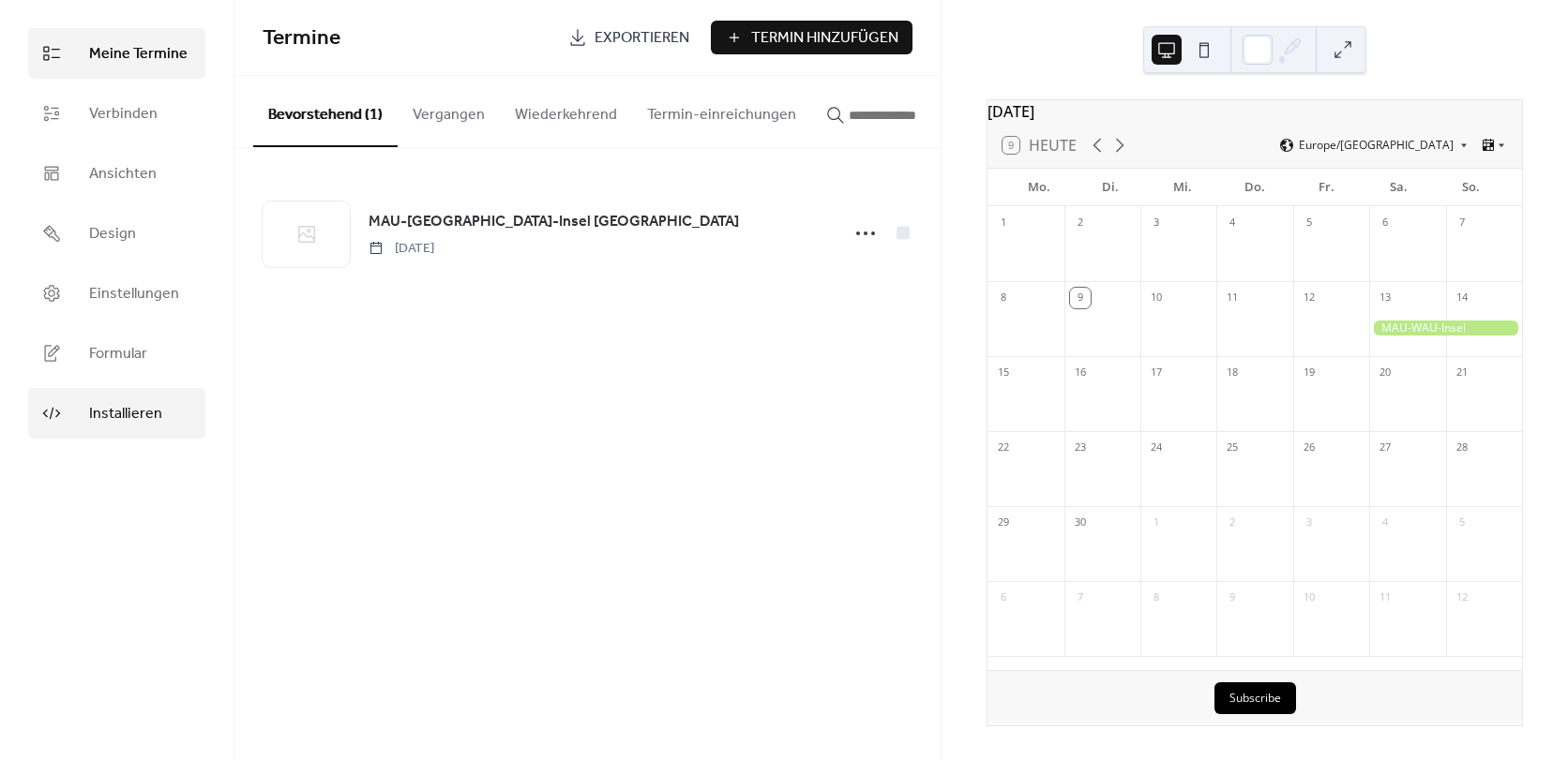
click at [49, 414] on icon at bounding box center [52, 414] width 19 height 19
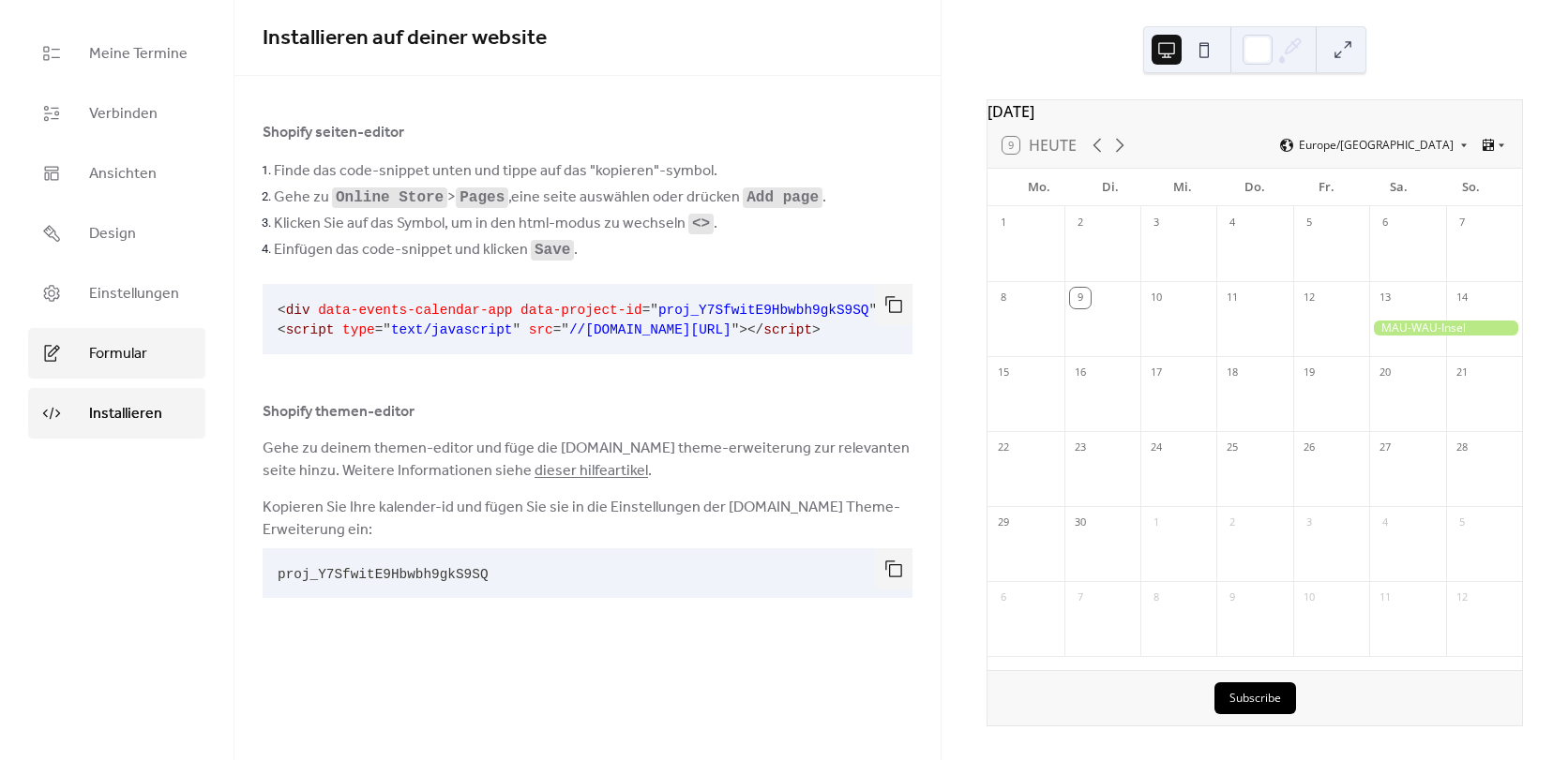
click at [121, 351] on span "Formular" at bounding box center [117, 355] width 58 height 23
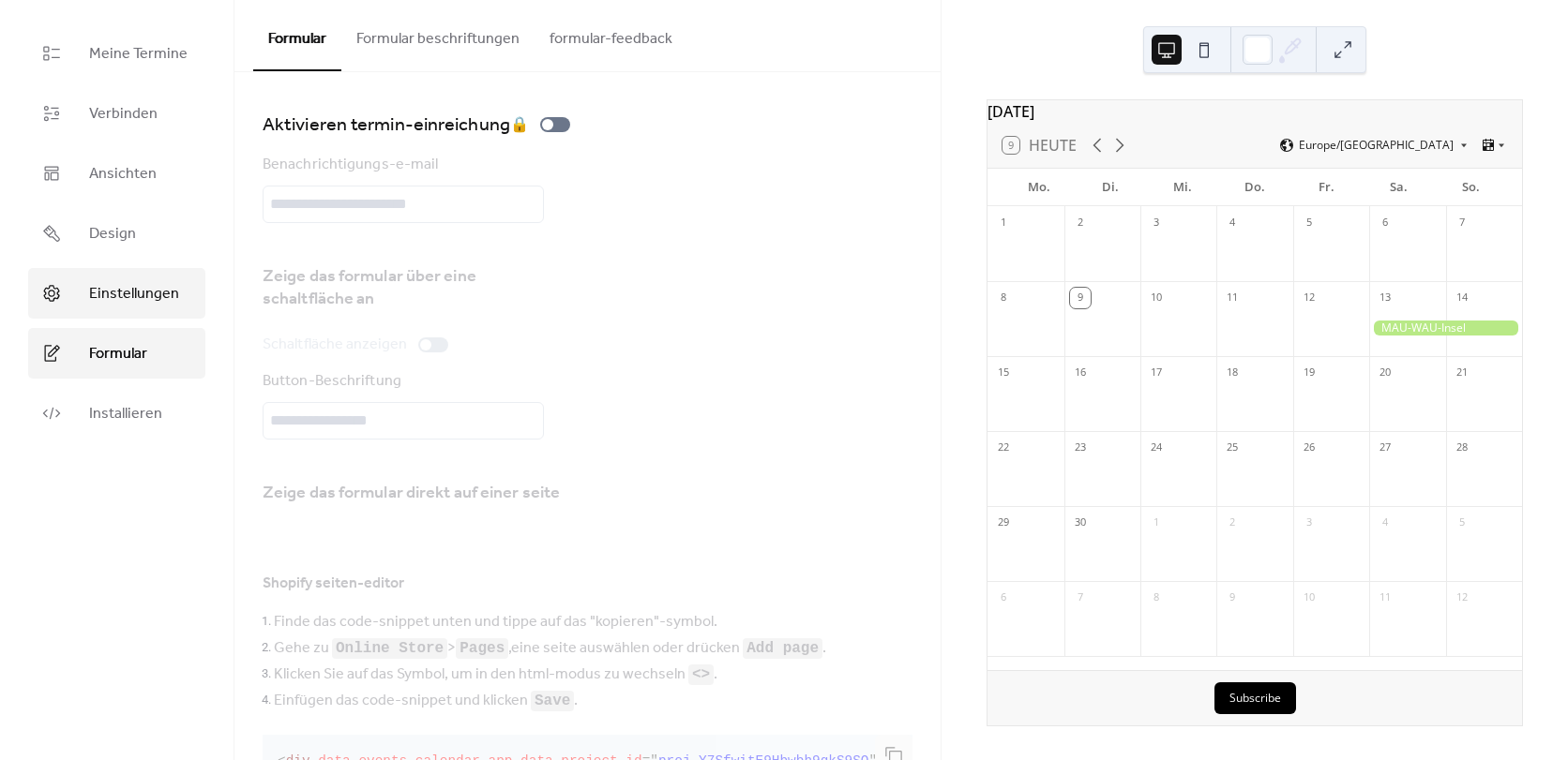
click at [127, 300] on span "Einstellungen" at bounding box center [134, 294] width 90 height 23
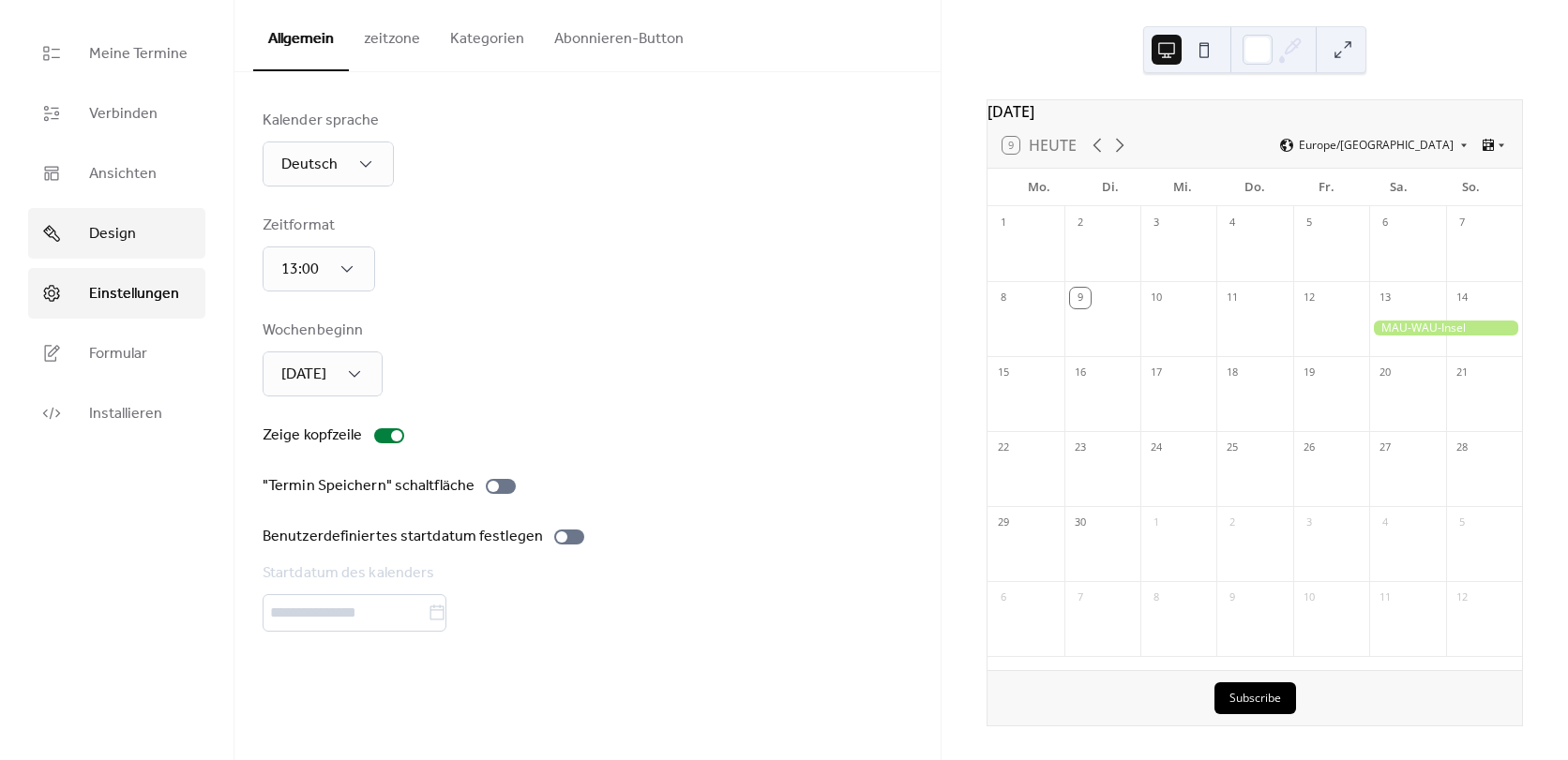
click at [127, 249] on link "Design" at bounding box center [116, 233] width 177 height 50
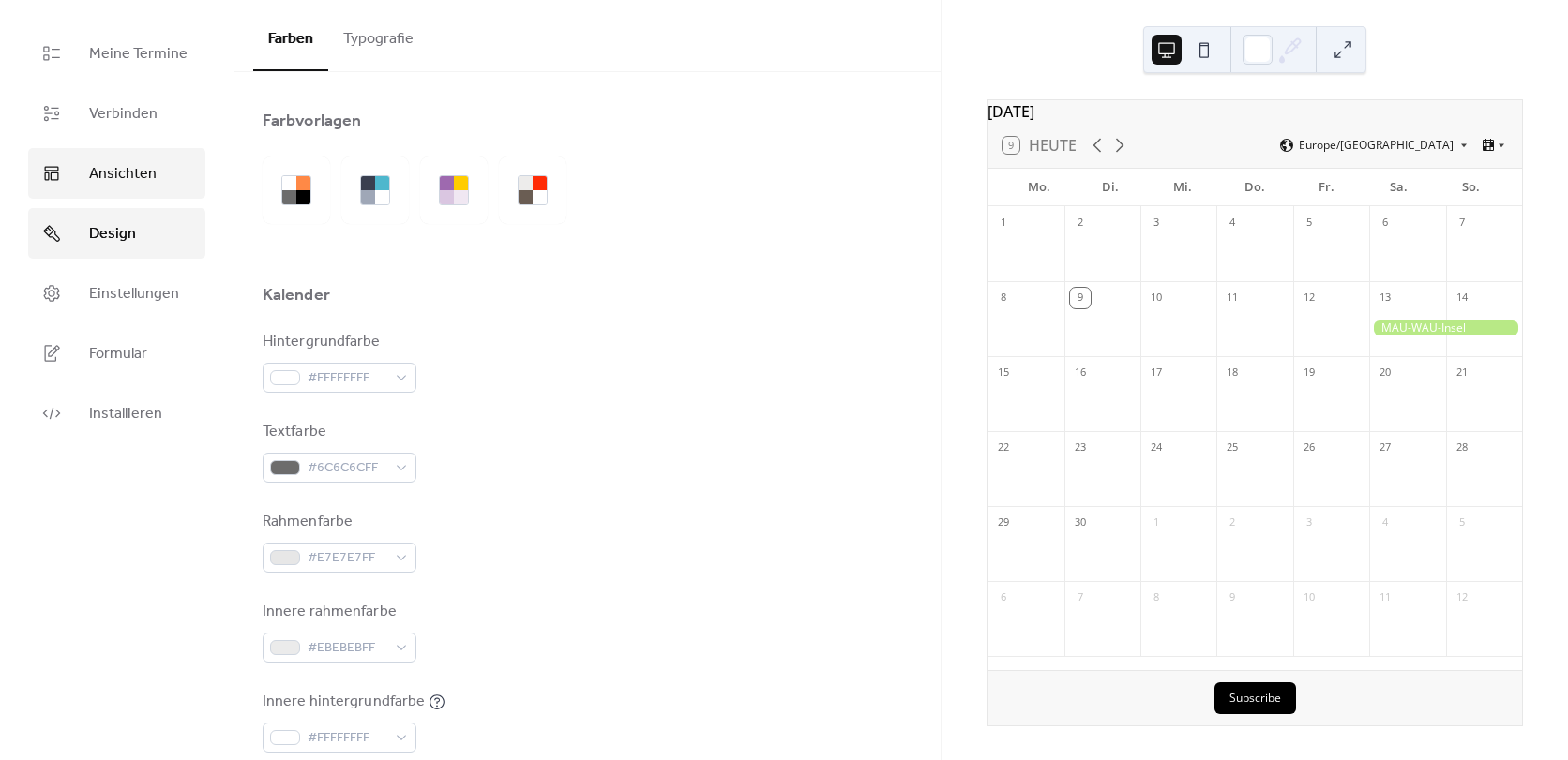
click at [119, 190] on link "Ansichten" at bounding box center [116, 173] width 177 height 50
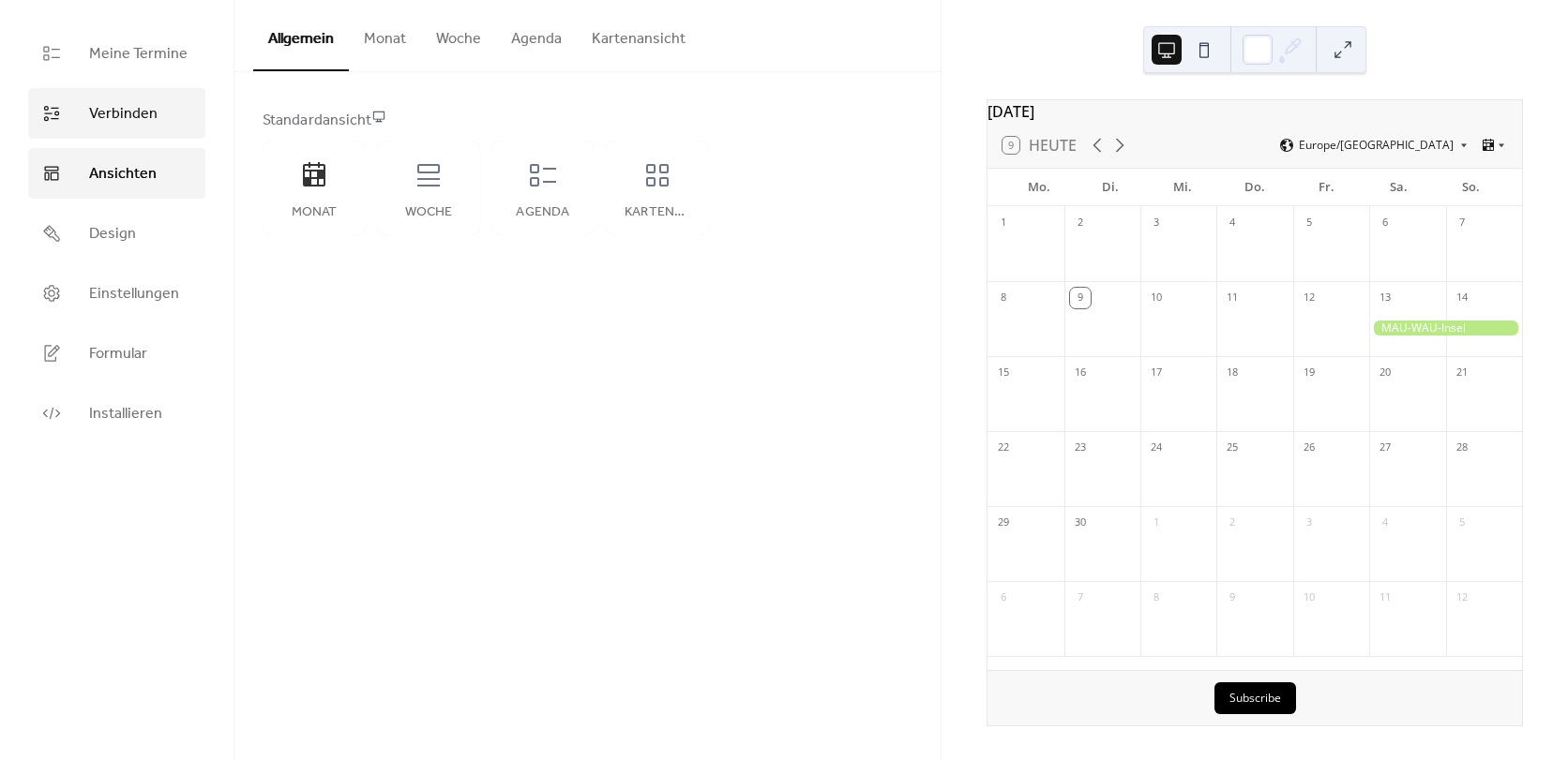
click at [108, 114] on span "Verbinden" at bounding box center [123, 115] width 68 height 23
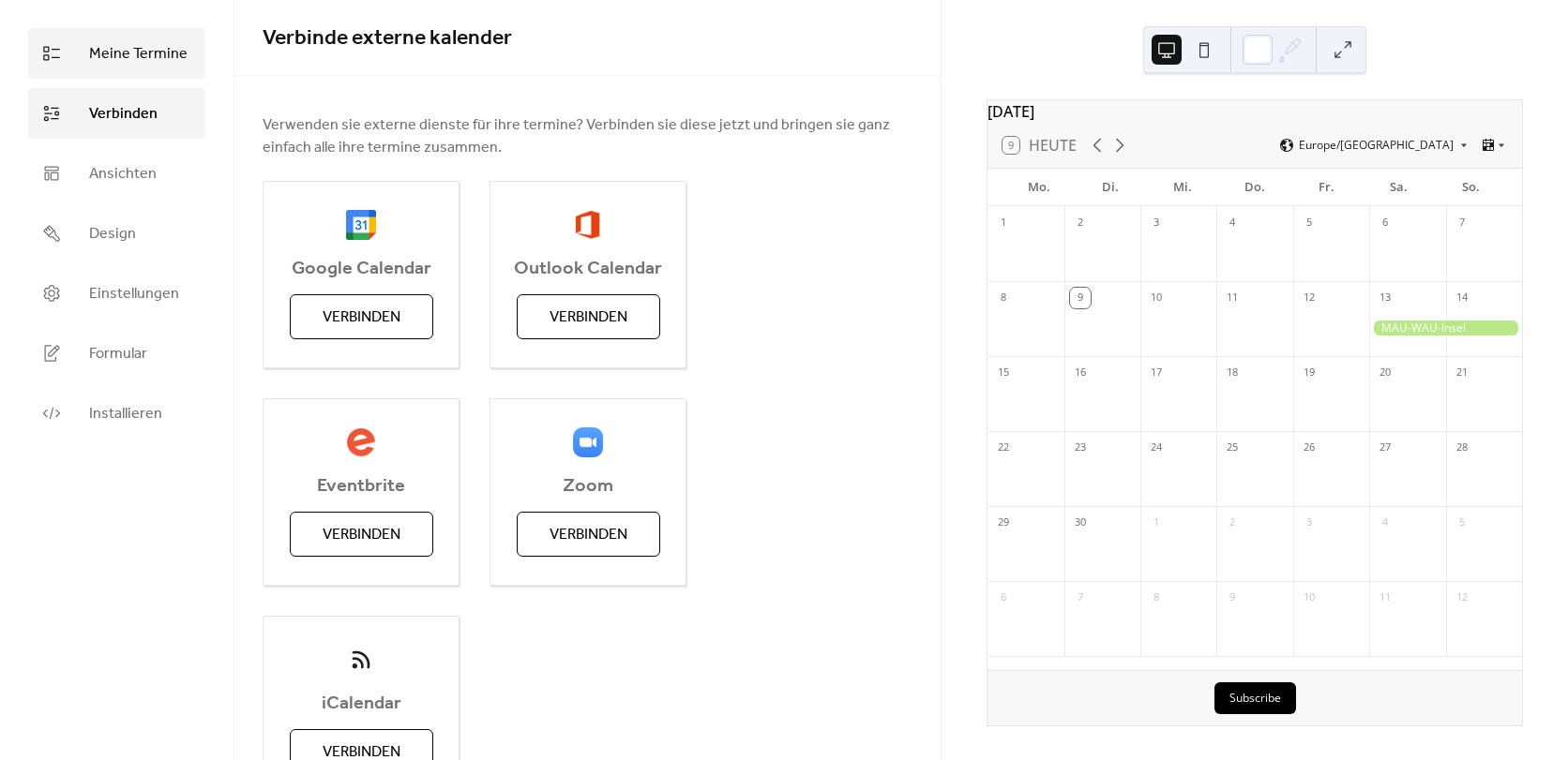
click at [120, 50] on span "Meine Termine" at bounding box center [138, 55] width 98 height 23
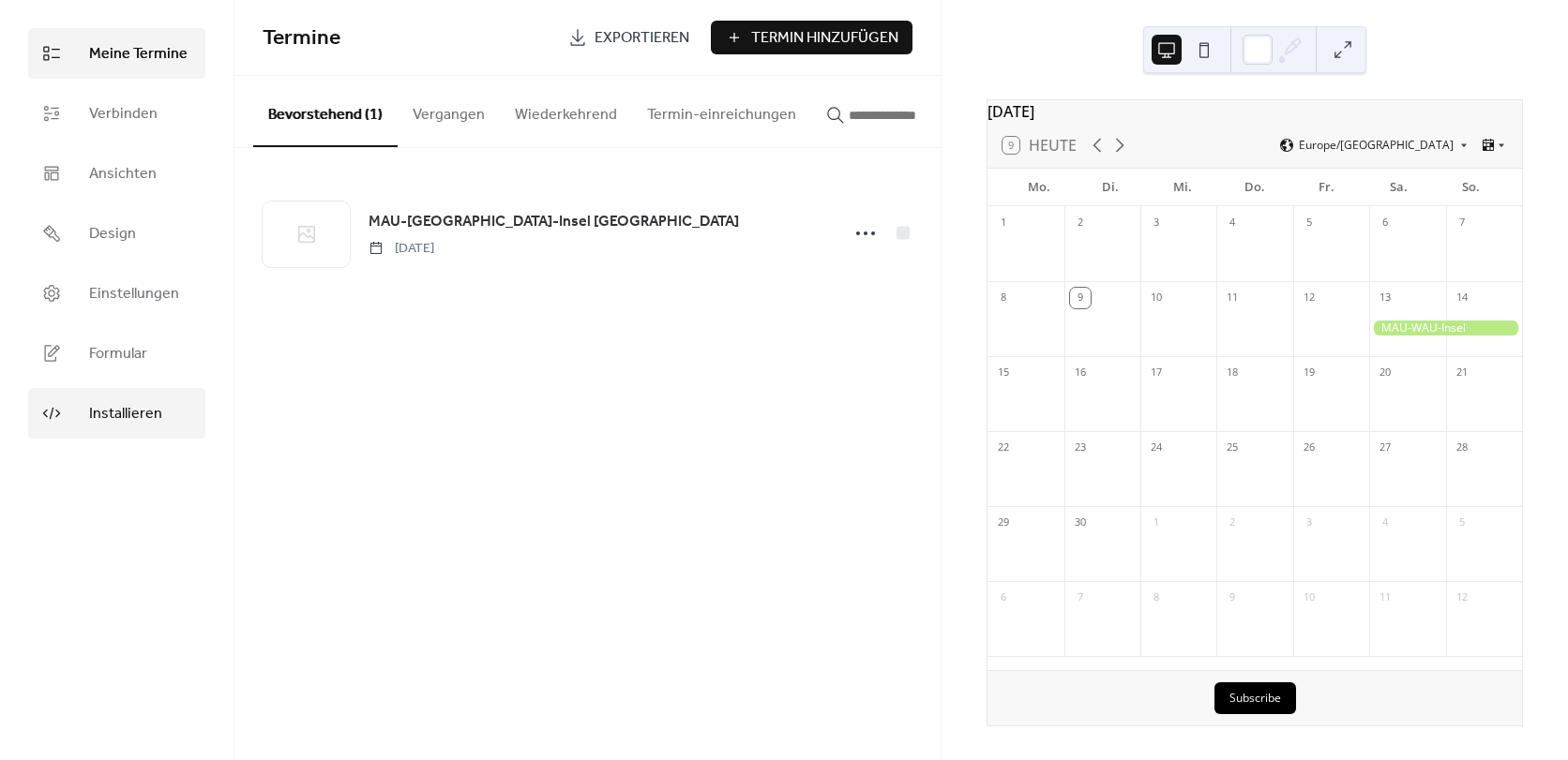
click at [112, 404] on span "Installieren" at bounding box center [125, 415] width 73 height 23
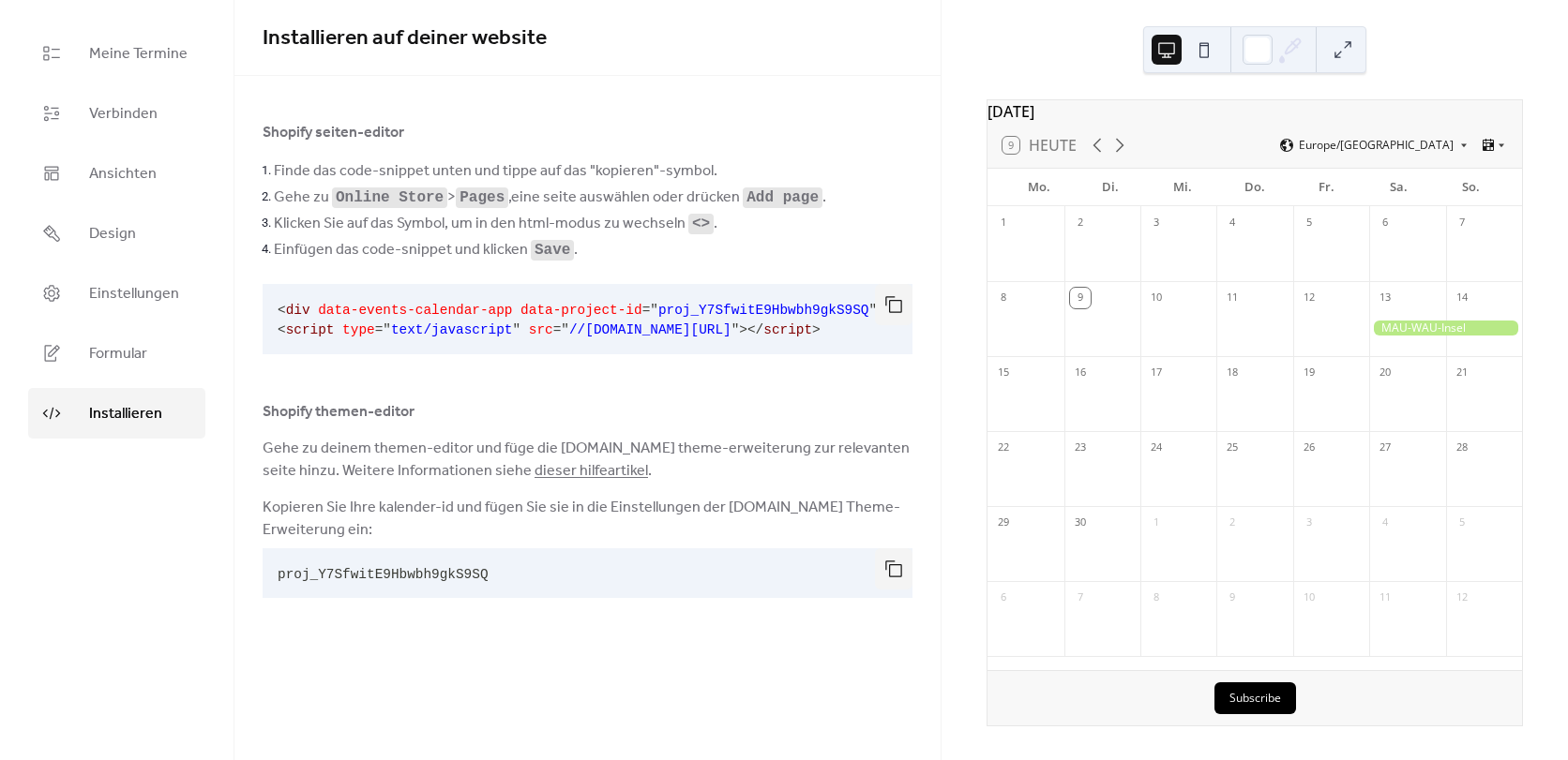
click at [162, 421] on link "Installieren" at bounding box center [116, 413] width 177 height 50
click at [323, 317] on span "data-events-calendar-app" at bounding box center [415, 310] width 194 height 15
click at [336, 329] on span at bounding box center [338, 330] width 9 height 15
click at [343, 329] on span "type" at bounding box center [359, 330] width 33 height 15
click at [496, 578] on pre "proj_Y7SfwitE9Hbwbh9gkS9SQ" at bounding box center [572, 573] width 620 height 50
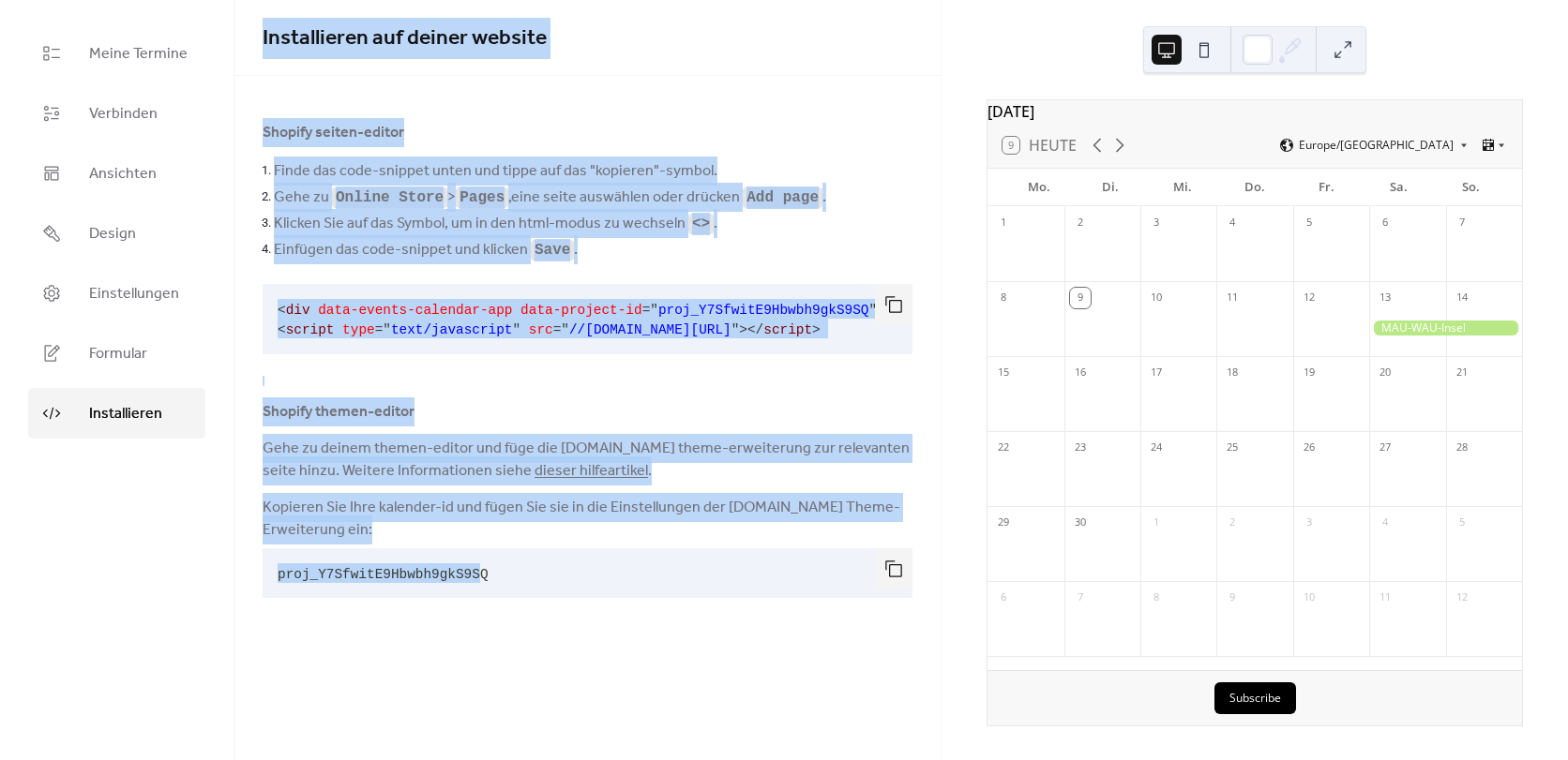
drag, startPoint x: 465, startPoint y: 576, endPoint x: 212, endPoint y: 579, distance: 253.0
click at [215, 593] on div "Meine Termine Verbinden Ansichten Design Einstellungen Formular Installieren In…" at bounding box center [784, 380] width 1568 height 760
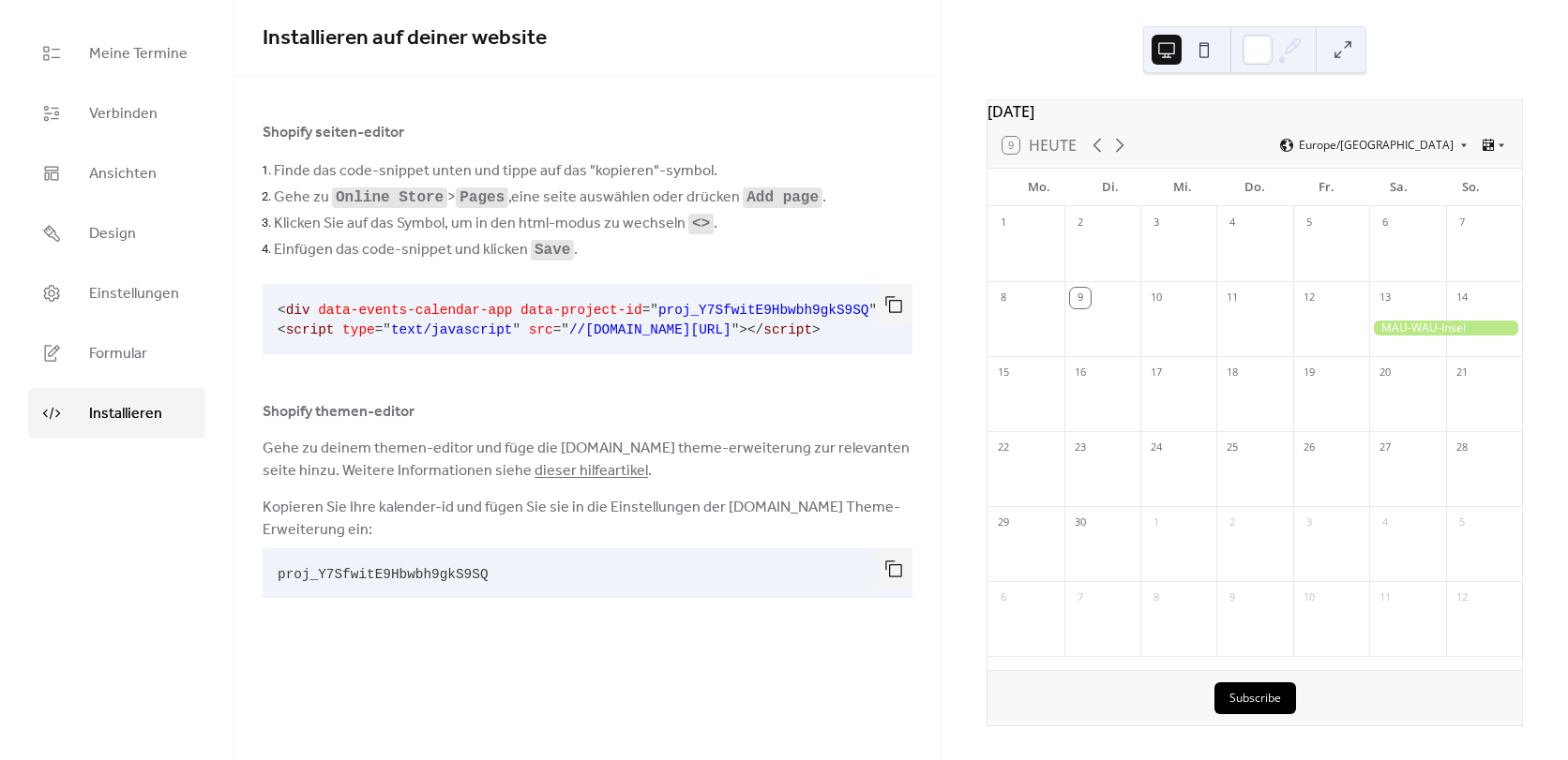
drag, startPoint x: 87, startPoint y: 540, endPoint x: 526, endPoint y: 573, distance: 440.2
click at [97, 544] on div "Meine Termine Verbinden Ansichten Design Einstellungen Formular Installieren" at bounding box center [117, 380] width 235 height 760
click at [141, 505] on div "Meine Termine Verbinden Ansichten Design Einstellungen Formular Installieren" at bounding box center [117, 380] width 235 height 760
click at [613, 633] on div "Installieren auf deiner website Shopify seiten-editor Finde das code-snippet un…" at bounding box center [588, 322] width 706 height 644
click at [893, 297] on button "button" at bounding box center [894, 305] width 38 height 42
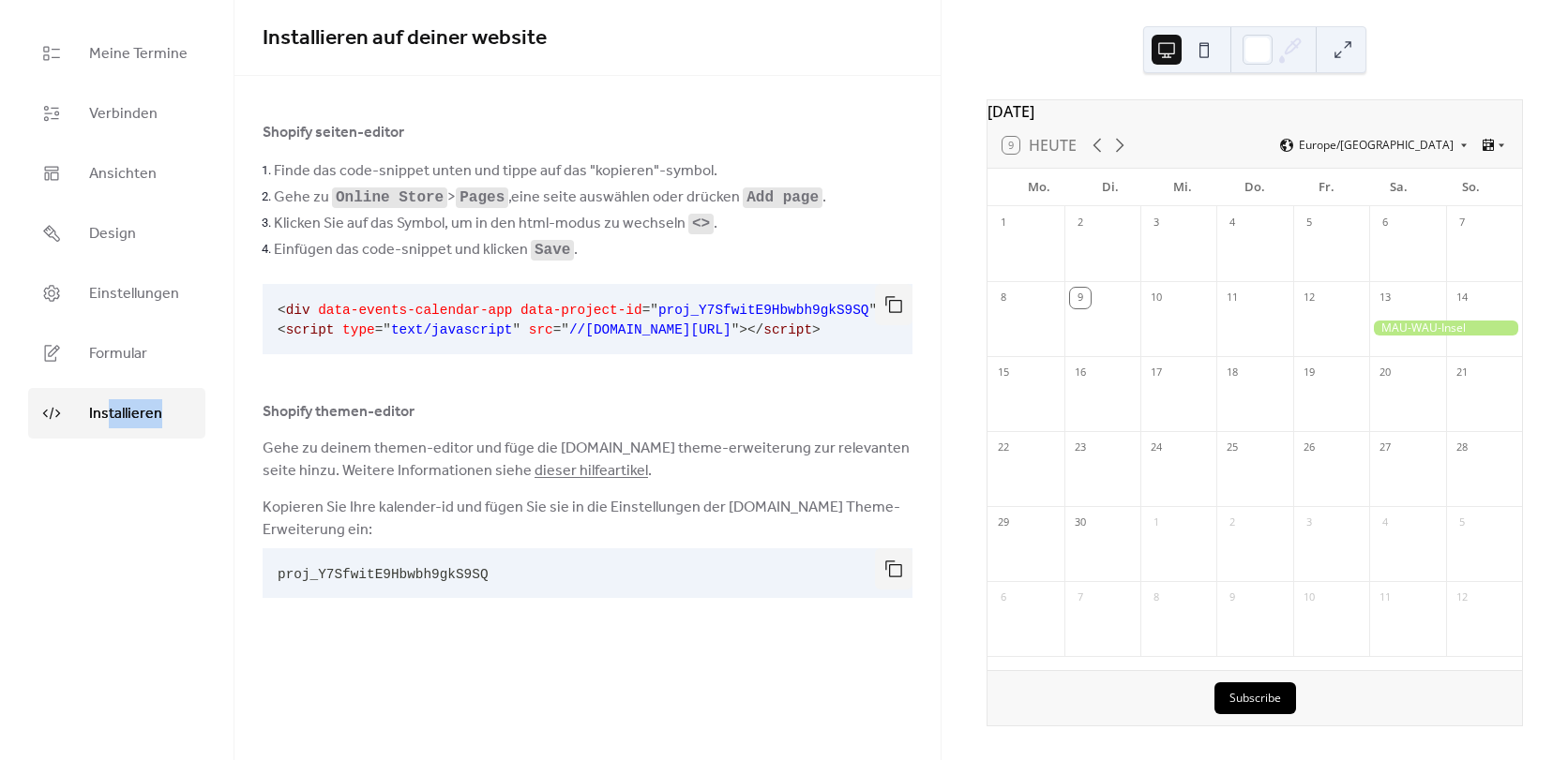
drag, startPoint x: 109, startPoint y: 592, endPoint x: 165, endPoint y: 758, distance: 175.2
click at [165, 758] on div "Meine Termine Verbinden Ansichten Design Einstellungen Formular Installieren" at bounding box center [117, 380] width 235 height 760
click at [87, 706] on div "Meine Termine Verbinden Ansichten Design Einstellungen Formular Installieren" at bounding box center [117, 380] width 235 height 760
